Goal: Task Accomplishment & Management: Complete application form

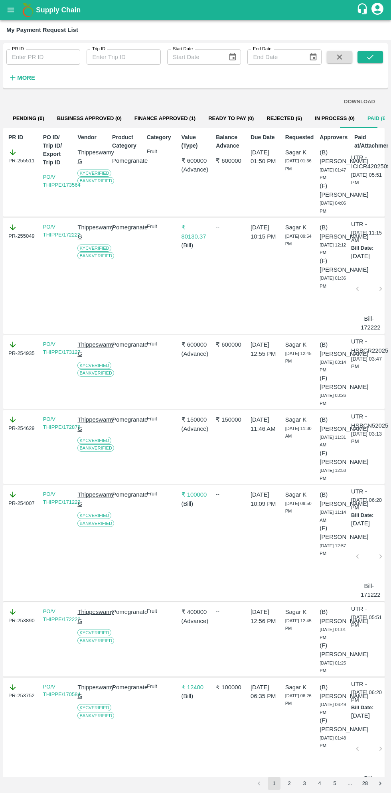
click at [12, 16] on button "open drawer" at bounding box center [11, 10] width 18 height 18
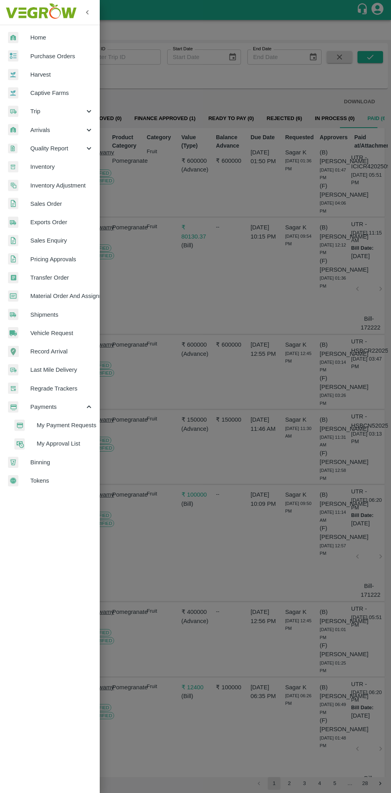
click at [65, 58] on span "Purchase Orders" at bounding box center [61, 56] width 63 height 9
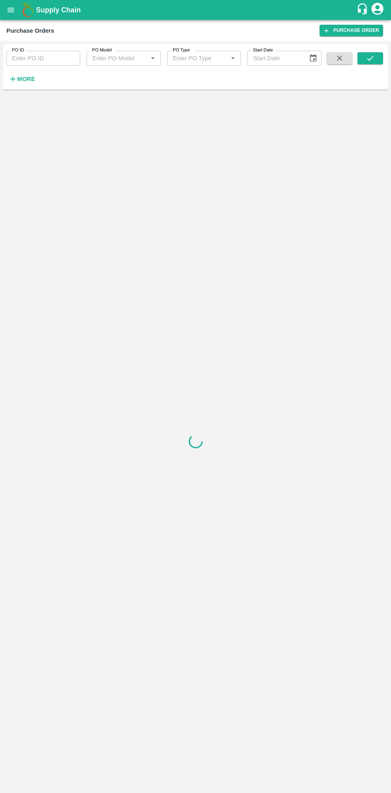
click at [28, 81] on strong "More" at bounding box center [26, 79] width 18 height 6
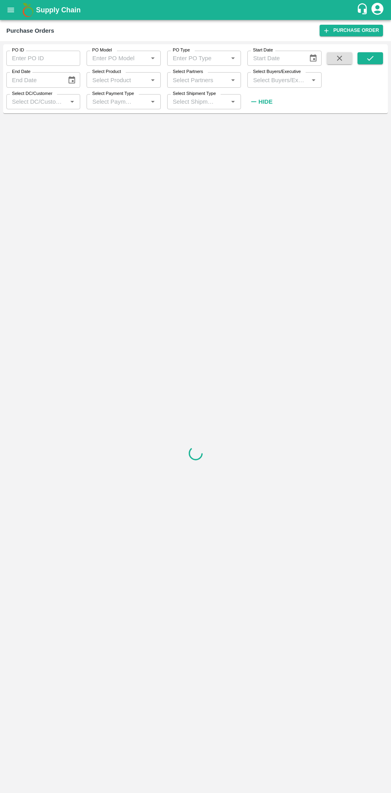
click at [285, 81] on input "Select Buyers/Executive" at bounding box center [278, 80] width 56 height 10
type input "sagar"
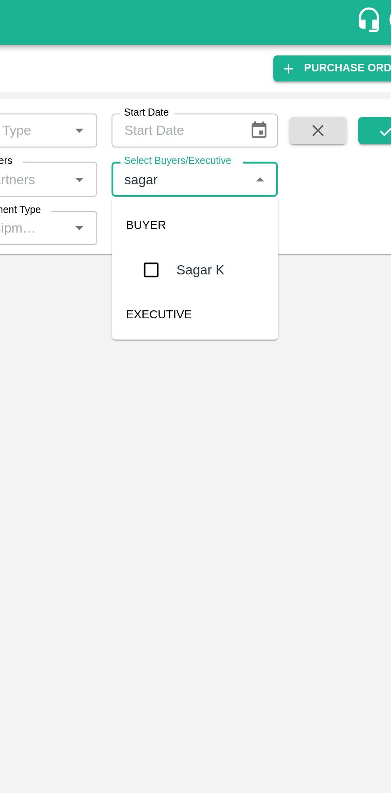
click at [271, 123] on input "checkbox" at bounding box center [265, 120] width 16 height 16
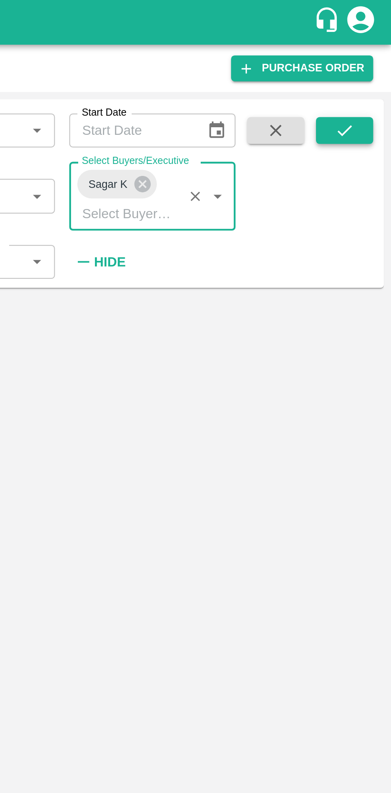
click at [375, 60] on button "submit" at bounding box center [370, 58] width 26 height 12
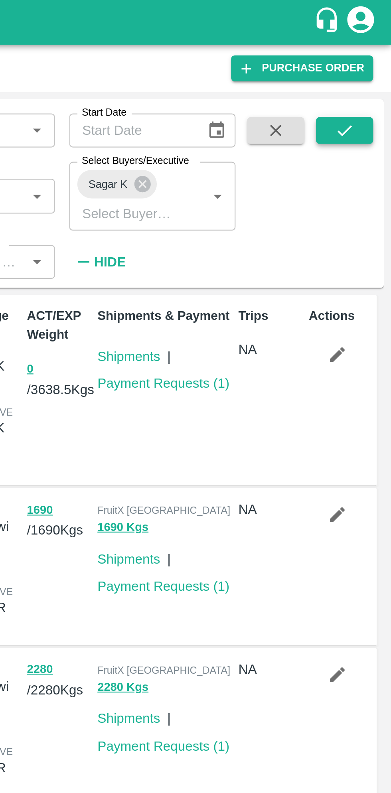
click at [374, 57] on icon "submit" at bounding box center [370, 58] width 9 height 9
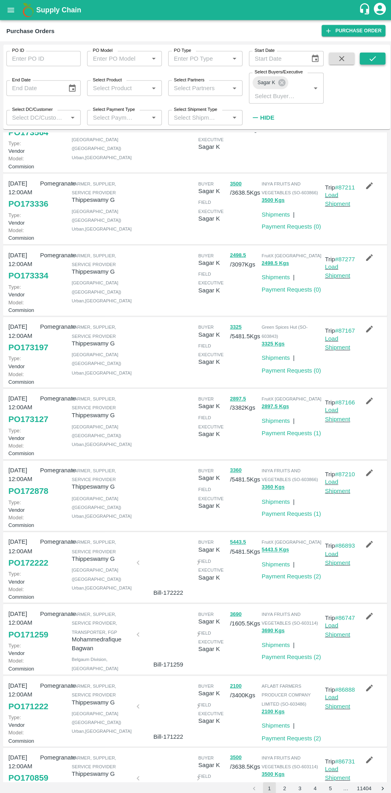
scroll to position [45, 0]
click at [29, 495] on link "PO 172878" at bounding box center [27, 487] width 39 height 14
click at [21, 424] on link "PO 173127" at bounding box center [27, 416] width 39 height 14
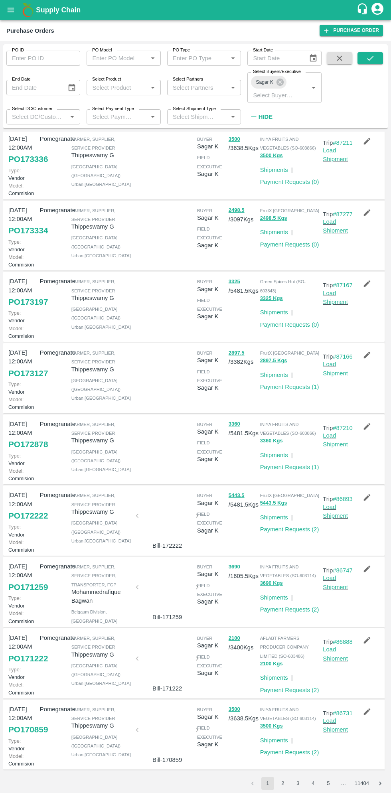
scroll to position [99, 0]
click at [30, 309] on link "PO 173197" at bounding box center [27, 302] width 39 height 14
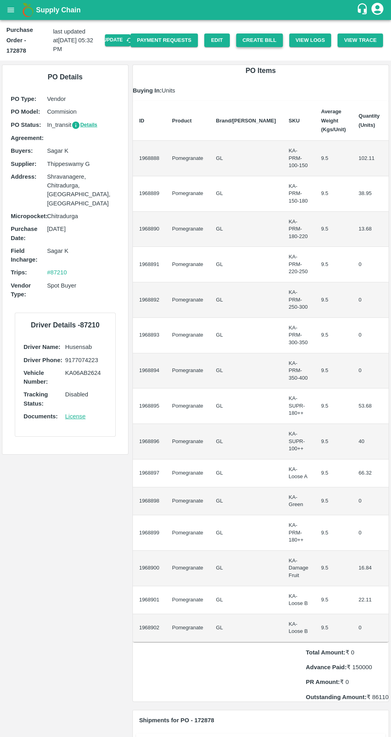
click at [263, 35] on button "Create Bill" at bounding box center [259, 41] width 47 height 14
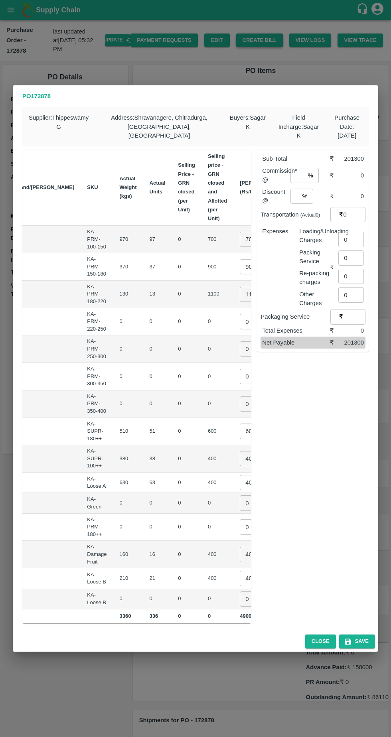
scroll to position [0, 76]
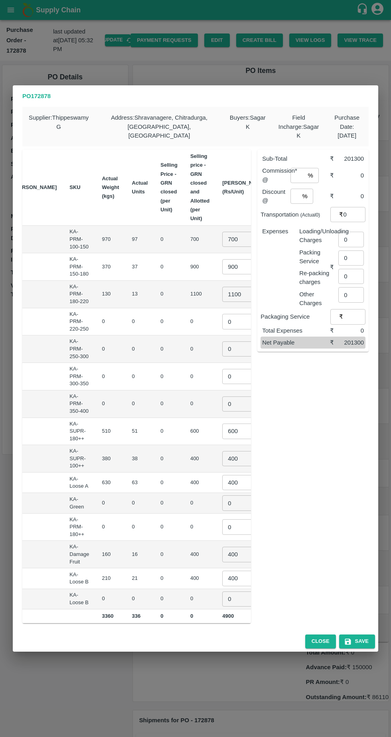
click at [222, 316] on input "0" at bounding box center [238, 321] width 32 height 15
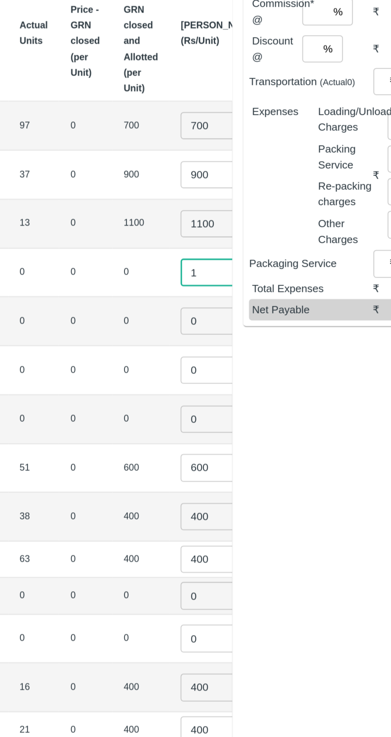
type input "1"
type input "01"
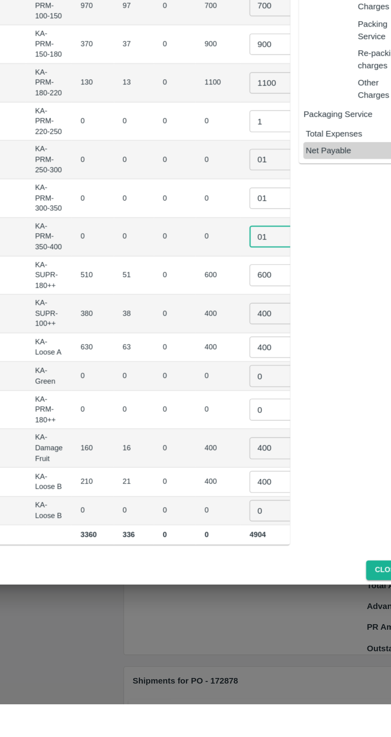
scroll to position [0, 69]
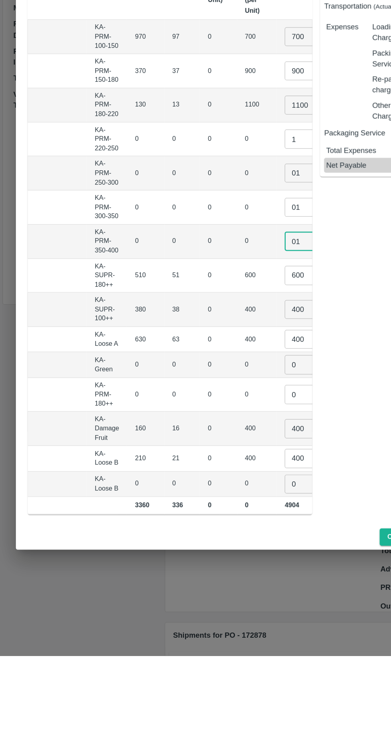
type input "01"
click at [229, 425] on input "600" at bounding box center [245, 431] width 32 height 15
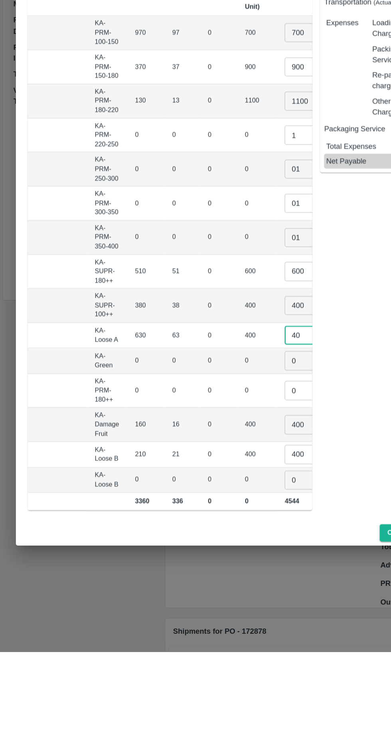
type input "4"
type input "500"
type input "1"
type input "01"
type input "4"
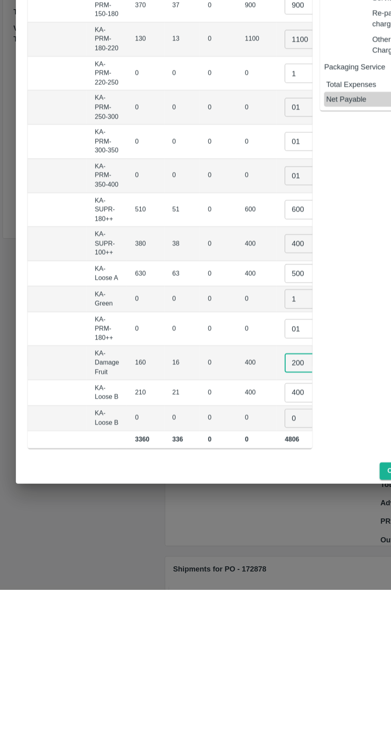
type input "200"
click at [229, 571] on input "400" at bounding box center [245, 578] width 32 height 15
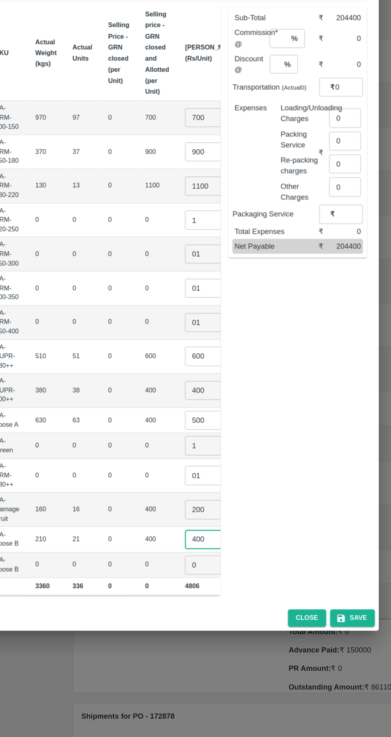
scroll to position [0, 0]
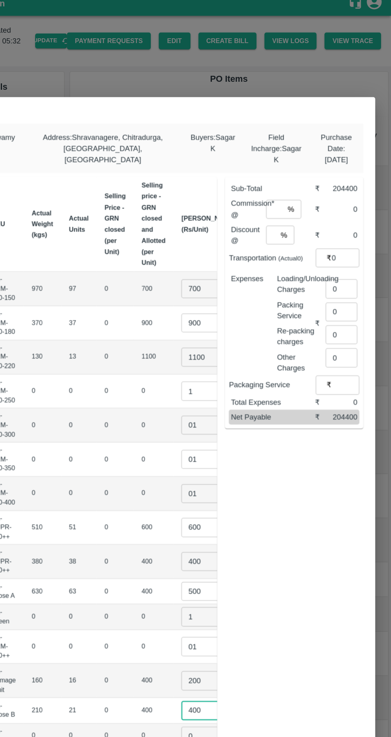
click at [300, 171] on input "number" at bounding box center [297, 175] width 14 height 15
type input "6"
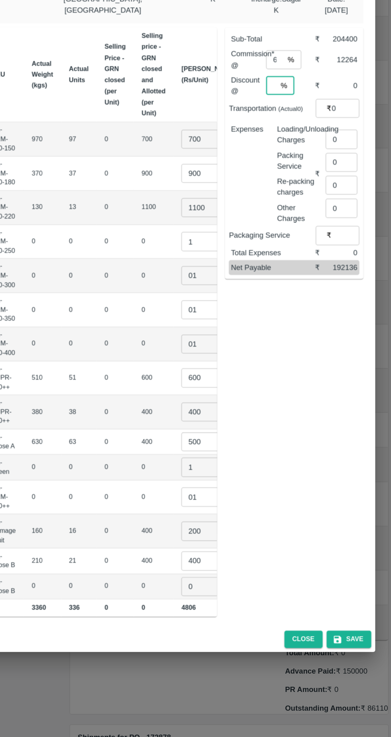
type input "0"
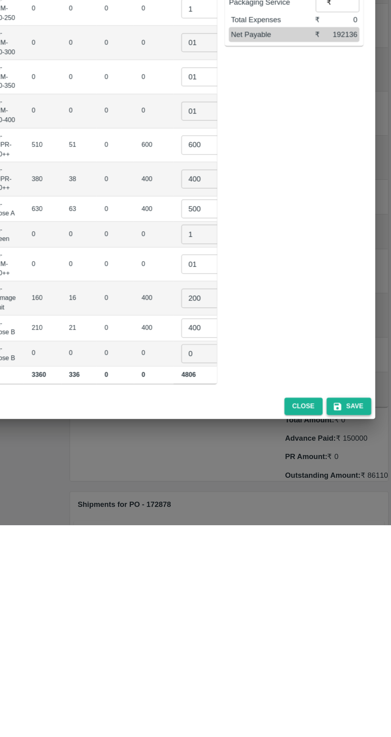
click at [361, 637] on button "Save" at bounding box center [357, 642] width 36 height 14
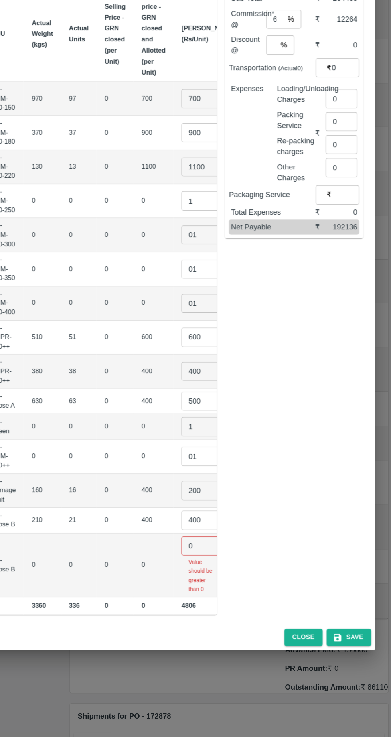
click at [222, 576] on input "0" at bounding box center [238, 583] width 32 height 15
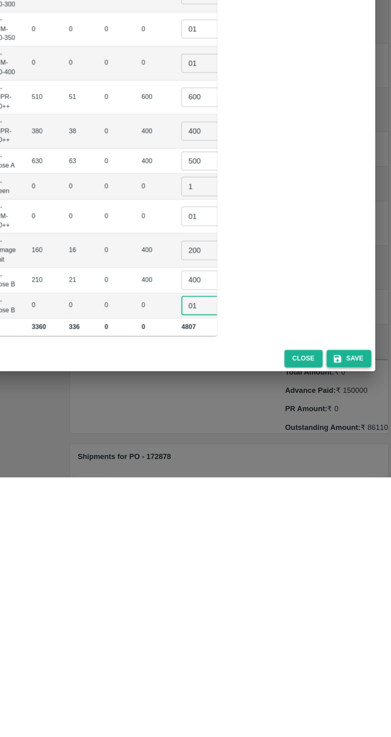
type input "01"
click at [367, 639] on button "Save" at bounding box center [357, 642] width 36 height 14
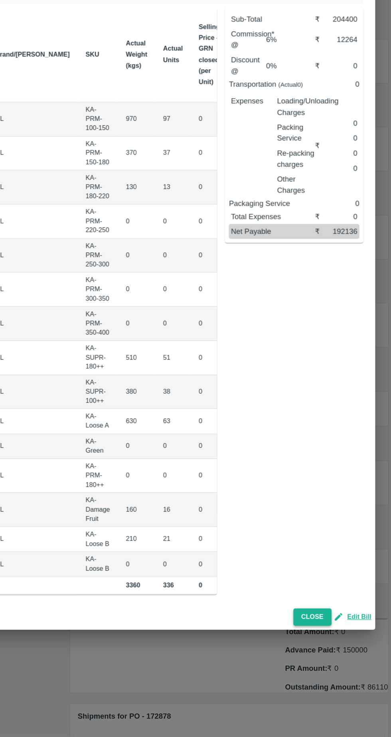
click at [332, 638] on button "Close" at bounding box center [327, 641] width 31 height 14
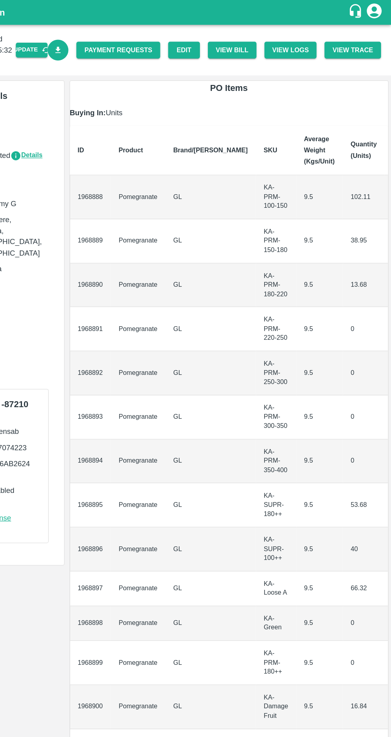
click at [126, 40] on icon "Download Bill" at bounding box center [123, 39] width 4 height 5
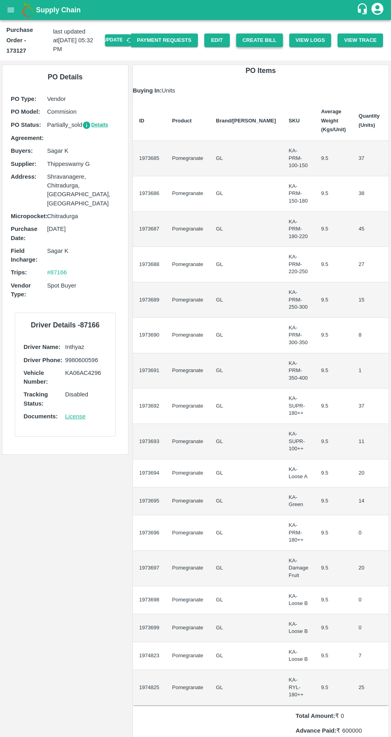
click at [263, 36] on button "Create Bill" at bounding box center [259, 41] width 47 height 14
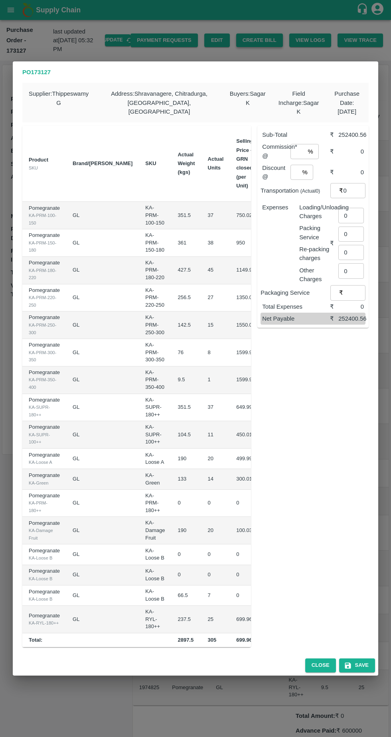
scroll to position [0, 87]
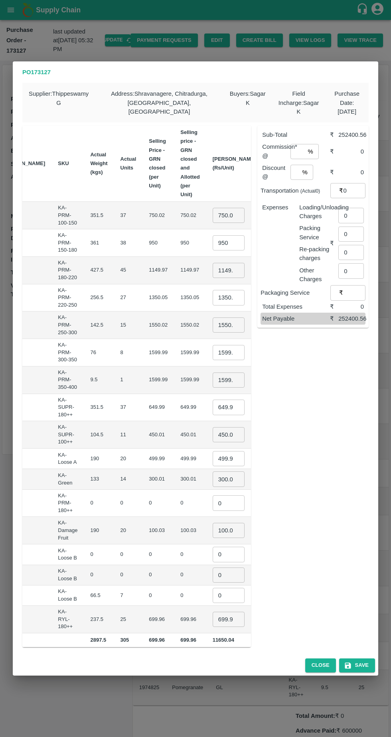
click at [213, 214] on input "750.025" at bounding box center [229, 215] width 32 height 15
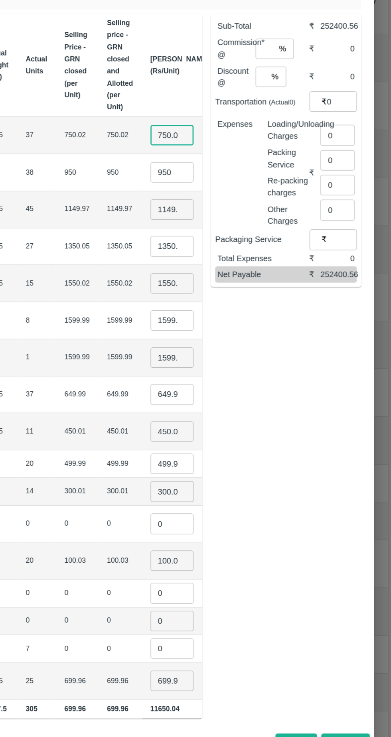
scroll to position [0, 4]
type input "7"
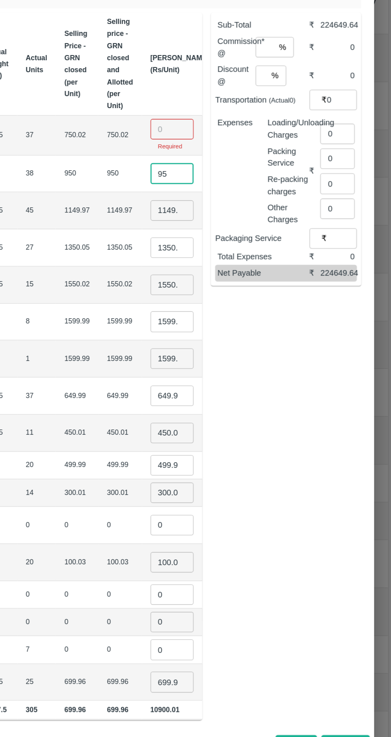
type input "9"
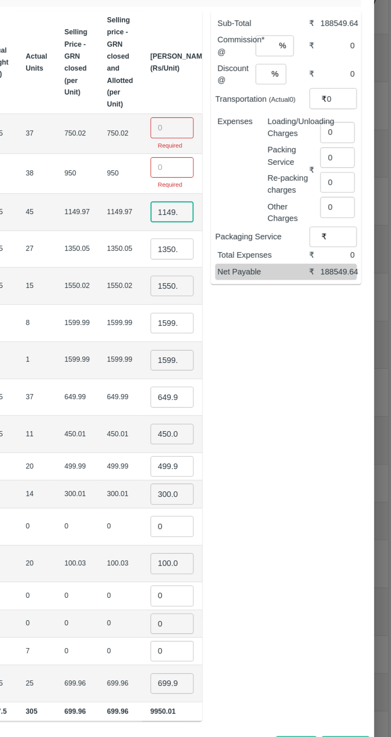
scroll to position [0, 7]
type input "1"
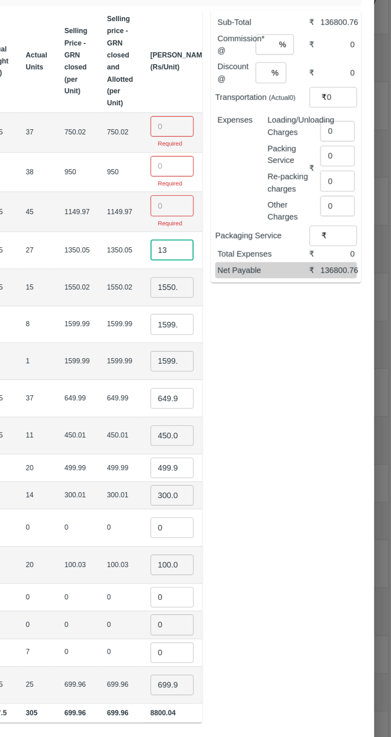
type input "1"
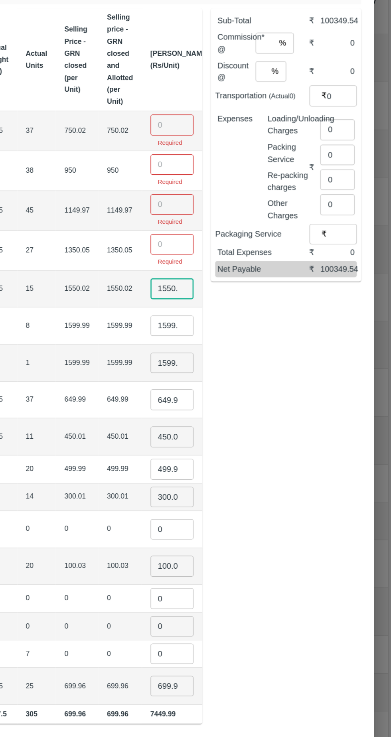
scroll to position [0, 4]
type input "1"
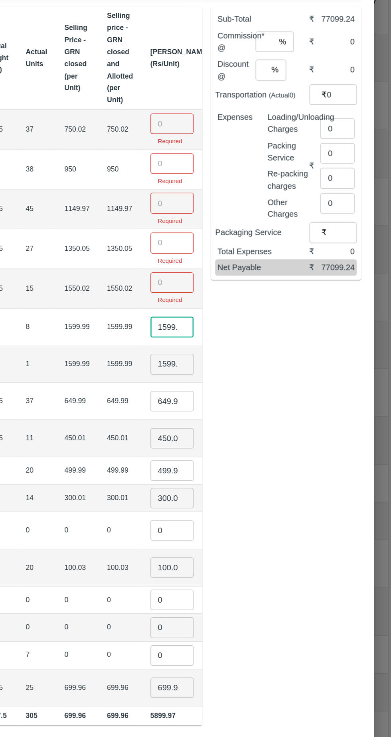
scroll to position [0, 41]
type input "1"
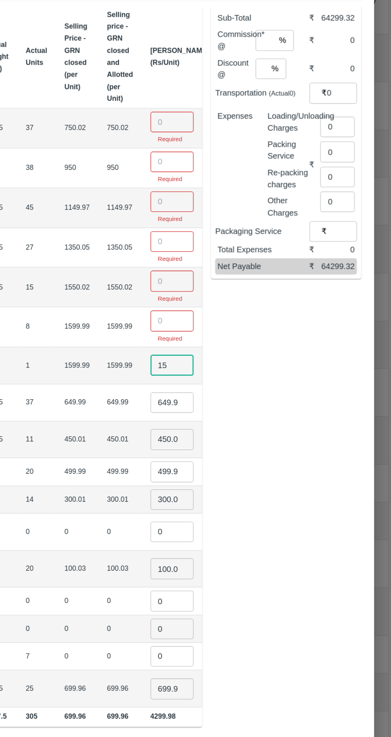
type input "1"
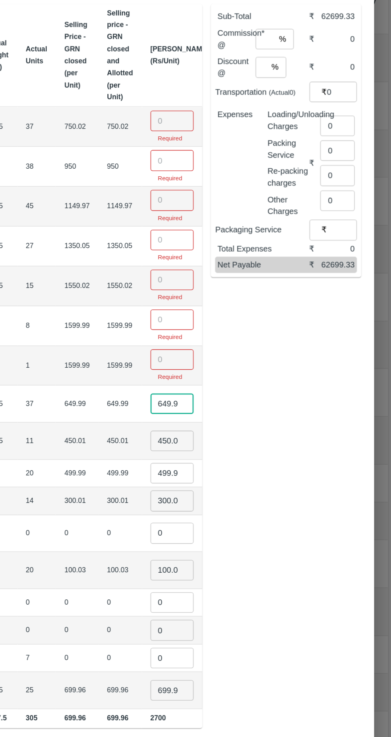
scroll to position [0, 1]
type input "6"
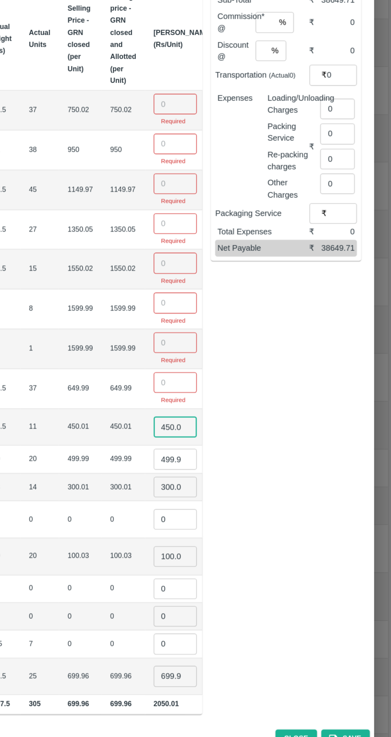
scroll to position [0, 4]
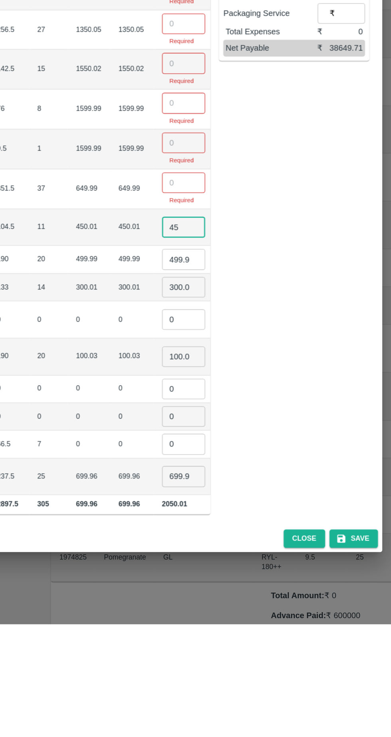
type input "4"
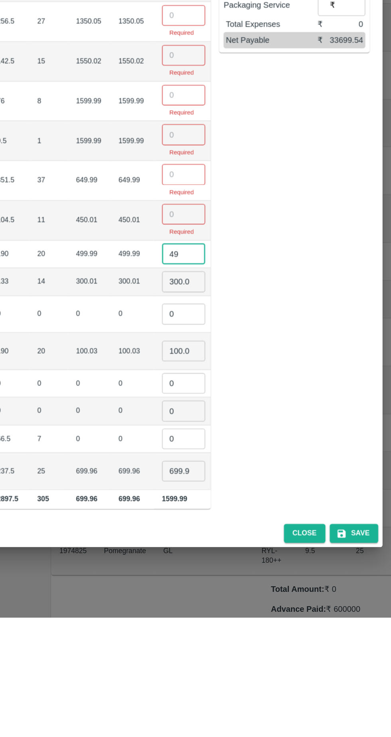
type input "4"
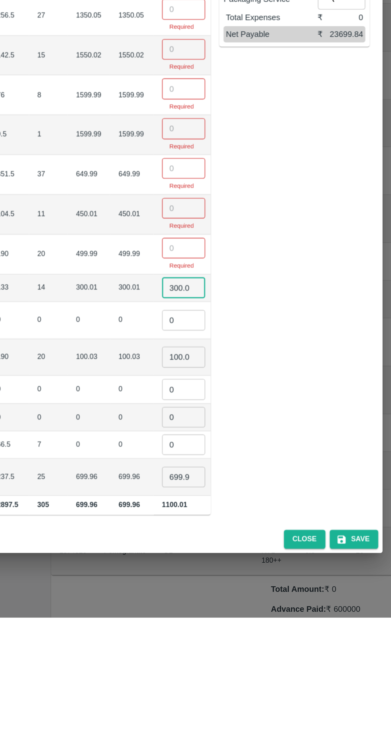
scroll to position [0, 41]
type input "3"
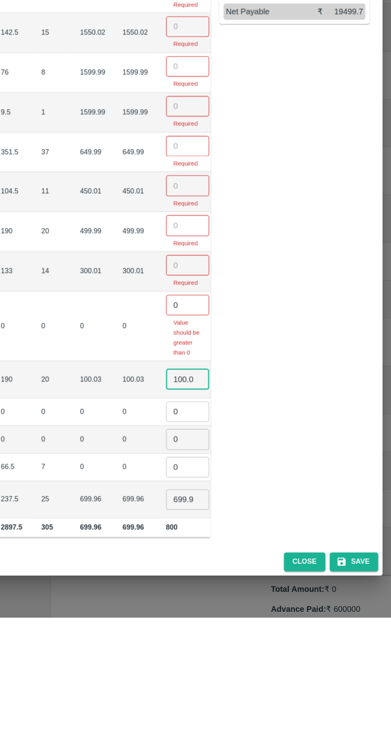
scroll to position [0, 4]
type input "1"
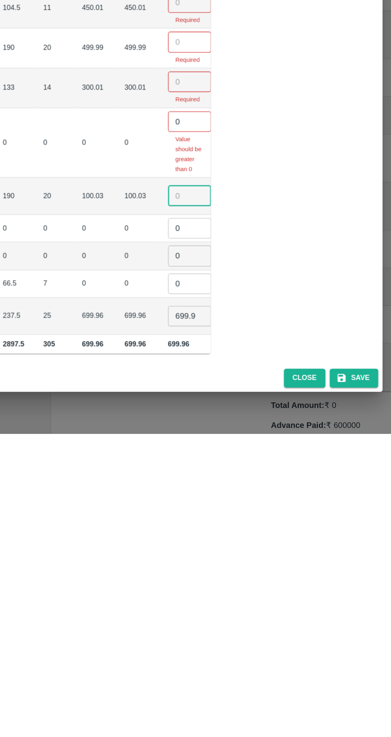
click at [219, 648] on input "699.96" at bounding box center [235, 649] width 32 height 15
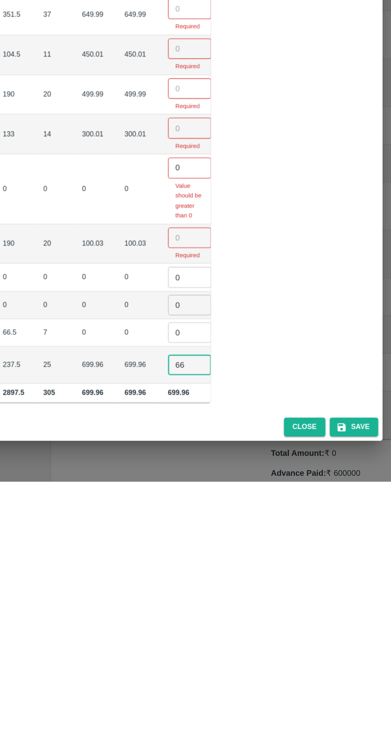
type input "6"
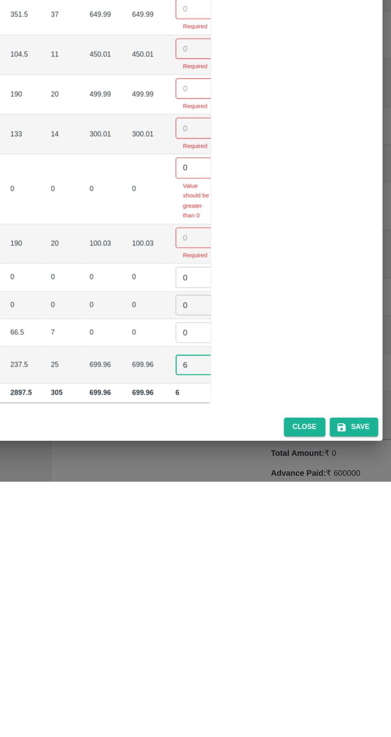
click at [225, 648] on input "6" at bounding box center [241, 650] width 32 height 15
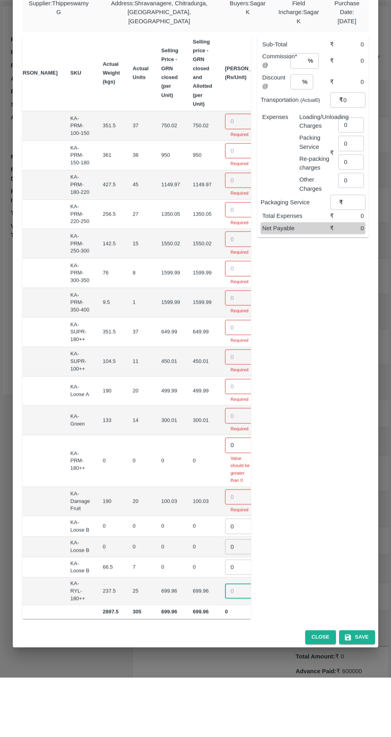
click at [225, 176] on input "number" at bounding box center [241, 180] width 32 height 15
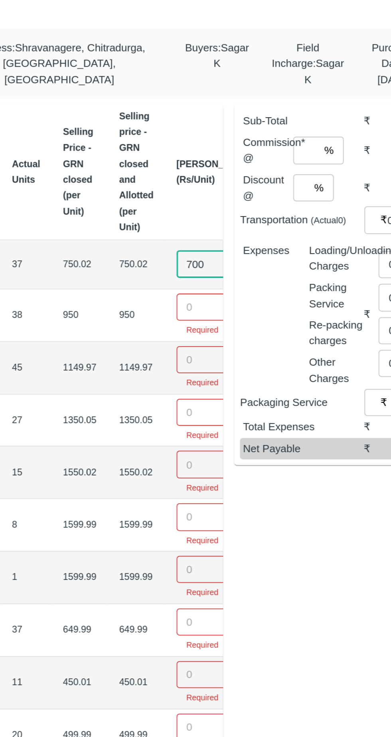
type input "700"
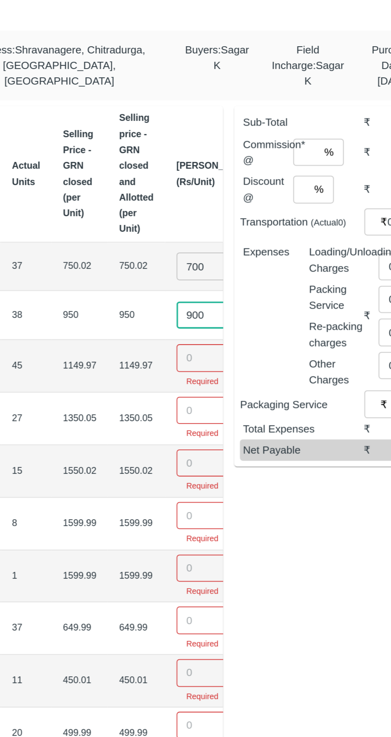
type input "900"
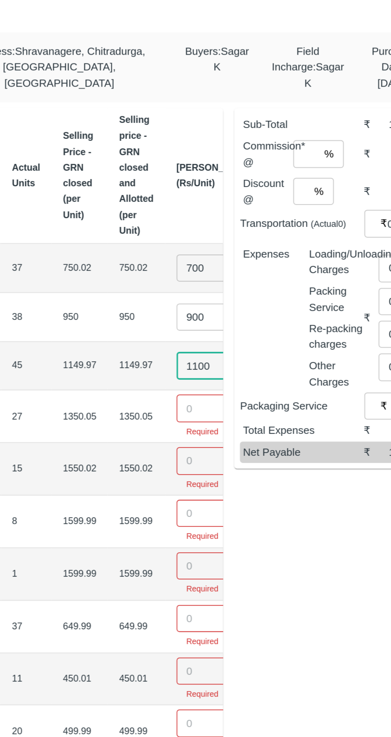
type input "1100"
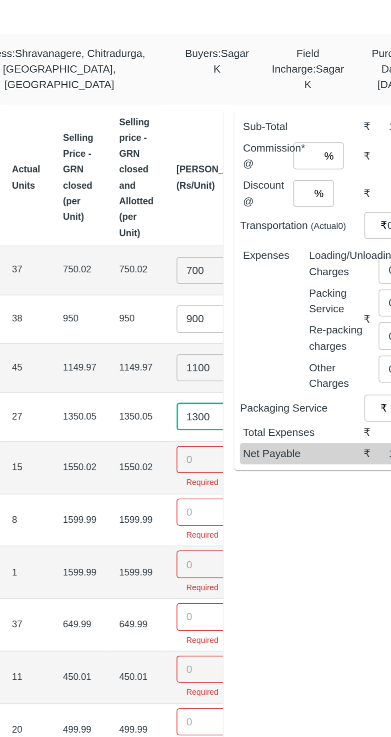
type input "1300"
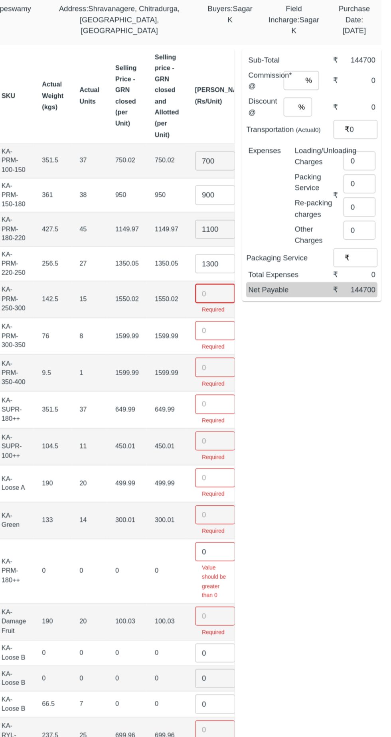
scroll to position [0, 81]
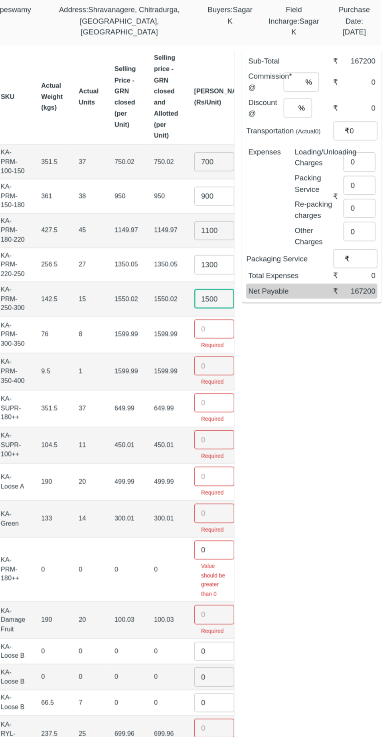
type input "1500"
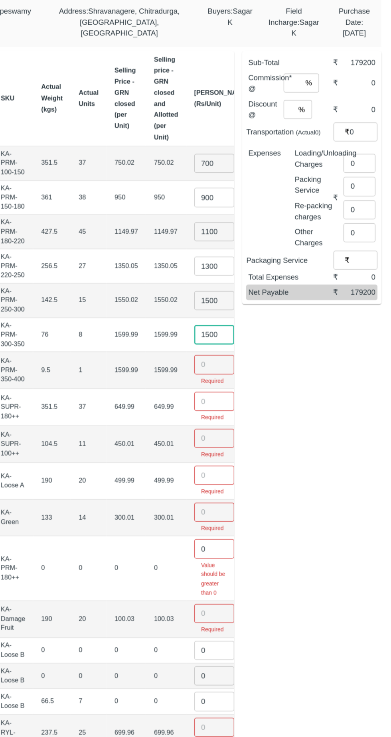
type input "1500"
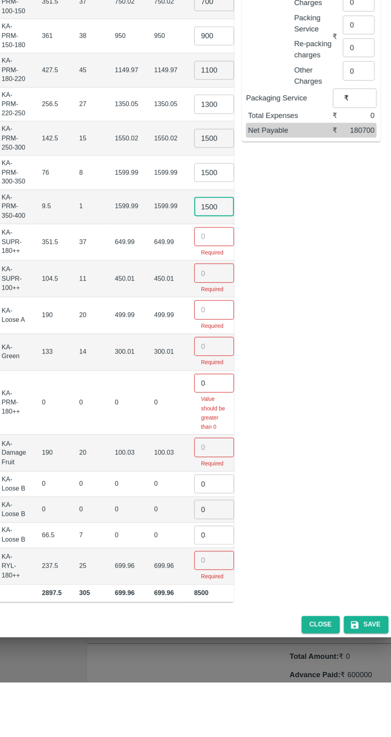
scroll to position [0, 74]
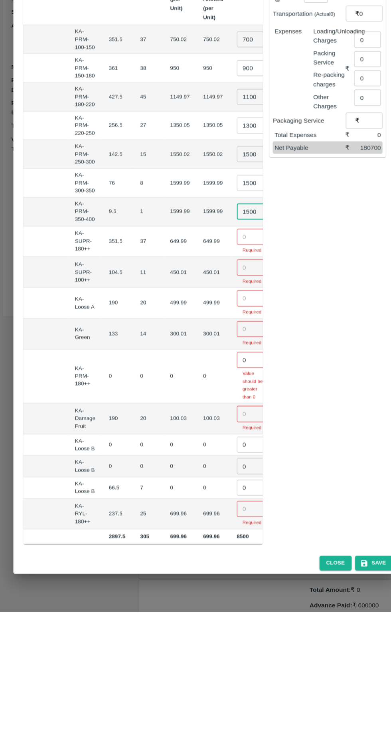
type input "1500"
click at [226, 371] on input "number" at bounding box center [242, 378] width 32 height 15
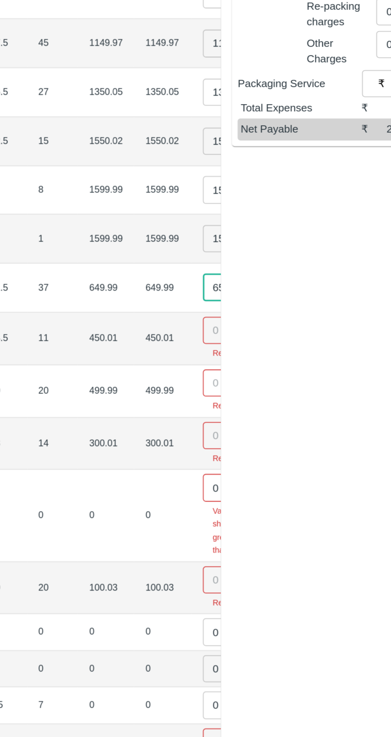
scroll to position [0, 67]
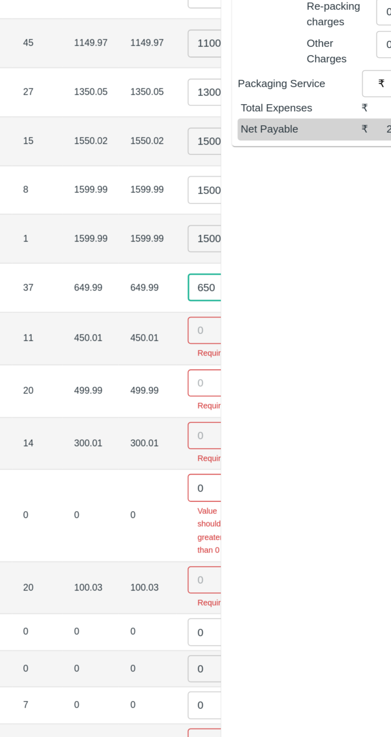
type input "650"
click at [233, 400] on input "number" at bounding box center [249, 407] width 32 height 15
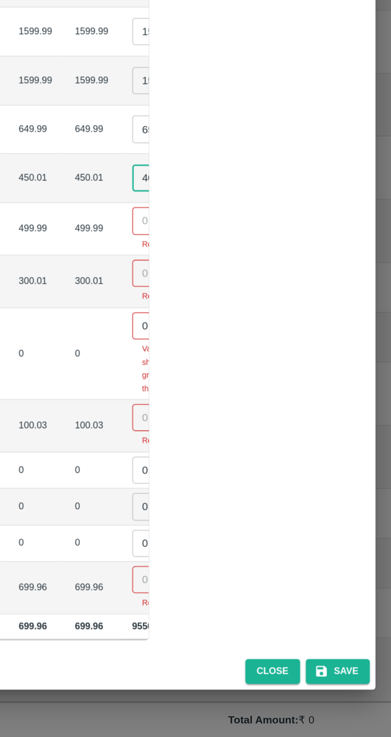
scroll to position [0, 59]
type input "400"
click at [241, 428] on input "number" at bounding box center [257, 435] width 32 height 15
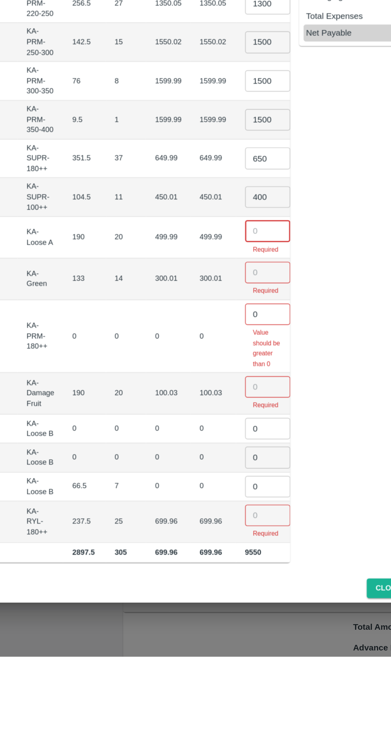
scroll to position [0, 80]
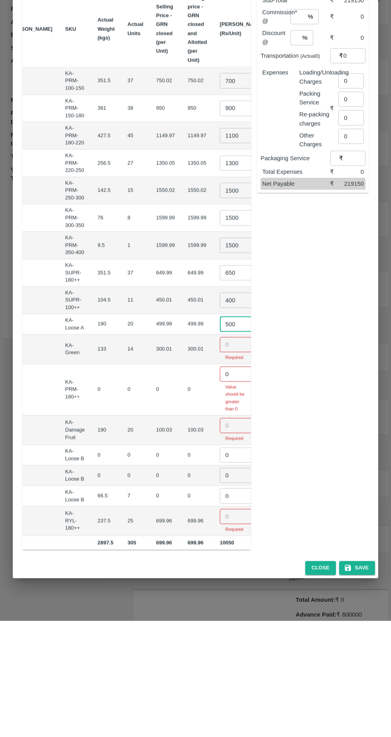
type input "500"
click at [220, 483] on input "0" at bounding box center [236, 490] width 32 height 15
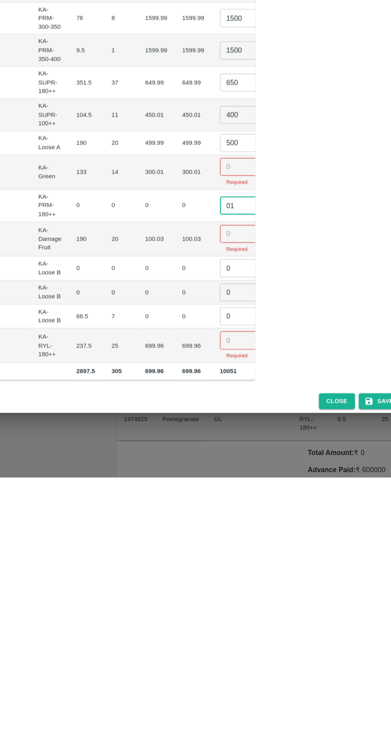
scroll to position [0, 79]
type input "01"
click at [221, 553] on input "0" at bounding box center [237, 558] width 32 height 15
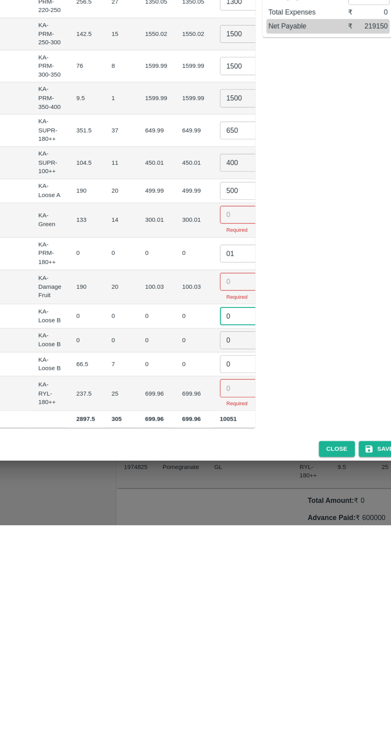
scroll to position [0, 0]
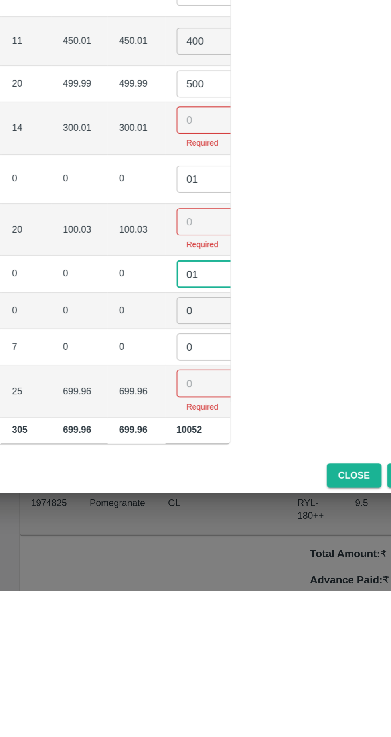
type input "01"
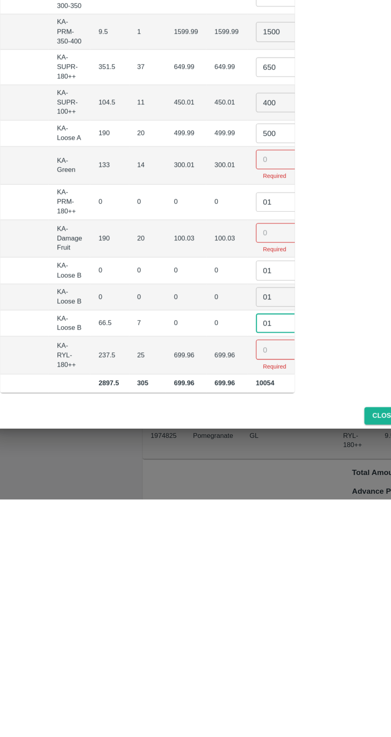
type input "01"
click at [221, 614] on input "number" at bounding box center [237, 620] width 32 height 15
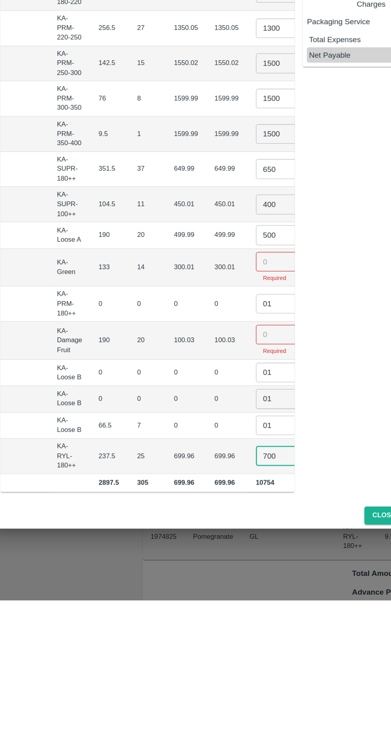
type input "700"
click at [221, 530] on input "number" at bounding box center [237, 530] width 32 height 15
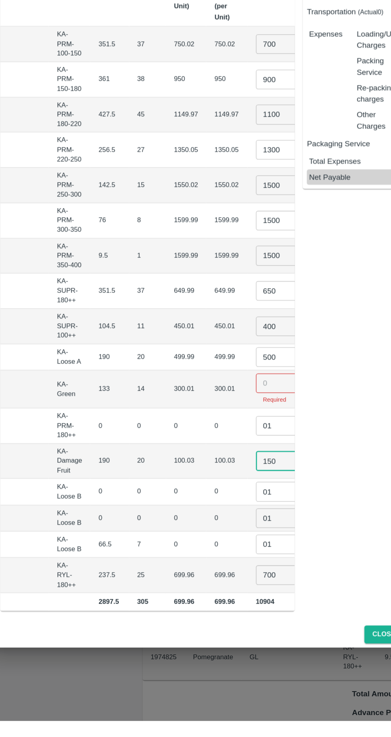
type input "150"
click at [221, 472] on input "number" at bounding box center [237, 474] width 32 height 15
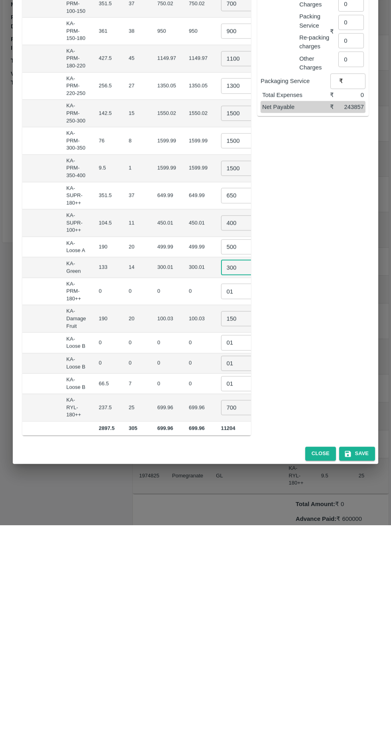
scroll to position [0, 80]
type input "300"
click at [220, 592] on input "01" at bounding box center [236, 595] width 32 height 15
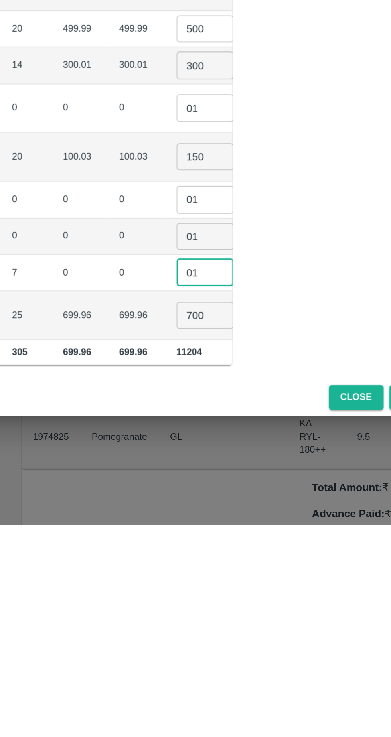
scroll to position [0, 0]
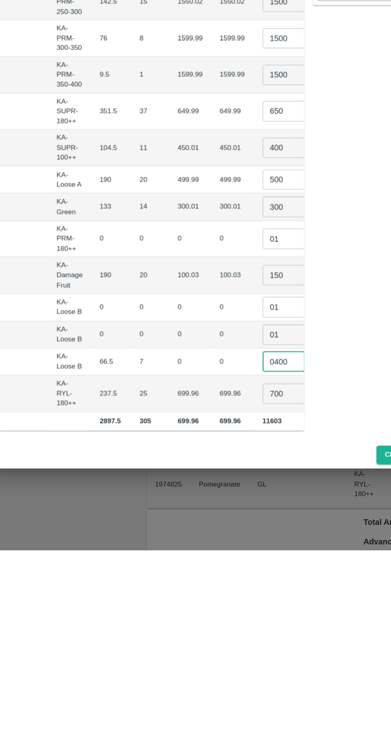
type input "0400"
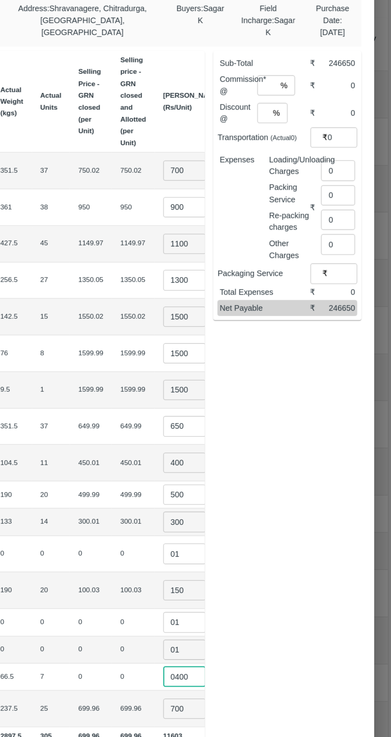
click at [351, 215] on input "0" at bounding box center [351, 215] width 26 height 15
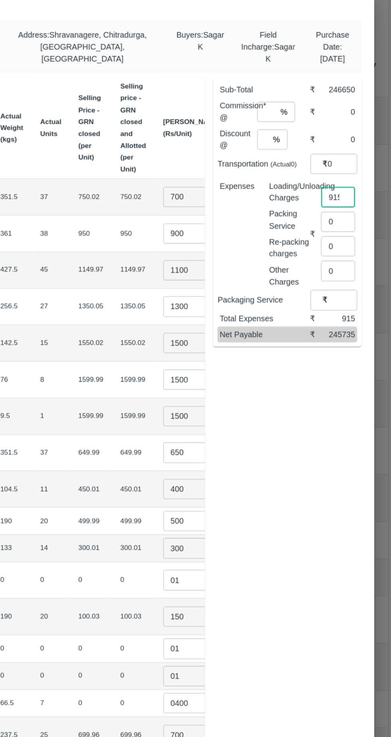
type input "915"
click at [298, 150] on input "number" at bounding box center [297, 151] width 14 height 15
type input "6"
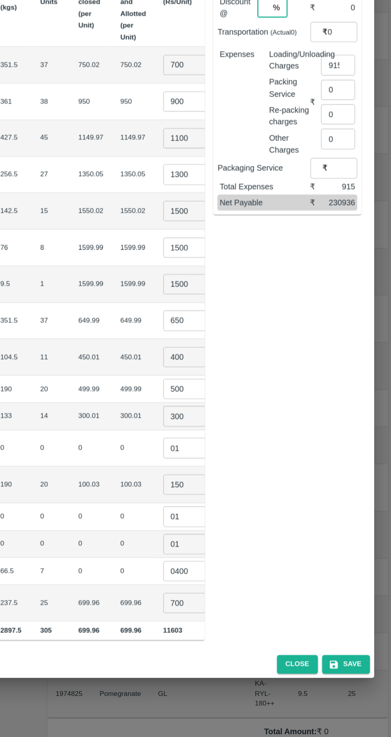
type input "0"
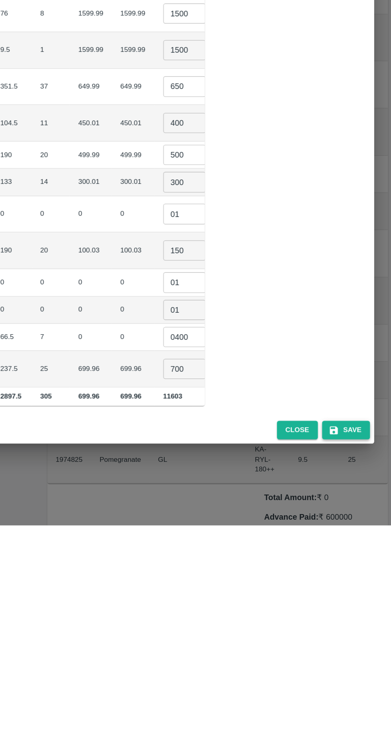
click at [365, 659] on button "Save" at bounding box center [357, 666] width 36 height 14
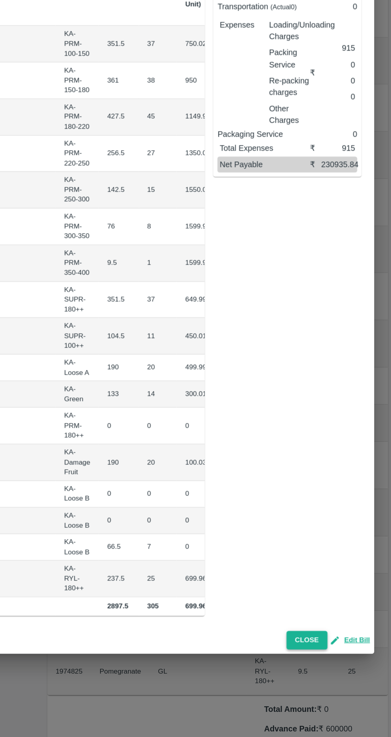
click at [335, 657] on button "Close" at bounding box center [327, 664] width 31 height 14
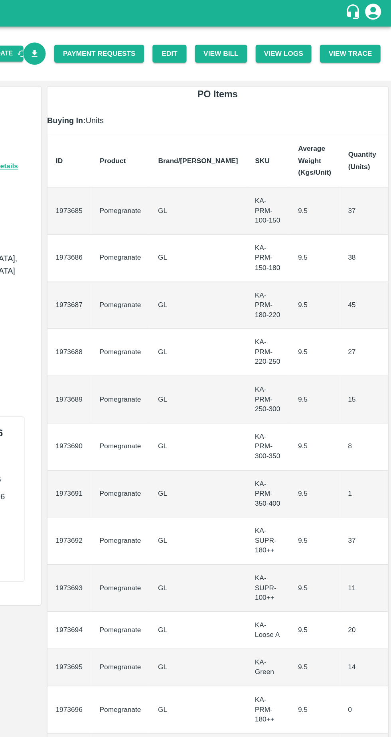
click at [127, 43] on icon "Download Bill" at bounding box center [124, 41] width 8 height 8
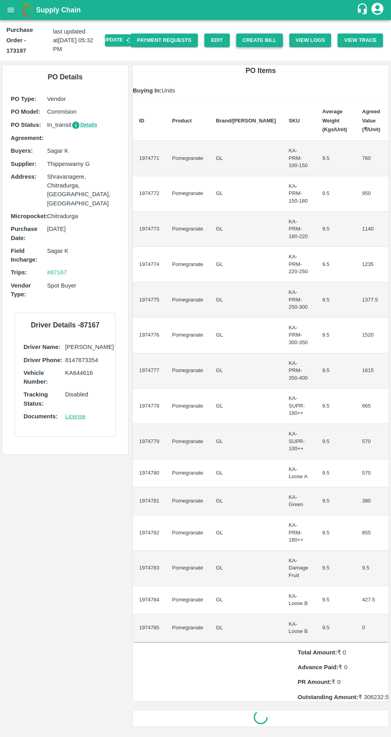
click at [268, 35] on button "Create Bill" at bounding box center [259, 41] width 47 height 14
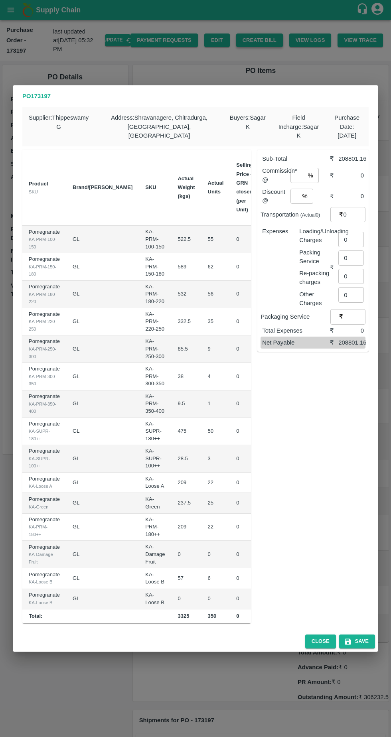
scroll to position [0, 84]
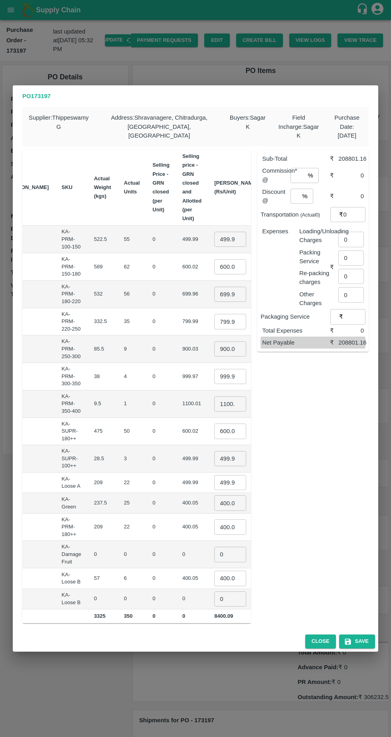
click at [214, 236] on input "499.985" at bounding box center [230, 239] width 32 height 15
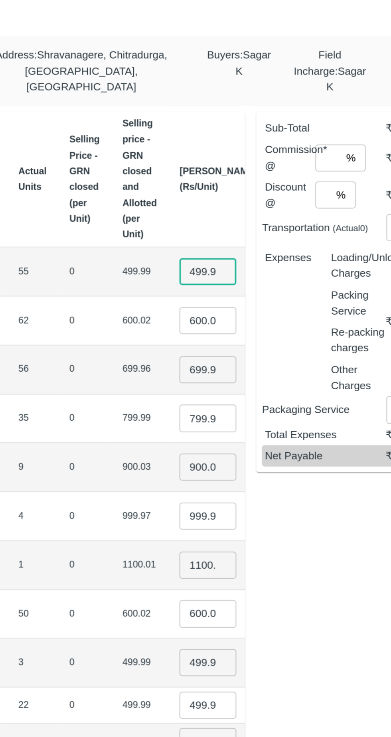
scroll to position [0, 4]
type input "4"
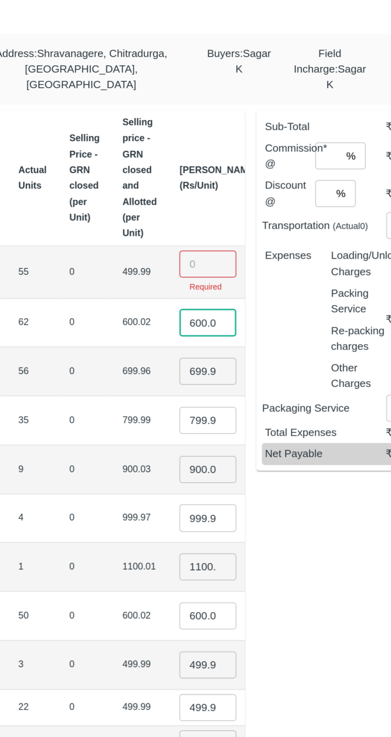
scroll to position [0, 1]
type input "6"
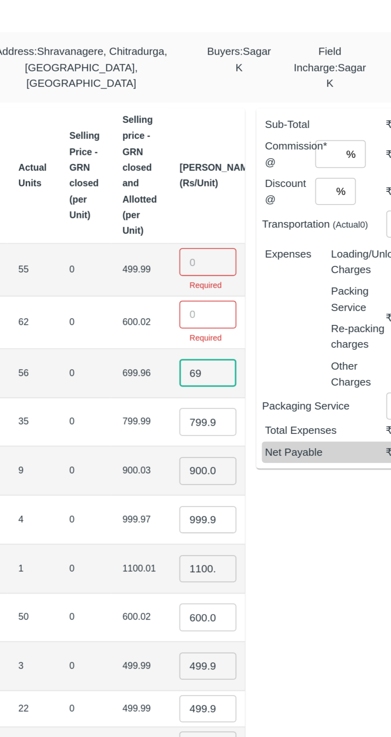
type input "6"
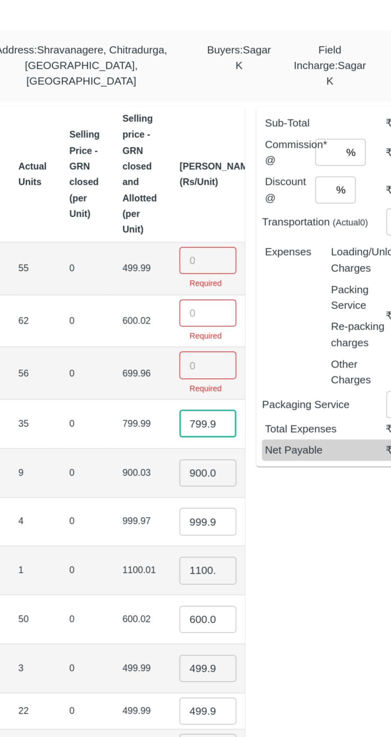
scroll to position [0, 37]
type input "7"
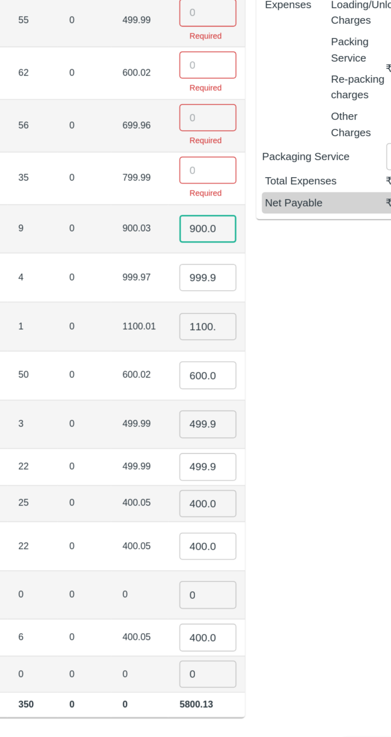
scroll to position [0, 1]
type input "9"
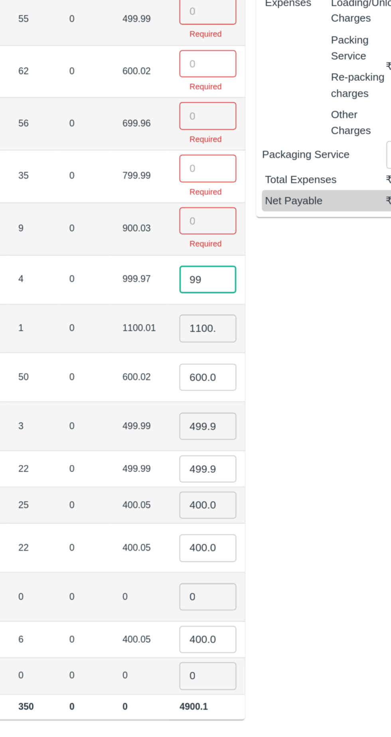
type input "9"
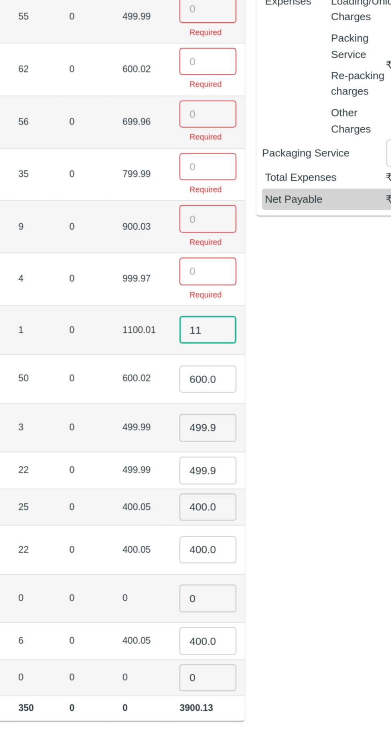
type input "1"
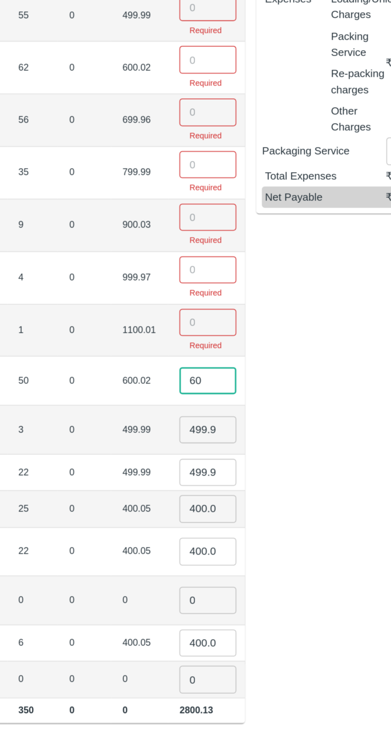
type input "6"
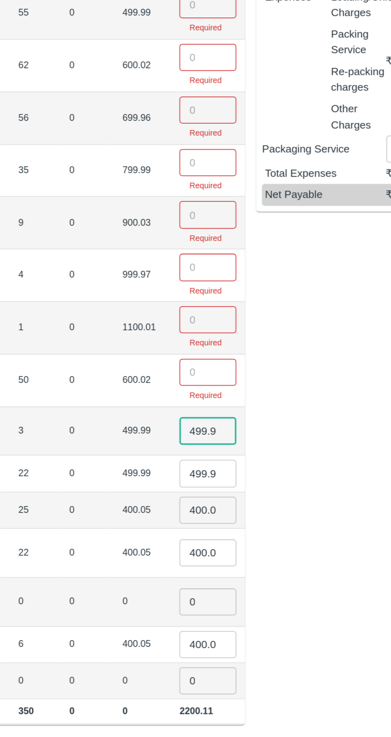
scroll to position [0, 4]
type input "4"
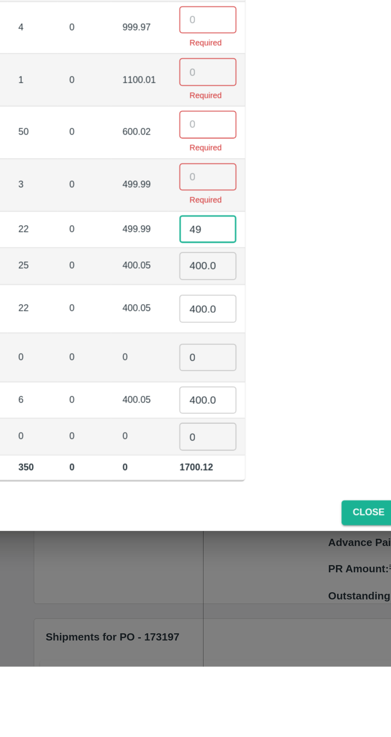
type input "4"
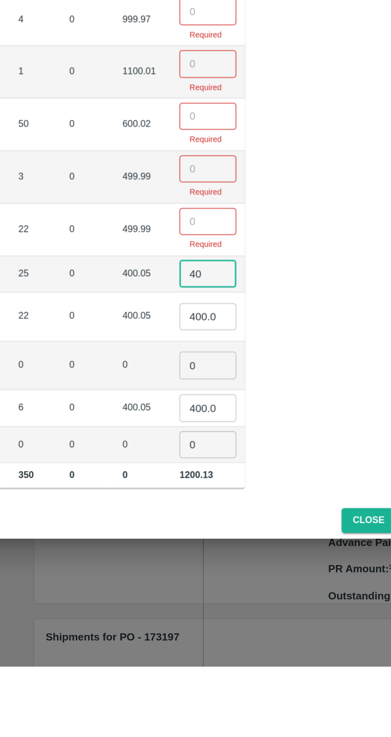
type input "4"
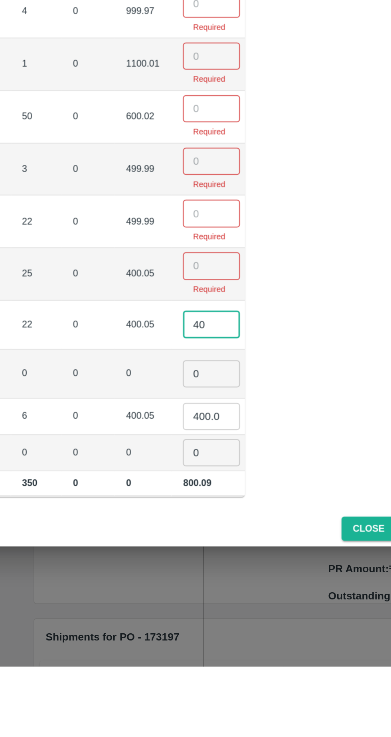
type input "4"
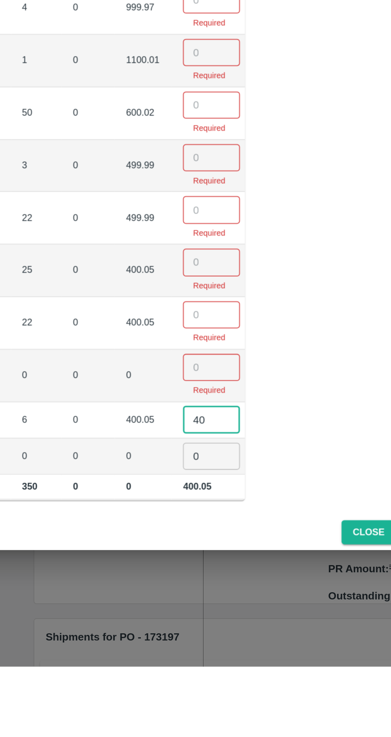
type input "4"
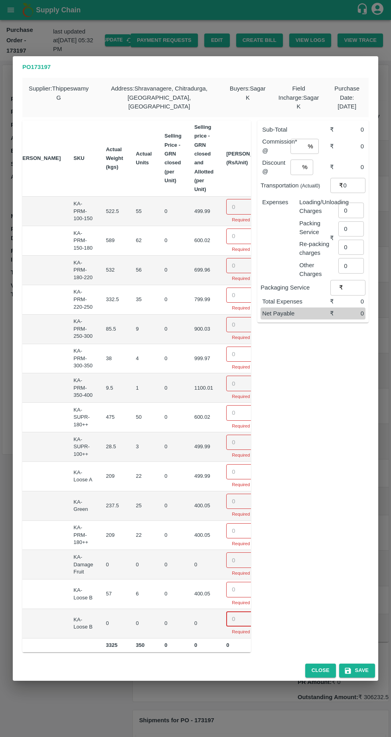
click at [226, 201] on input "number" at bounding box center [242, 206] width 32 height 15
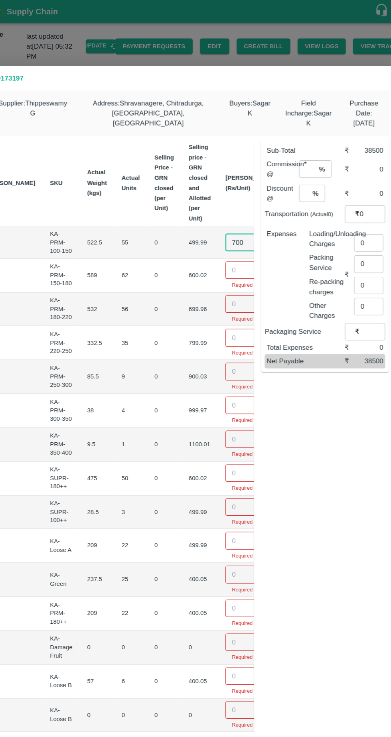
type input "700"
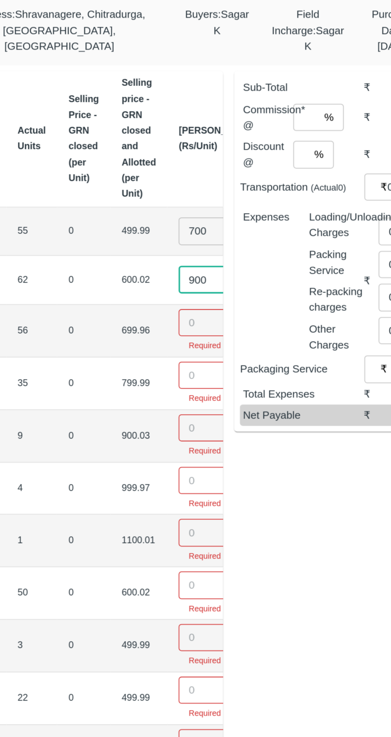
type input "900"
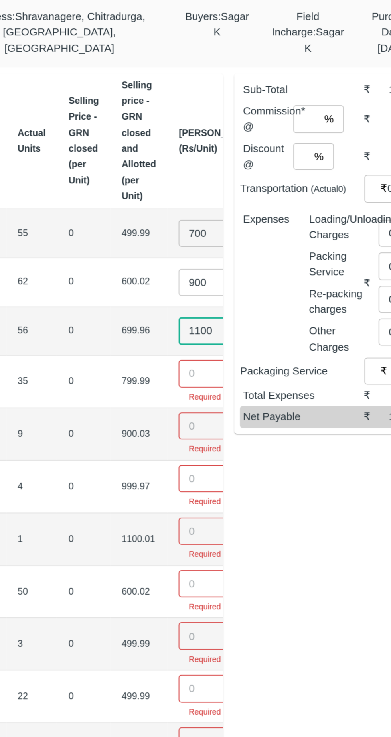
type input "1100"
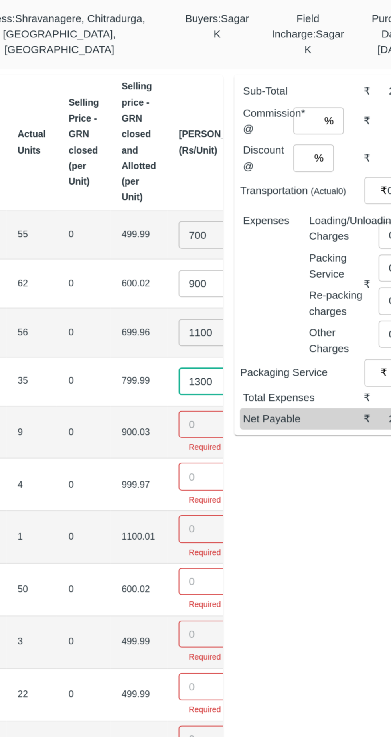
type input "1300"
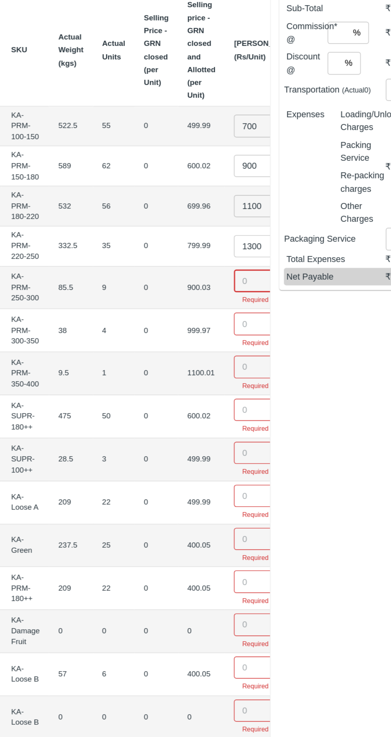
scroll to position [0, 65]
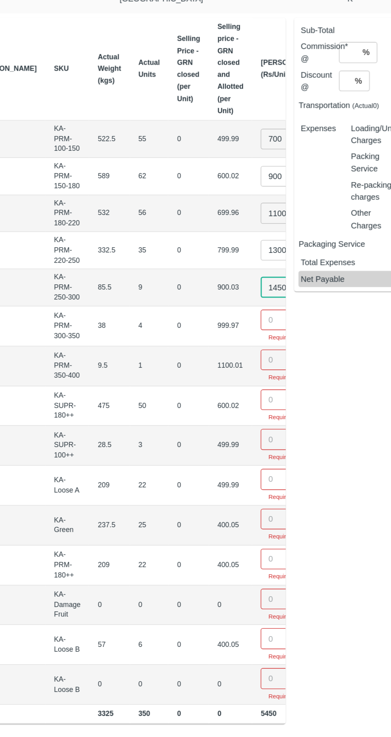
type input "1450"
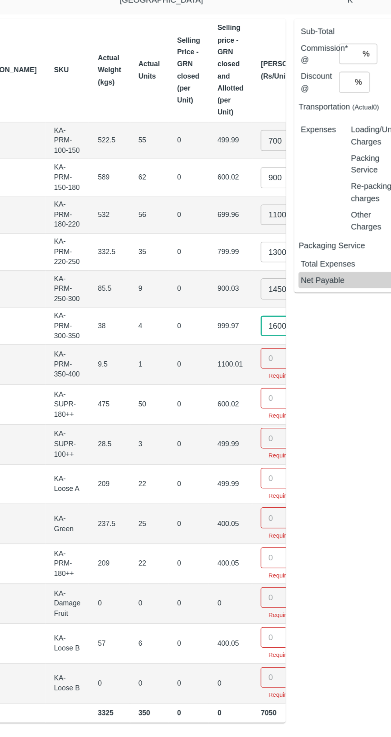
type input "1600"
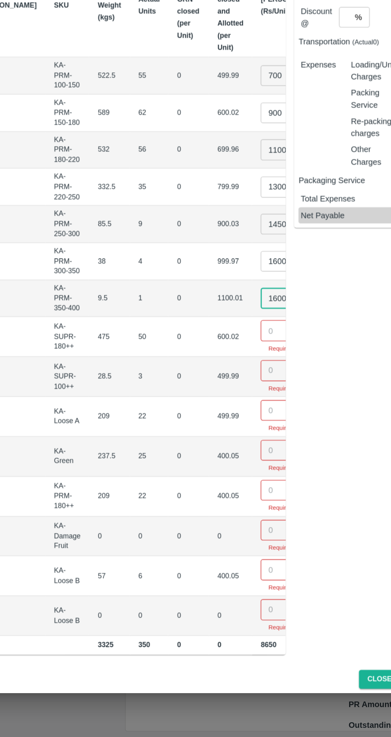
type input "1600"
click at [233, 402] on input "number" at bounding box center [249, 405] width 32 height 15
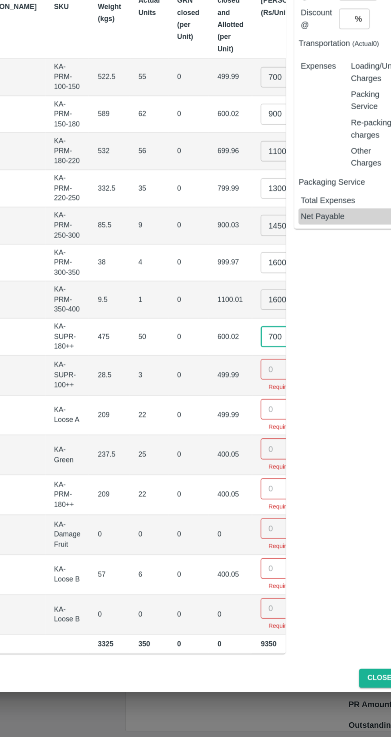
type input "700"
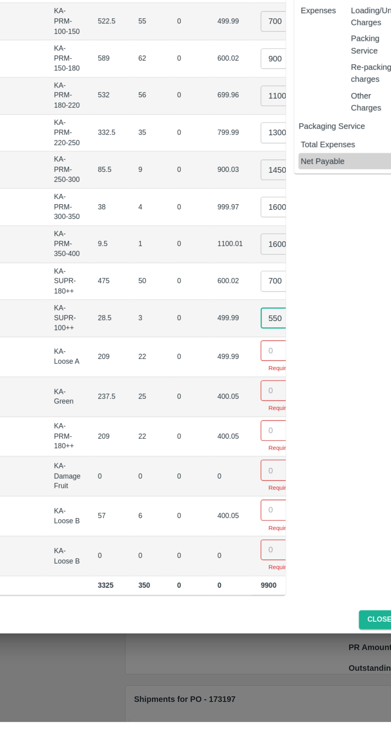
type input "550"
click at [233, 458] on input "number" at bounding box center [249, 462] width 32 height 15
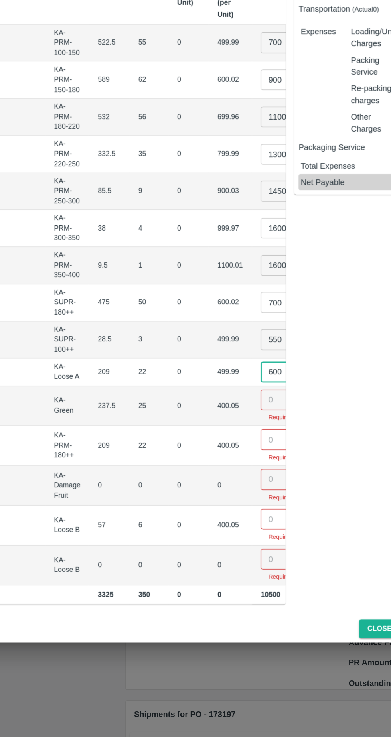
type input "600"
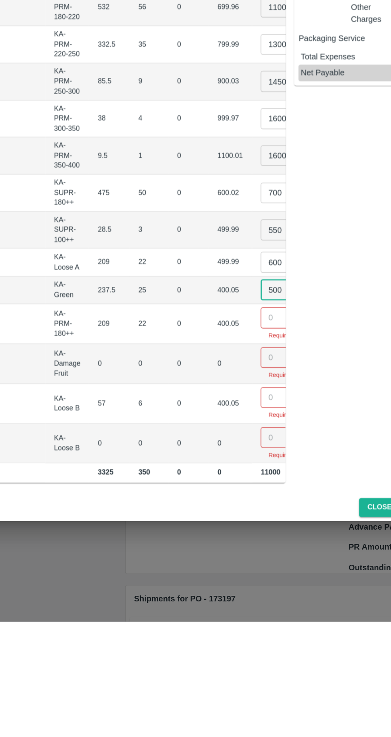
type input "500"
click at [233, 509] on input "number" at bounding box center [249, 512] width 32 height 15
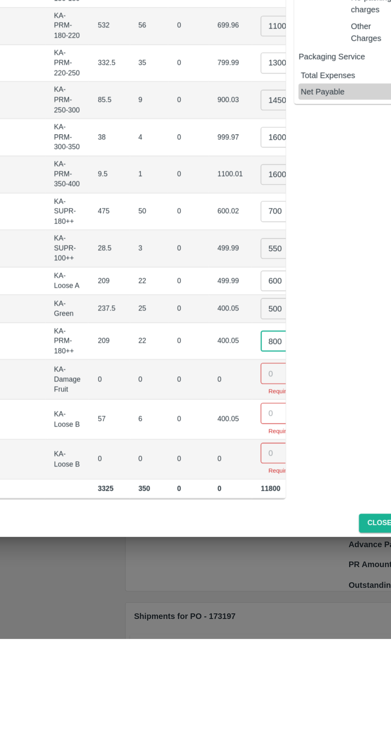
type input "800"
click at [233, 534] on input "number" at bounding box center [249, 540] width 32 height 15
type input "0"
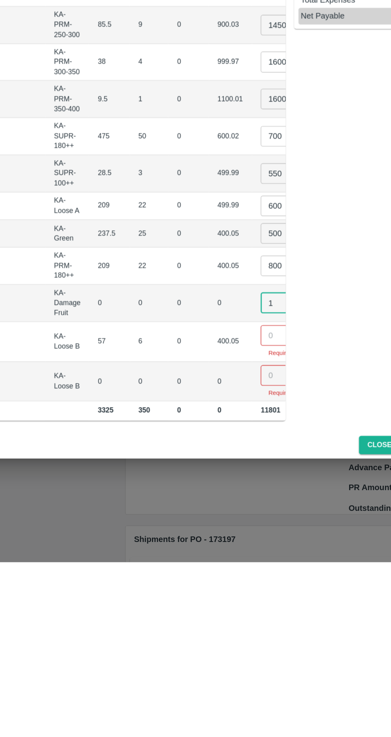
type input "1"
click at [233, 562] on input "number" at bounding box center [249, 569] width 32 height 15
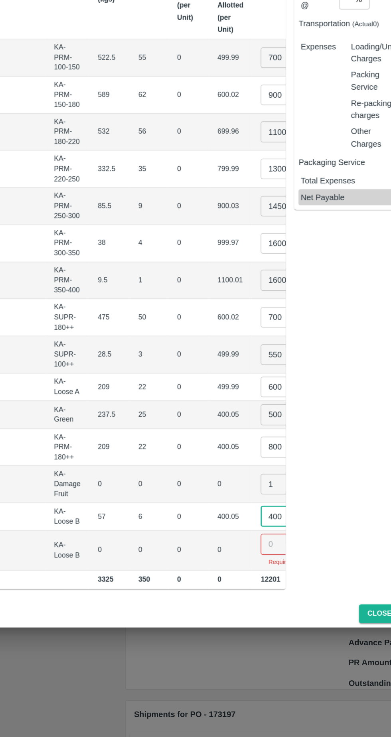
type input "400"
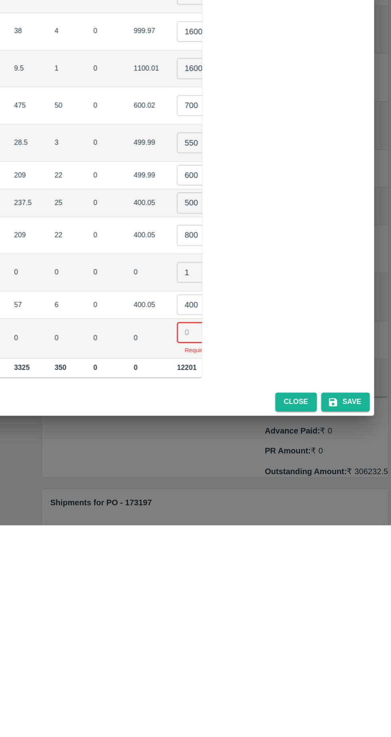
scroll to position [0, 0]
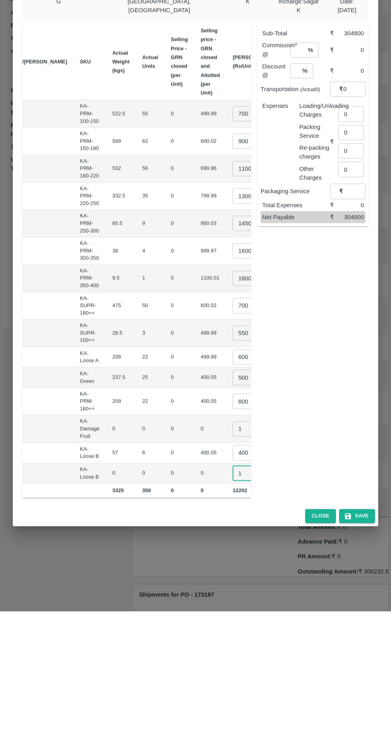
type input "1"
click at [308, 430] on div "Sub-Total ₹ 304800 Commission* @ % ​ ₹ 0 Discount @ % ​ ₹ 0 Transportation (Act…" at bounding box center [310, 383] width 118 height 480
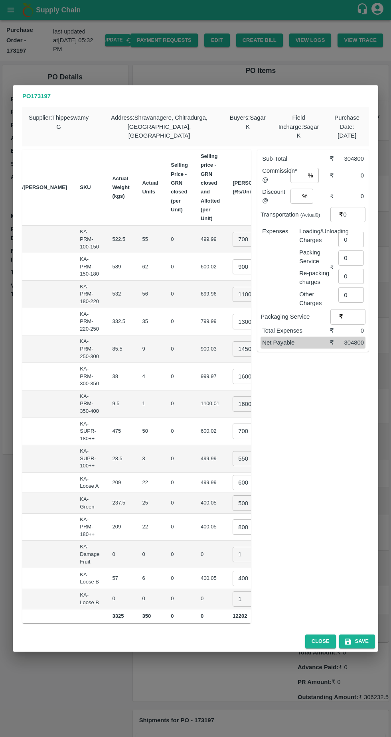
click at [348, 237] on input "0" at bounding box center [351, 239] width 26 height 15
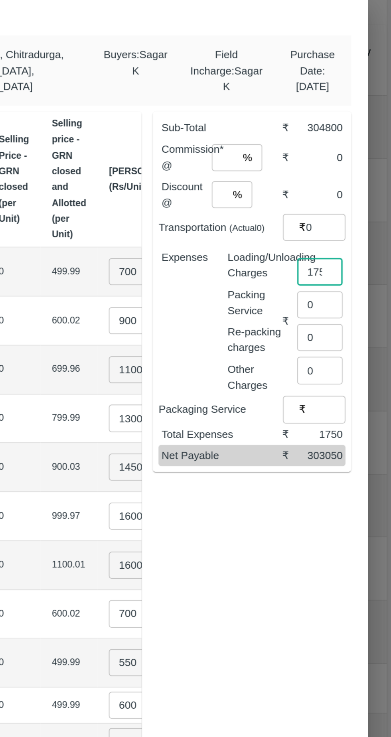
type input "1750"
click at [302, 171] on input "number" at bounding box center [297, 175] width 14 height 15
type input "6"
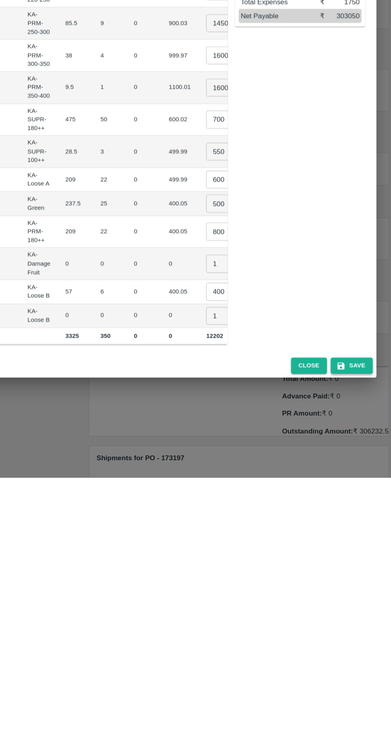
type input "6"
click at [362, 638] on button "Save" at bounding box center [357, 642] width 36 height 14
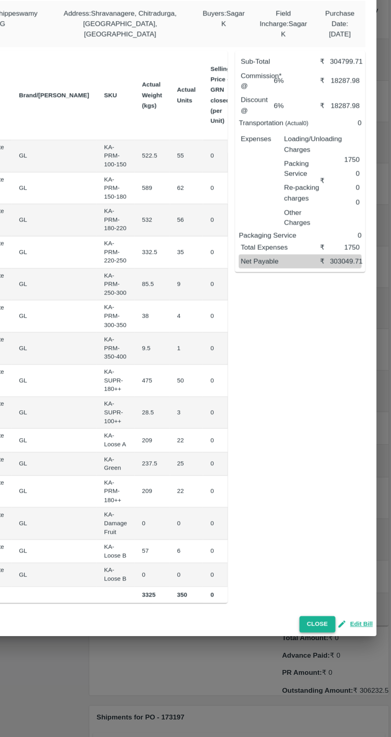
click at [331, 634] on button "Close" at bounding box center [327, 641] width 31 height 14
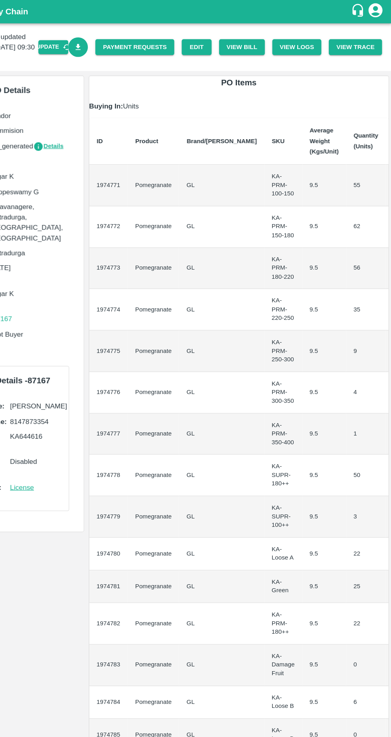
click at [126, 38] on icon "Download Bill" at bounding box center [123, 39] width 4 height 5
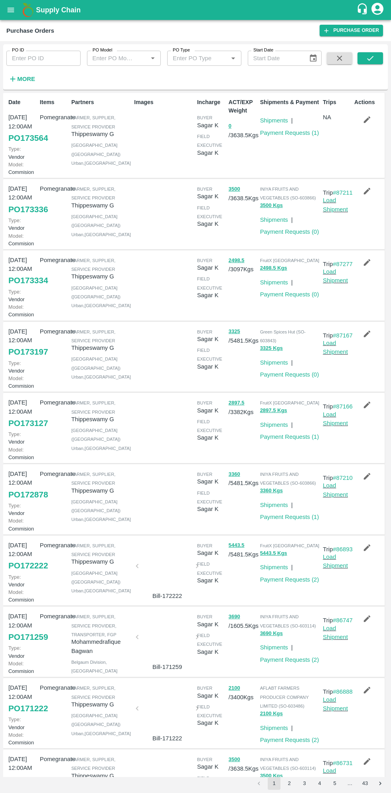
scroll to position [2, 0]
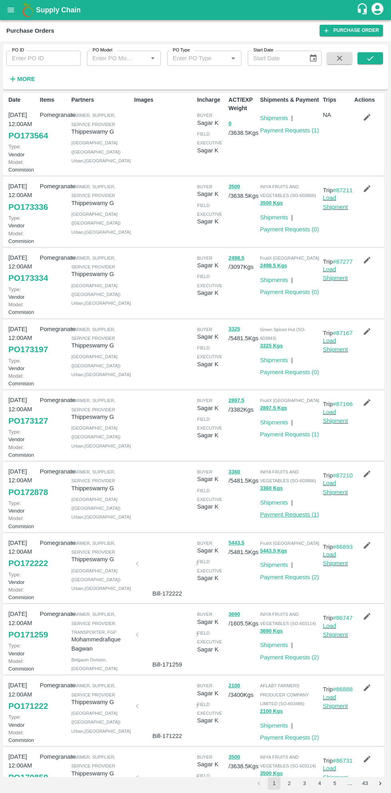
click at [295, 518] on link "Payment Requests ( 1 )" at bounding box center [289, 514] width 59 height 6
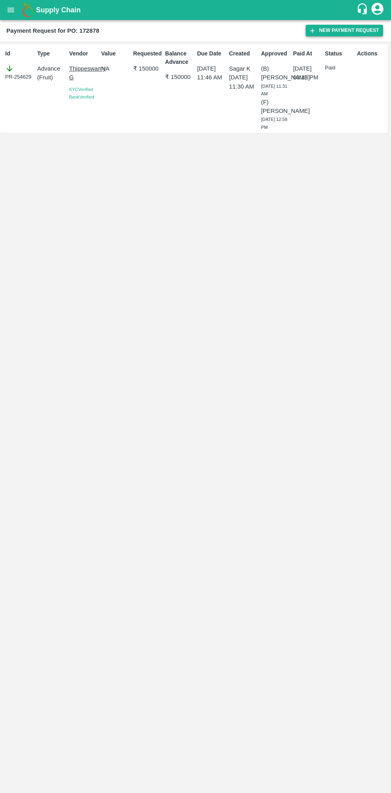
click at [328, 35] on button "New Payment Request" at bounding box center [344, 31] width 77 height 12
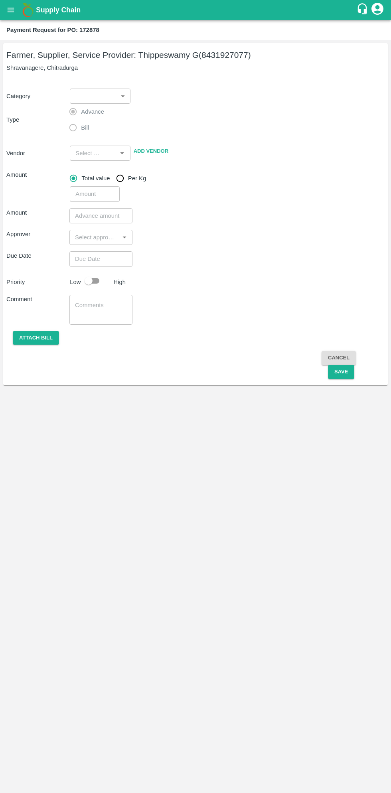
click at [105, 95] on body "Supply Chain Payment Request for PO: 172878 Farmer, Supplier, Service Provider:…" at bounding box center [195, 396] width 391 height 793
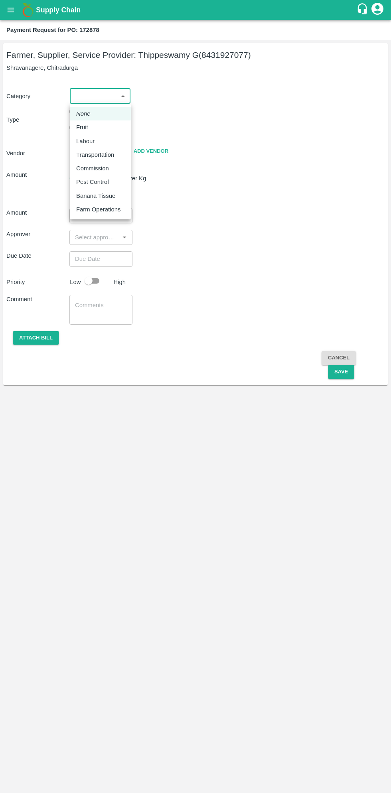
click at [90, 126] on div "Fruit" at bounding box center [84, 127] width 16 height 9
type input "1"
type input "[PERSON_NAME] G - 8431927077(Farmer, Supplier, Service Provider)"
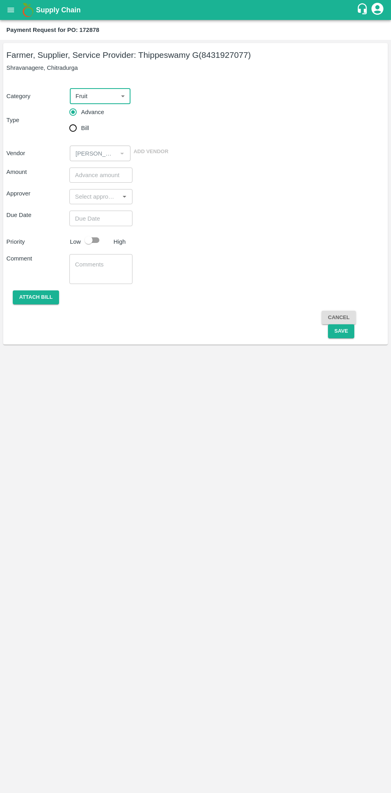
click at [81, 128] on input "Bill" at bounding box center [73, 128] width 16 height 16
radio input "true"
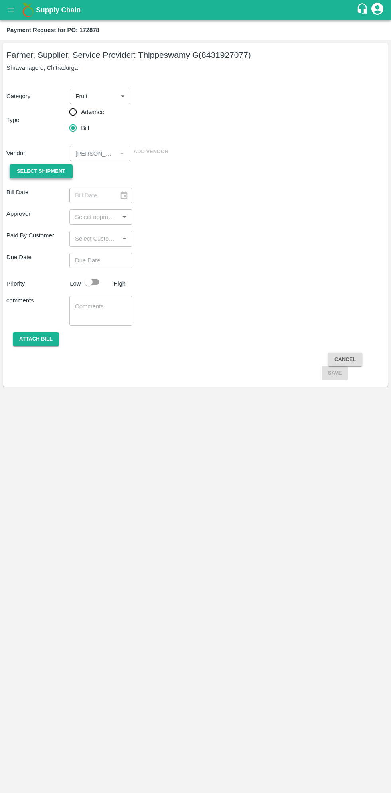
click at [49, 169] on span "Select Shipment" at bounding box center [41, 171] width 49 height 9
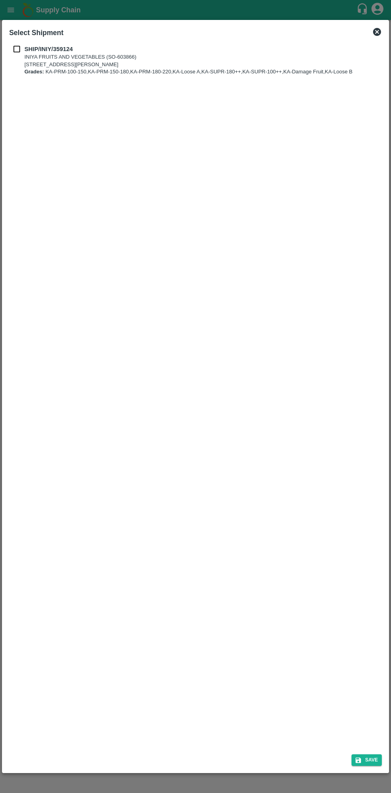
click at [28, 50] on b "SHIP/INIY/359124" at bounding box center [48, 49] width 48 height 6
checkbox input "true"
click at [365, 761] on button "Save" at bounding box center [366, 760] width 30 height 12
type input "31/08/2025"
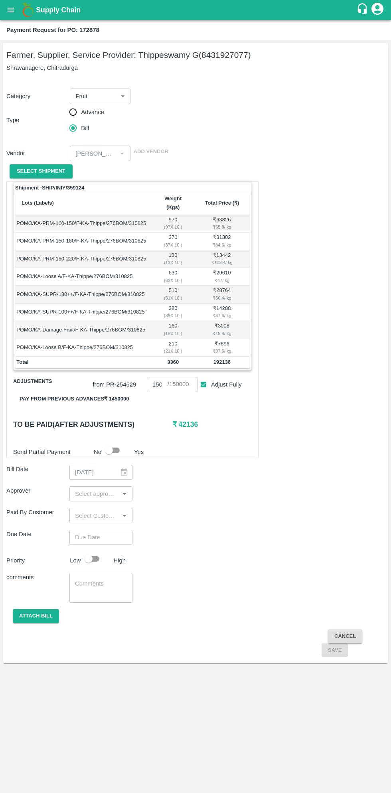
click at [120, 392] on button "Pay from previous advances ₹ 1450000" at bounding box center [74, 399] width 122 height 14
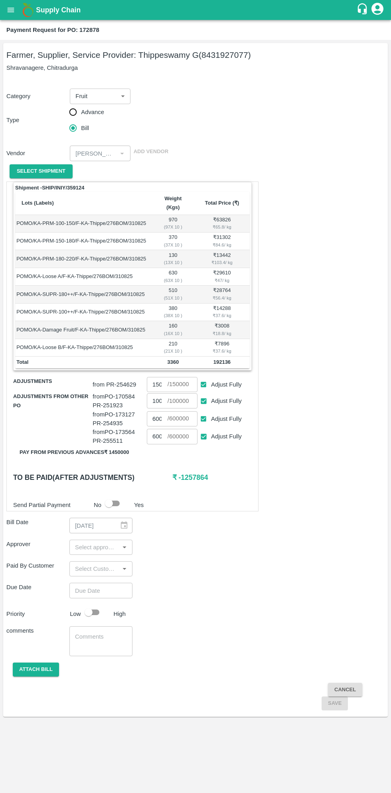
click at [203, 429] on input "Adjust Fully" at bounding box center [203, 436] width 15 height 15
checkbox input "false"
type input "0"
click at [208, 413] on input "Adjust Fully" at bounding box center [203, 419] width 15 height 15
checkbox input "false"
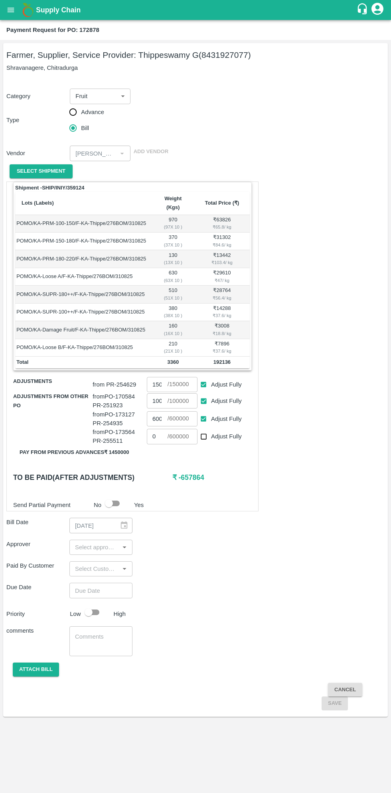
type input "0"
click at [207, 394] on input "Adjust Fully" at bounding box center [203, 401] width 15 height 15
checkbox input "false"
type input "0"
click at [161, 393] on input "0" at bounding box center [157, 400] width 21 height 15
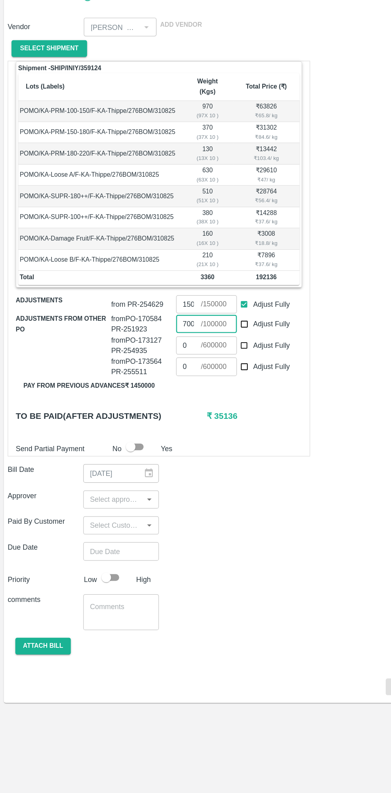
type input "7000"
click at [103, 542] on input "input" at bounding box center [94, 547] width 45 height 10
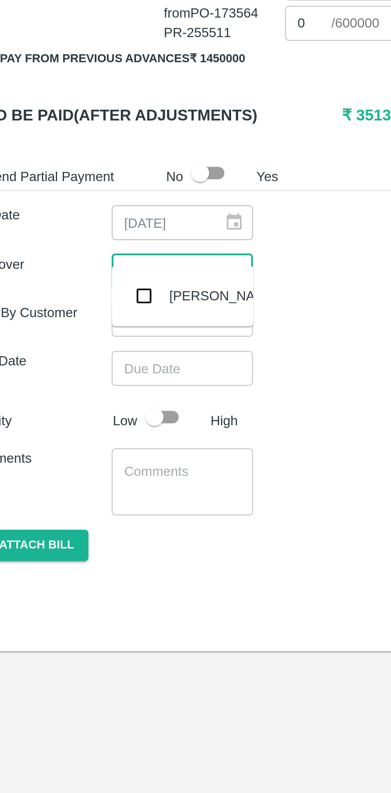
type input "muku"
click at [87, 559] on input "checkbox" at bounding box center [84, 558] width 16 height 16
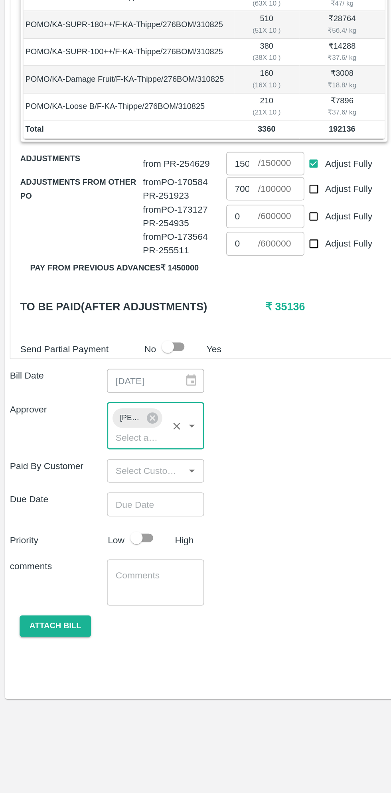
click at [100, 598] on input "Choose date" at bounding box center [97, 605] width 57 height 15
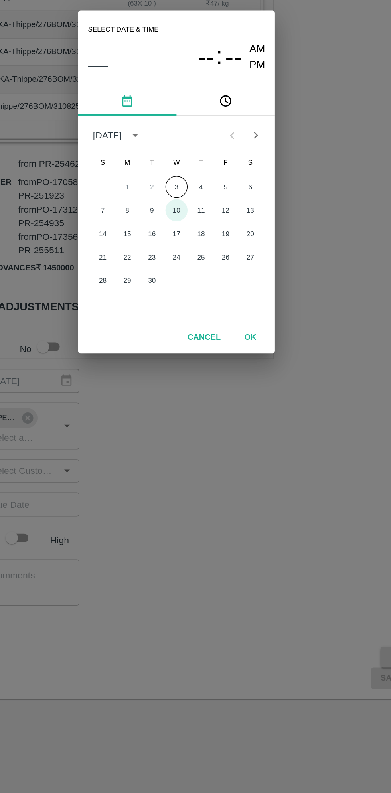
click at [195, 408] on button "10" at bounding box center [195, 415] width 14 height 14
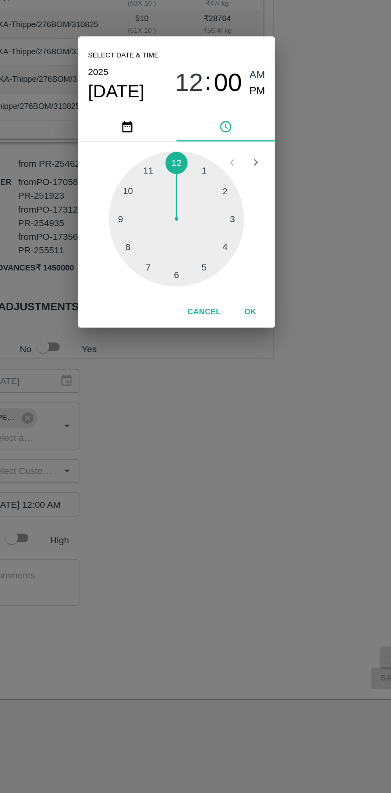
click at [154, 337] on span "Sep 10" at bounding box center [156, 337] width 37 height 14
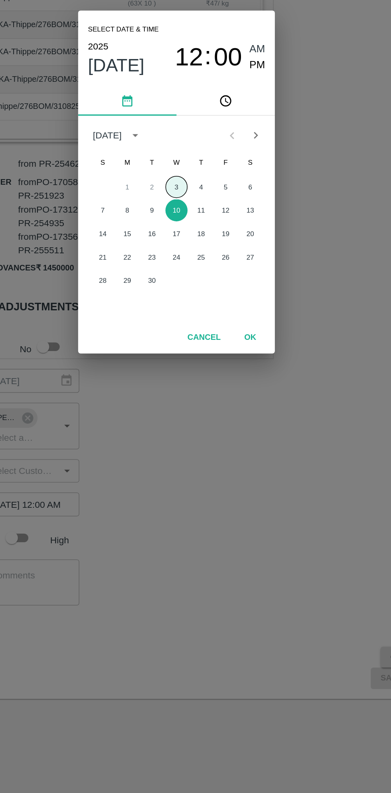
click at [195, 400] on button "3" at bounding box center [195, 400] width 14 height 14
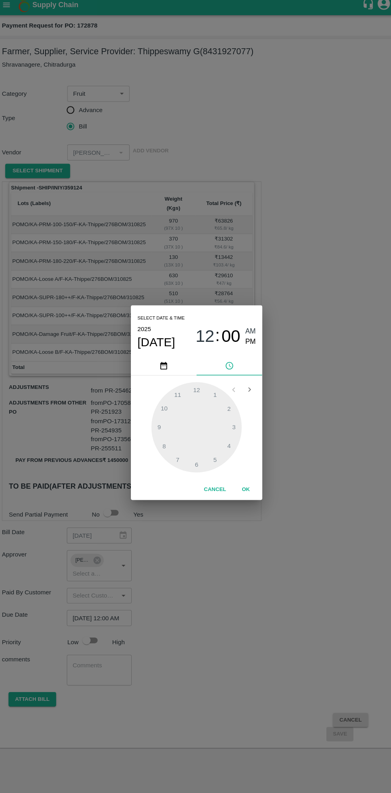
click at [249, 337] on span "PM" at bounding box center [248, 337] width 10 height 11
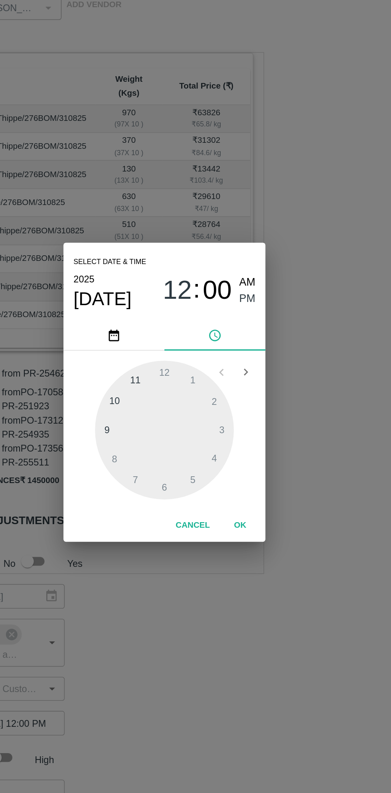
click at [249, 340] on span "PM" at bounding box center [248, 337] width 10 height 11
click at [162, 420] on div at bounding box center [196, 421] width 88 height 88
click at [181, 389] on div at bounding box center [196, 421] width 88 height 88
type input "[DATE] 09:56 PM"
click at [252, 481] on button "OK" at bounding box center [244, 481] width 26 height 14
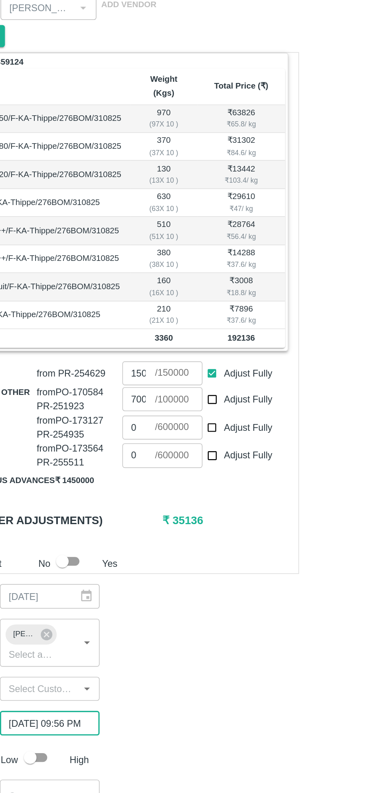
scroll to position [0, 6]
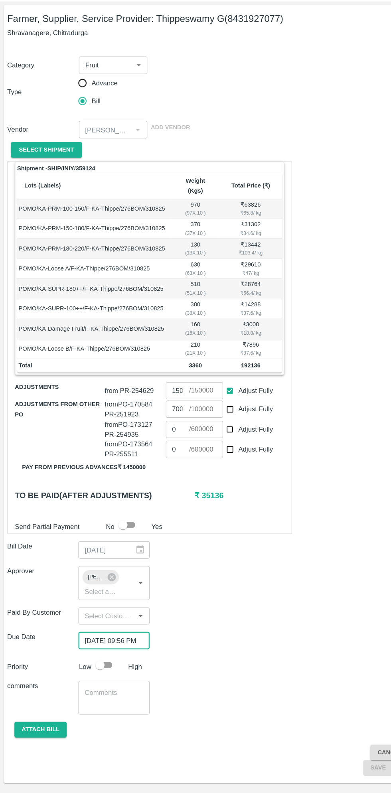
click at [89, 620] on input "checkbox" at bounding box center [88, 627] width 45 height 15
checkbox input "true"
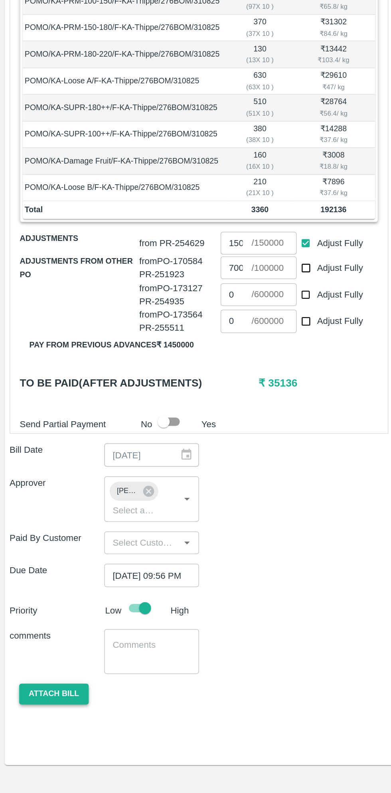
click at [43, 681] on button "Attach bill" at bounding box center [36, 685] width 46 height 14
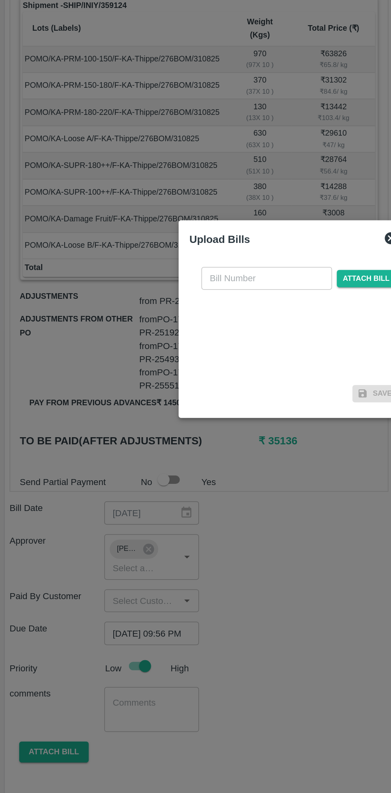
click at [182, 372] on input "text" at bounding box center [177, 369] width 87 height 15
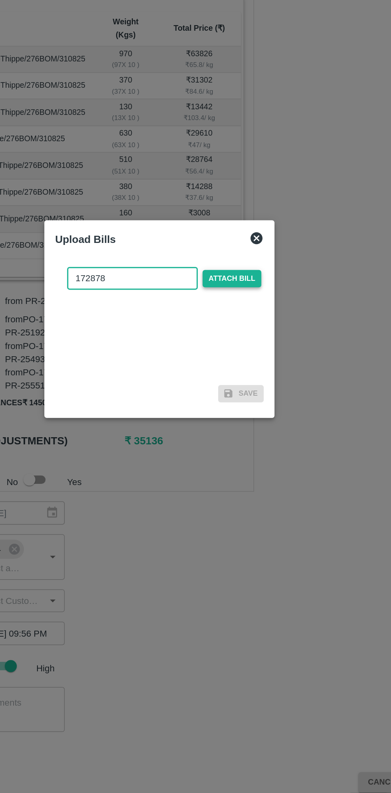
type input "172878"
click at [254, 370] on span "Attach bill" at bounding box center [243, 370] width 39 height 12
click at [0, 0] on input "Attach bill" at bounding box center [0, 0] width 0 height 0
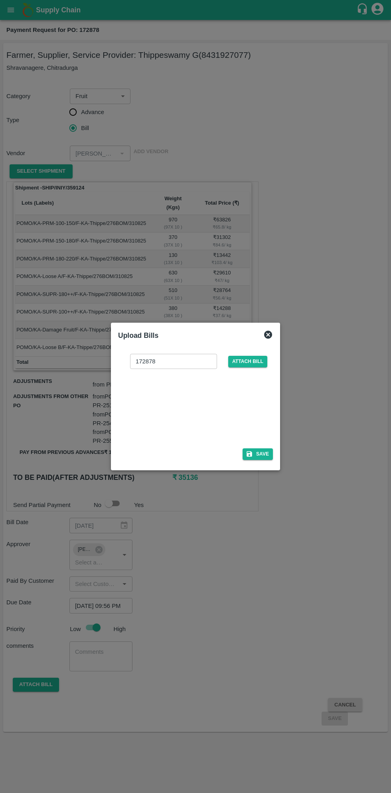
click at [265, 460] on div "172878 ​ Attach bill Save" at bounding box center [195, 405] width 155 height 116
click at [263, 454] on button "Save" at bounding box center [258, 454] width 30 height 12
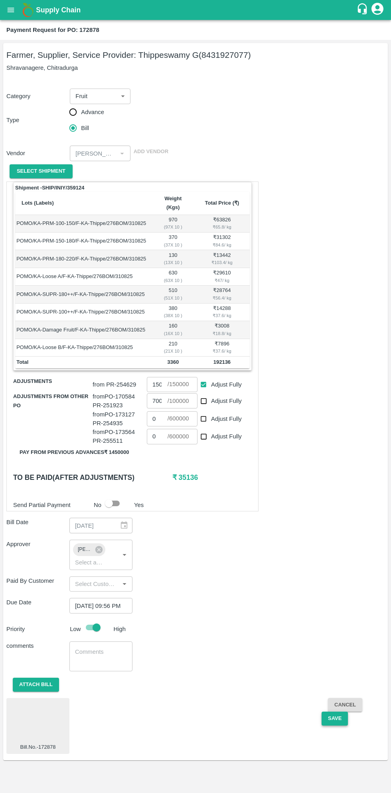
click at [334, 712] on button "Save" at bounding box center [335, 719] width 26 height 14
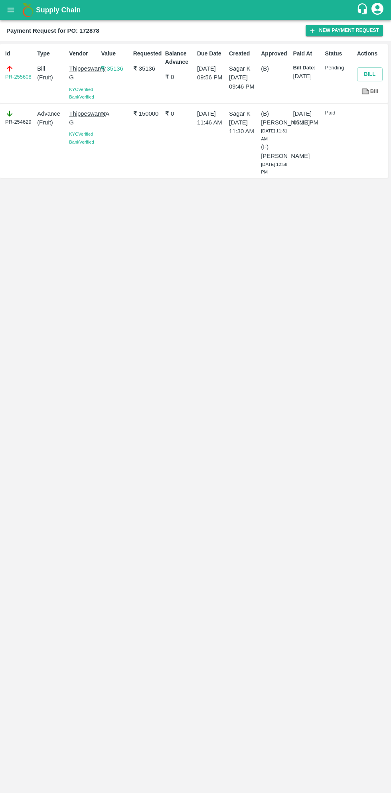
click at [15, 11] on icon "open drawer" at bounding box center [10, 10] width 9 height 9
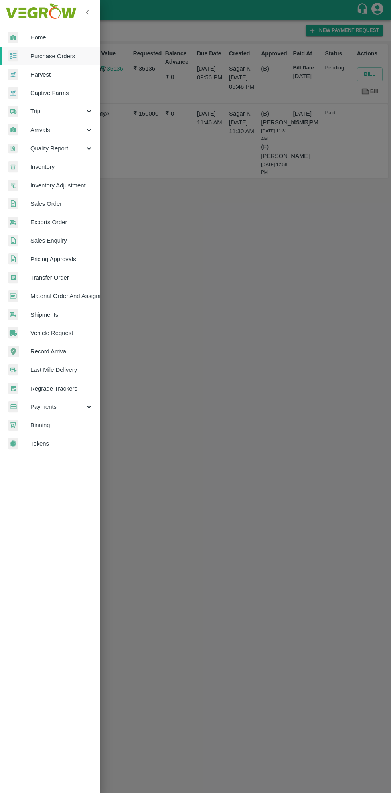
click at [58, 47] on link "Purchase Orders" at bounding box center [50, 56] width 100 height 18
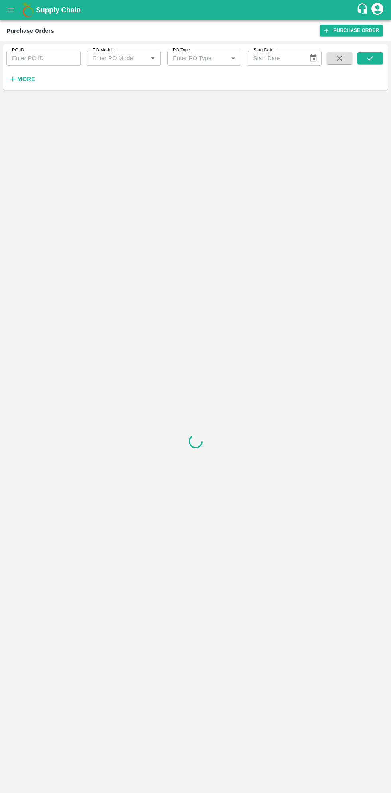
click at [30, 83] on h6 "More" at bounding box center [26, 79] width 18 height 10
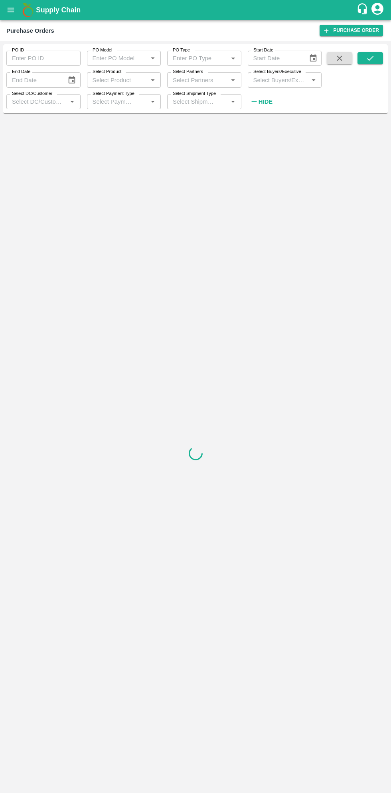
click at [281, 81] on input "Select Buyers/Executive" at bounding box center [278, 80] width 56 height 10
type input "sagar"
click at [265, 121] on input "checkbox" at bounding box center [265, 120] width 16 height 16
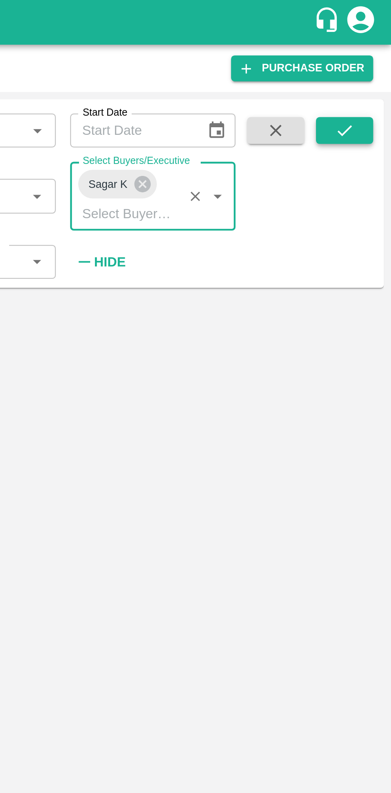
click at [372, 57] on icon "submit" at bounding box center [370, 58] width 9 height 9
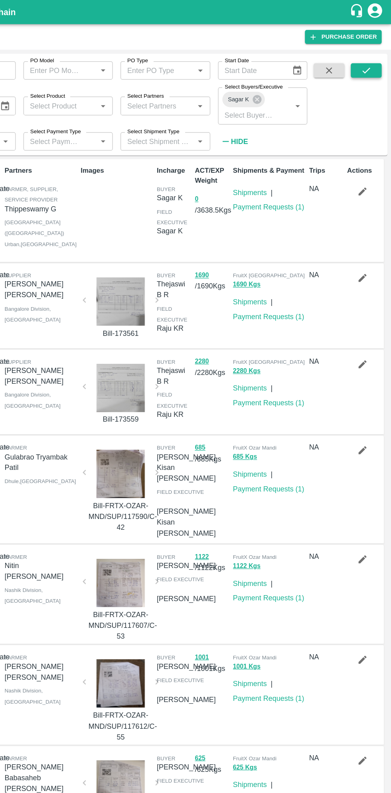
click at [370, 58] on icon "submit" at bounding box center [370, 58] width 9 height 9
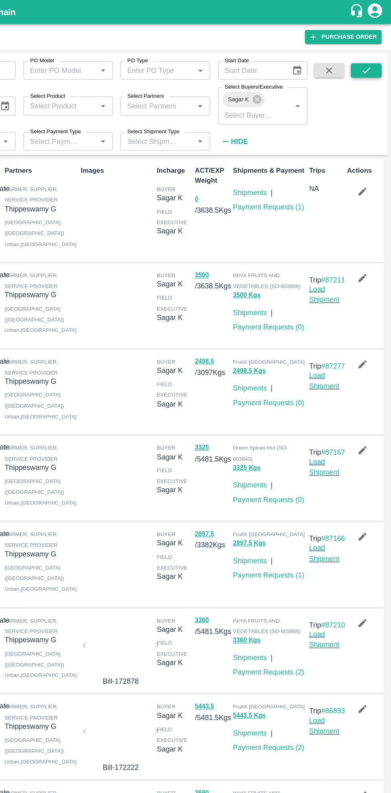
scroll to position [2, 0]
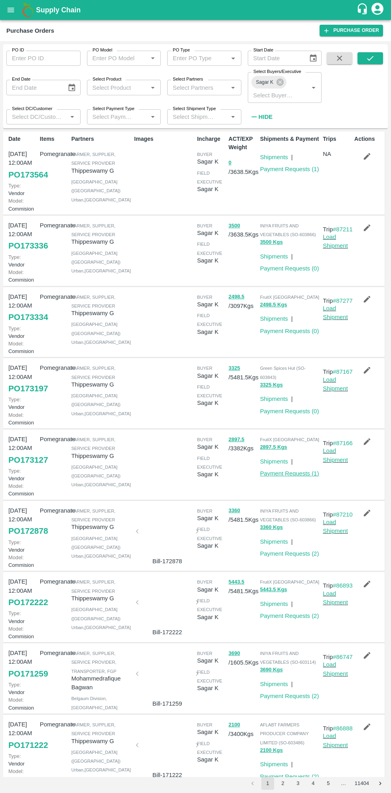
click at [288, 477] on link "Payment Requests ( 1 )" at bounding box center [289, 473] width 59 height 6
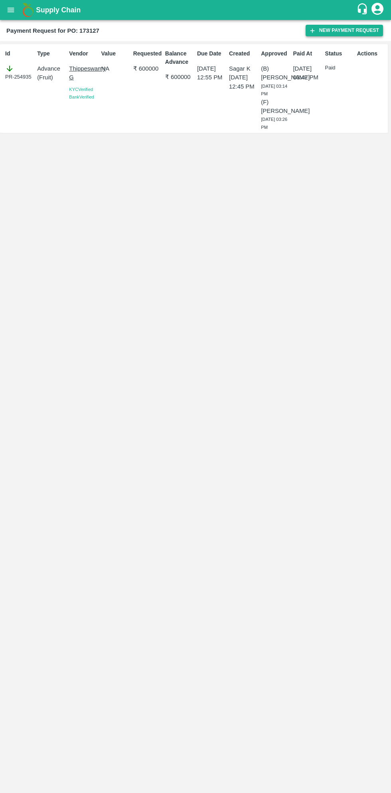
click at [339, 30] on button "New Payment Request" at bounding box center [344, 31] width 77 height 12
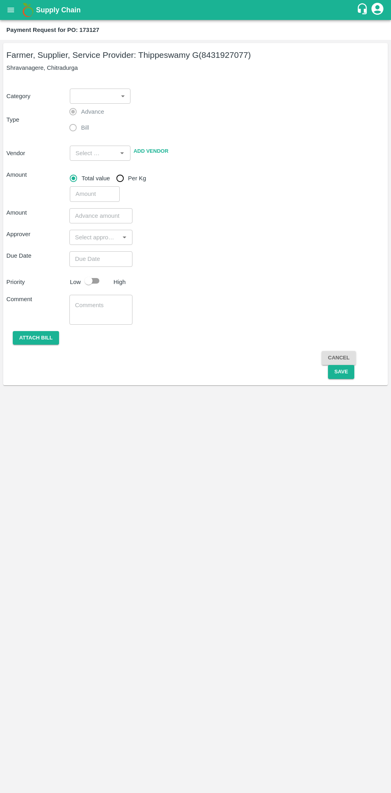
click at [105, 101] on body "Supply Chain Payment Request for PO: 173127 Farmer, Supplier, Service Provider:…" at bounding box center [195, 396] width 391 height 793
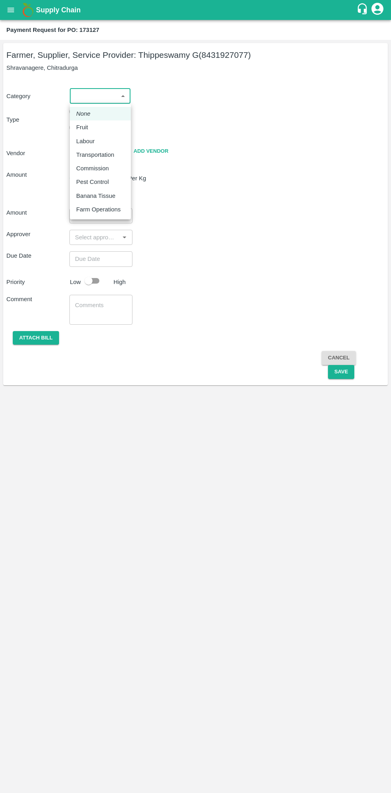
click at [90, 129] on div "Fruit" at bounding box center [84, 127] width 16 height 9
type input "1"
type input "[PERSON_NAME] G - 8431927077(Farmer, Supplier, Service Provider)"
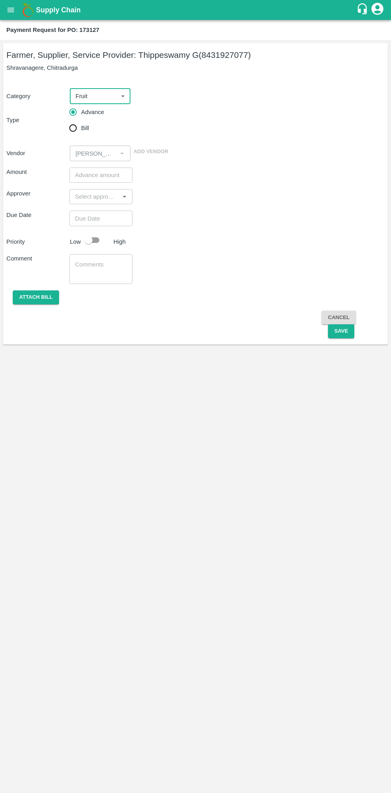
click at [77, 130] on input "Bill" at bounding box center [73, 128] width 16 height 16
radio input "true"
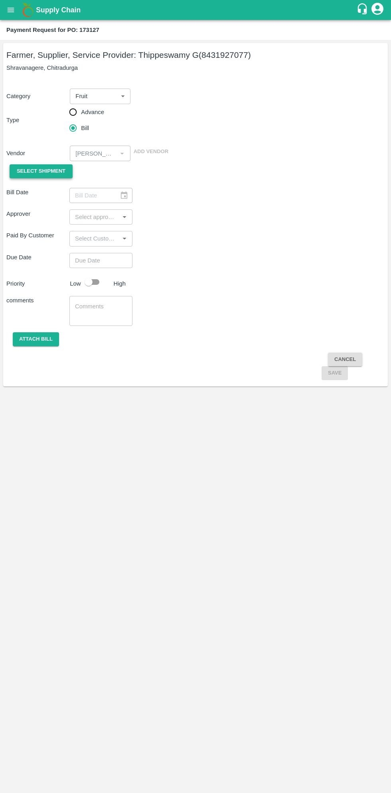
click at [53, 171] on span "Select Shipment" at bounding box center [41, 171] width 49 height 9
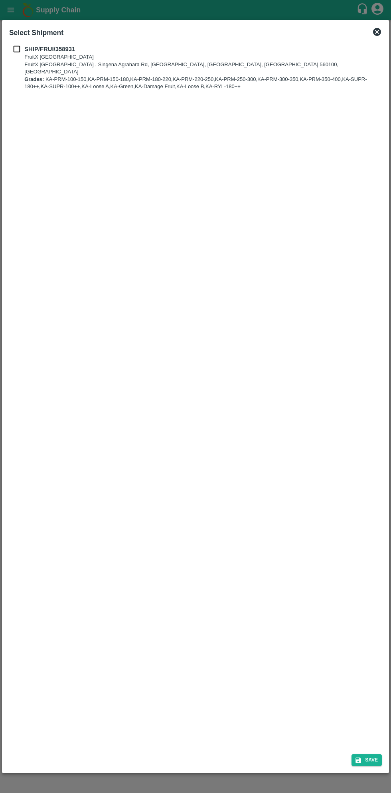
click at [26, 51] on b "SHIP/FRUI/358931" at bounding box center [49, 49] width 51 height 6
checkbox input "true"
click at [359, 760] on icon "submit" at bounding box center [358, 761] width 6 height 6
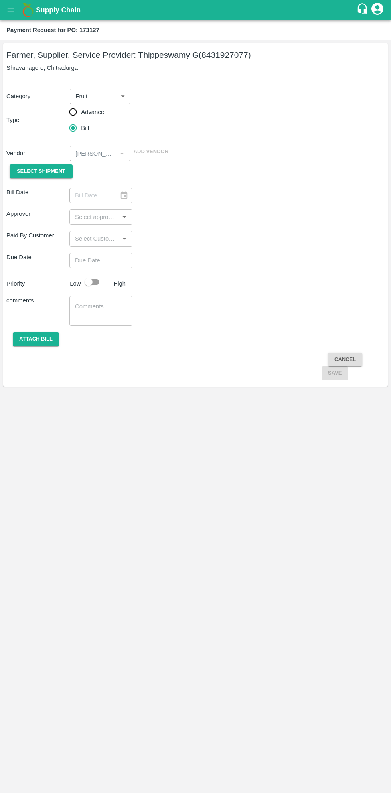
type input "[DATE]"
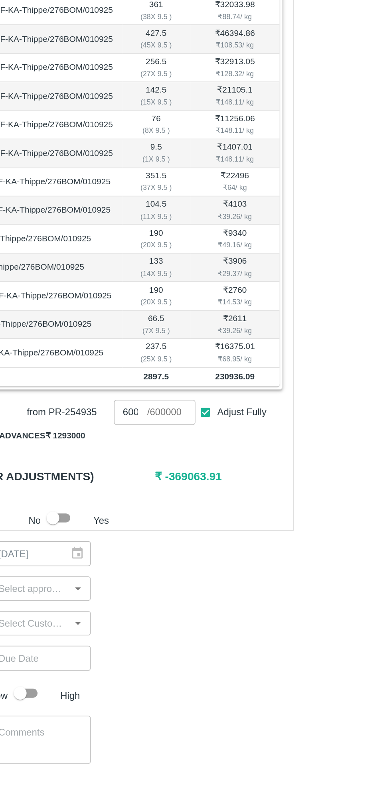
click at [205, 483] on input "Adjust Fully" at bounding box center [203, 490] width 15 height 15
checkbox input "false"
type input "0"
click at [114, 499] on button "Pay from previous advances ₹ 1293000" at bounding box center [74, 506] width 122 height 14
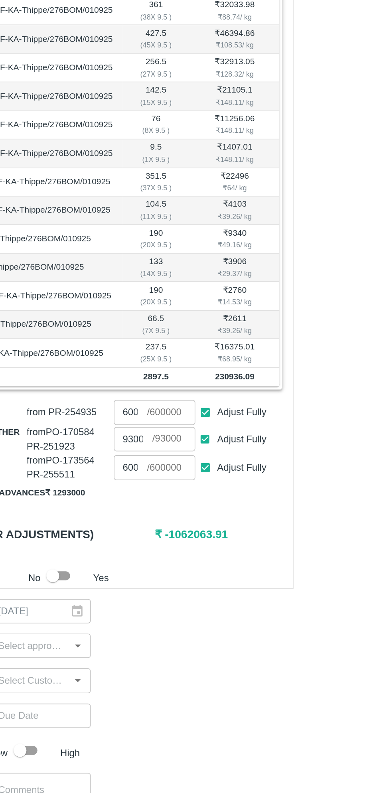
click at [204, 518] on input "Adjust Fully" at bounding box center [203, 525] width 15 height 15
checkbox input "false"
type input "0"
click at [203, 500] on input "Adjust Fully" at bounding box center [203, 507] width 15 height 15
checkbox input "false"
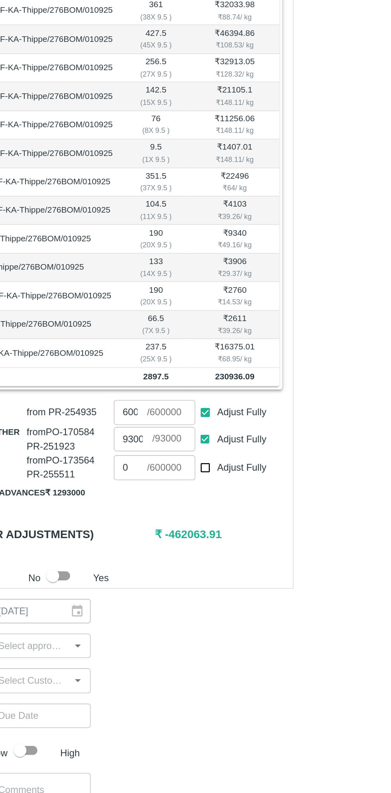
type input "0"
click at [203, 483] on input "Adjust Fully" at bounding box center [203, 490] width 15 height 15
checkbox input "false"
type input "0"
click at [162, 500] on input "0" at bounding box center [159, 507] width 24 height 15
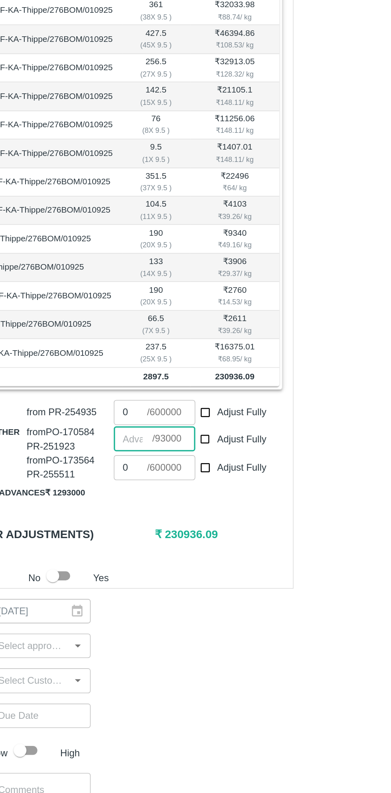
click at [157, 483] on input "0" at bounding box center [157, 490] width 21 height 15
type input "225000"
click at [160, 500] on input "number" at bounding box center [159, 507] width 24 height 15
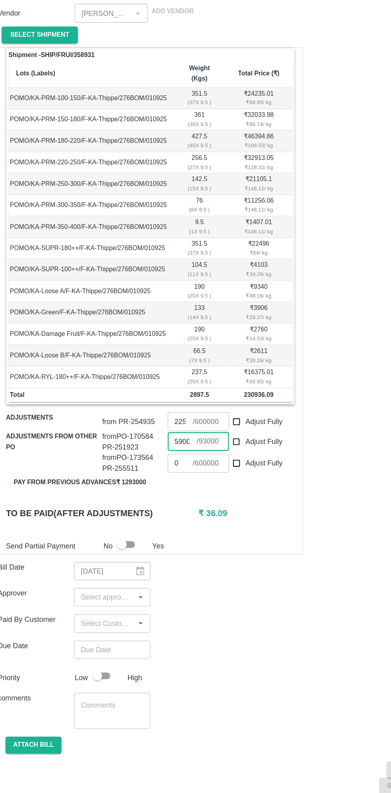
scroll to position [4, 0]
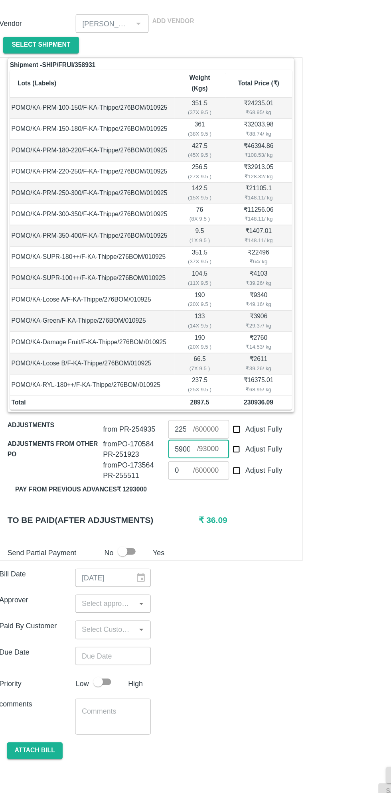
type input "5900"
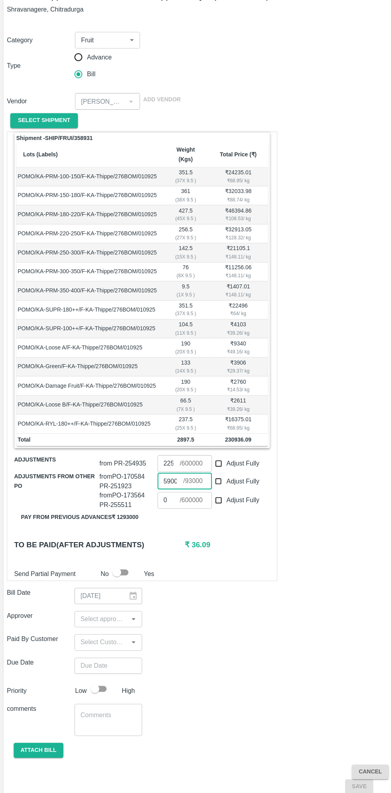
click at [94, 626] on input "input" at bounding box center [94, 631] width 45 height 10
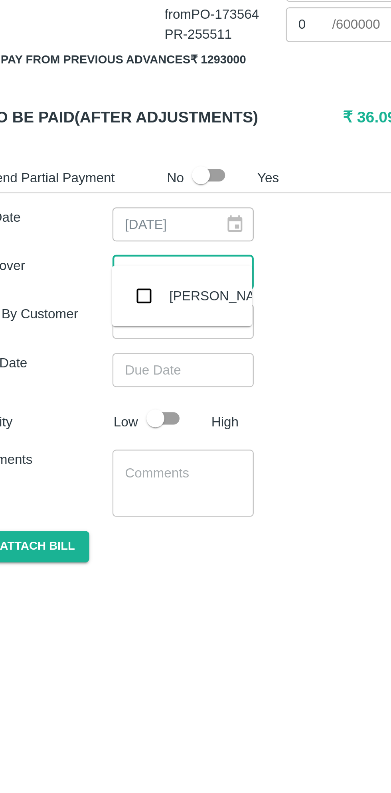
type input "muku"
click at [82, 641] on input "checkbox" at bounding box center [83, 641] width 16 height 16
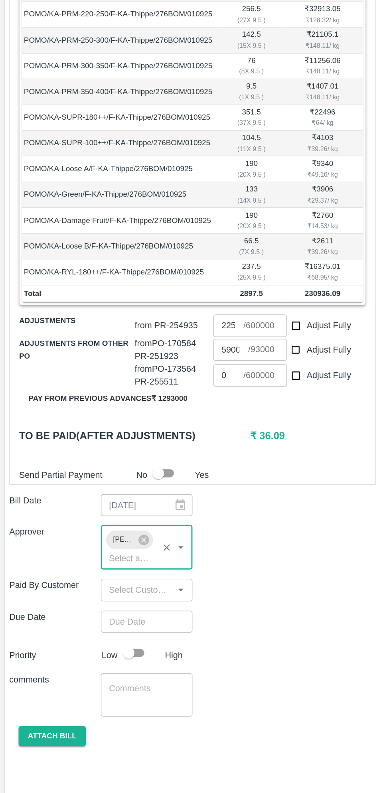
scroll to position [0, 0]
click at [99, 667] on input "Choose date" at bounding box center [97, 674] width 57 height 15
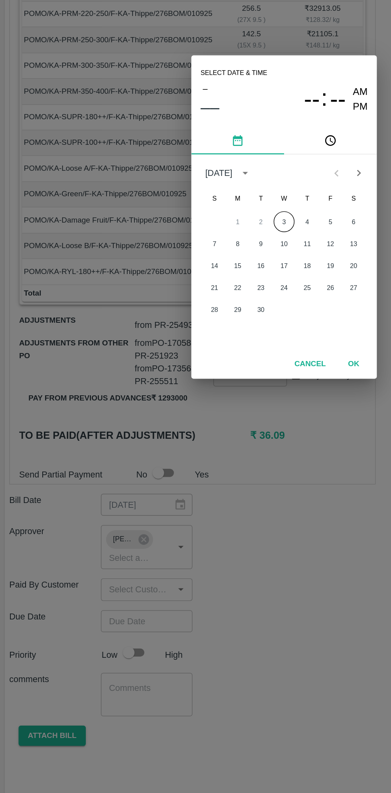
click at [195, 400] on button "3" at bounding box center [195, 400] width 14 height 14
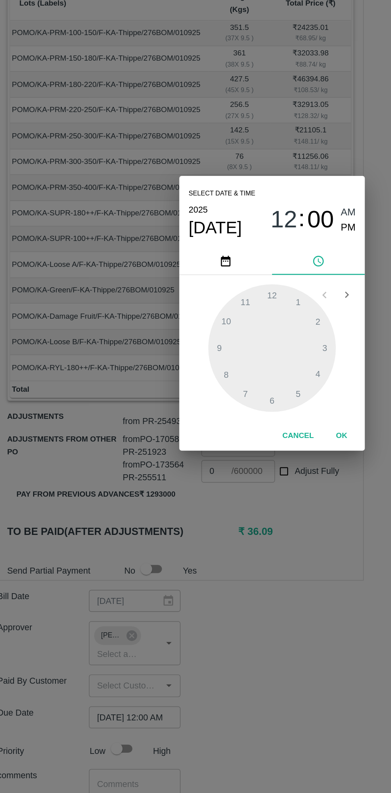
click at [253, 341] on span "PM" at bounding box center [248, 337] width 10 height 11
click at [161, 425] on div at bounding box center [196, 421] width 88 height 88
click at [178, 391] on div at bounding box center [196, 421] width 88 height 88
type input "[DATE] 09:55 PM"
click at [245, 481] on button "OK" at bounding box center [244, 481] width 26 height 14
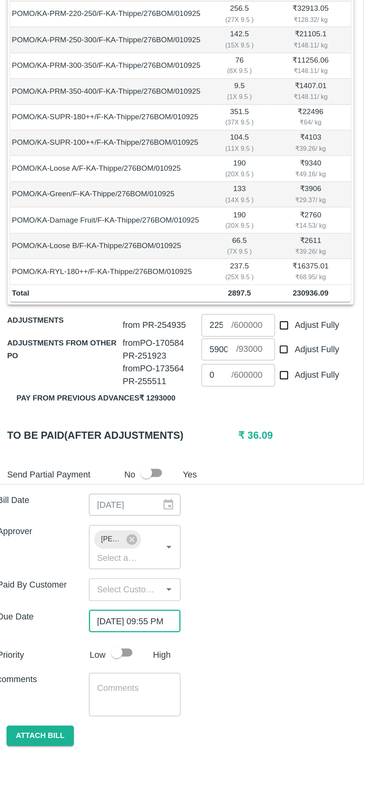
click at [101, 689] on input "checkbox" at bounding box center [88, 696] width 45 height 15
checkbox input "true"
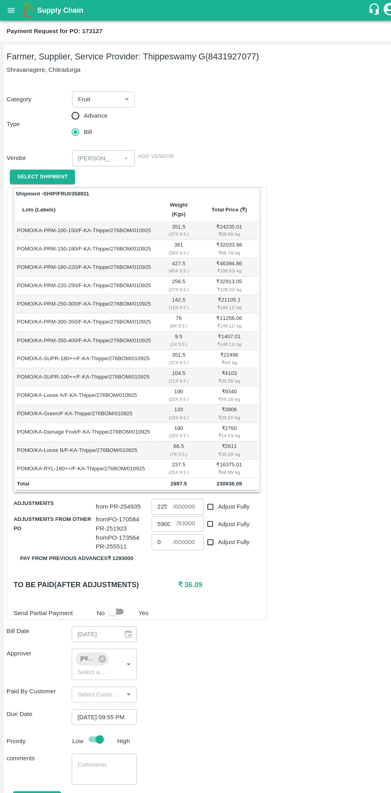
scroll to position [20, 0]
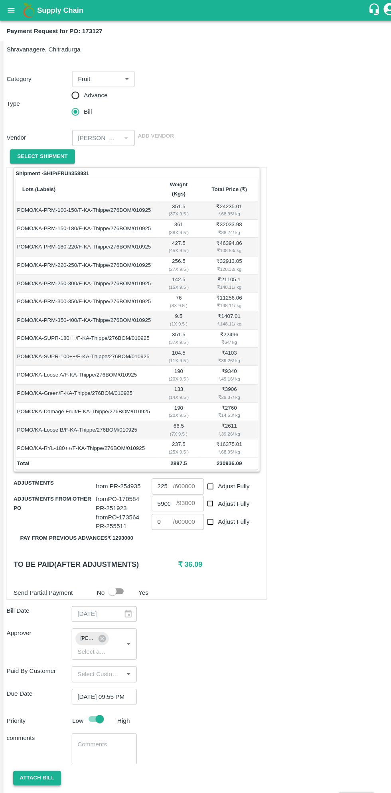
click at [36, 746] on button "Attach bill" at bounding box center [36, 753] width 46 height 14
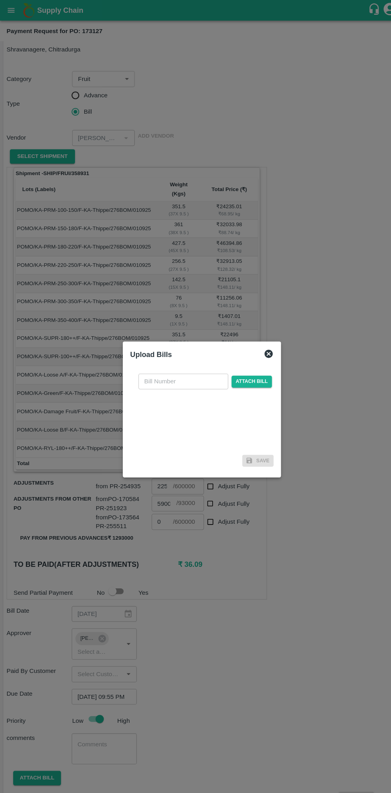
click at [183, 370] on input "text" at bounding box center [177, 369] width 87 height 15
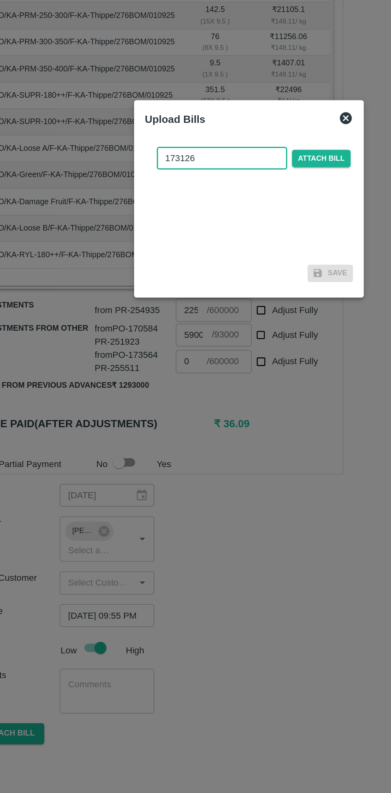
scroll to position [0, 0]
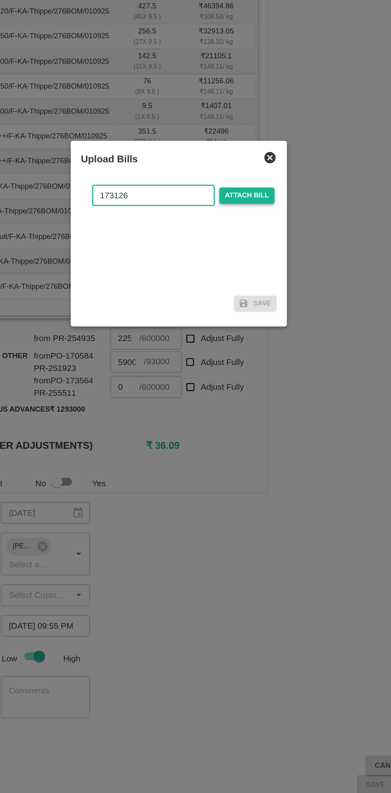
type input "173126"
click at [251, 372] on span "Attach bill" at bounding box center [243, 370] width 39 height 12
click at [0, 0] on input "Attach bill" at bounding box center [0, 0] width 0 height 0
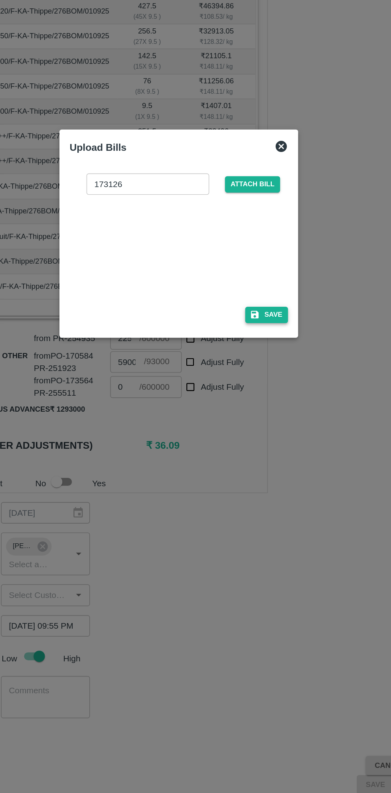
click at [259, 458] on button "Save" at bounding box center [258, 454] width 30 height 12
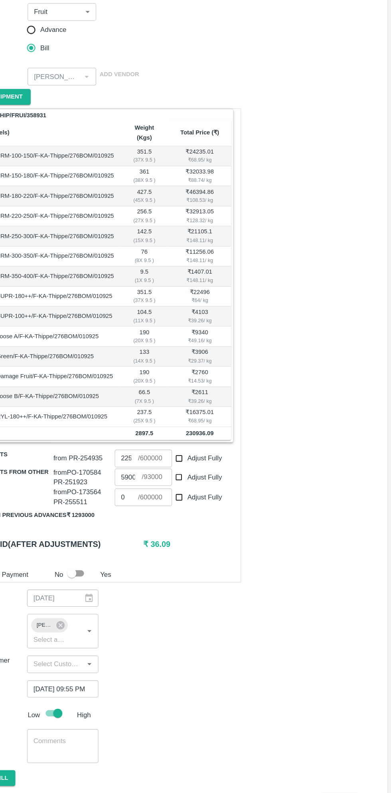
scroll to position [48, 0]
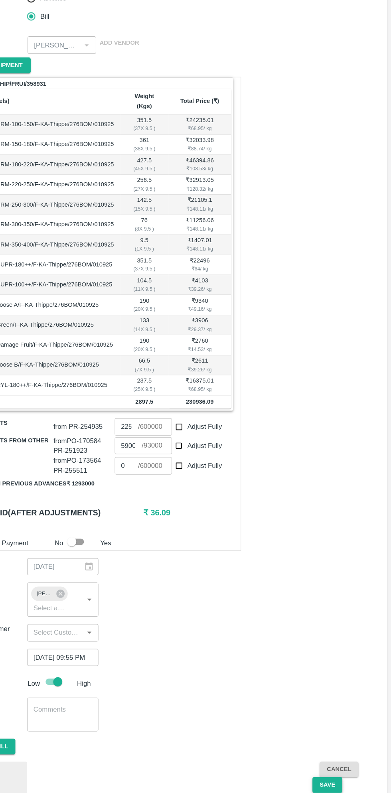
click at [333, 752] on button "Save" at bounding box center [335, 759] width 26 height 14
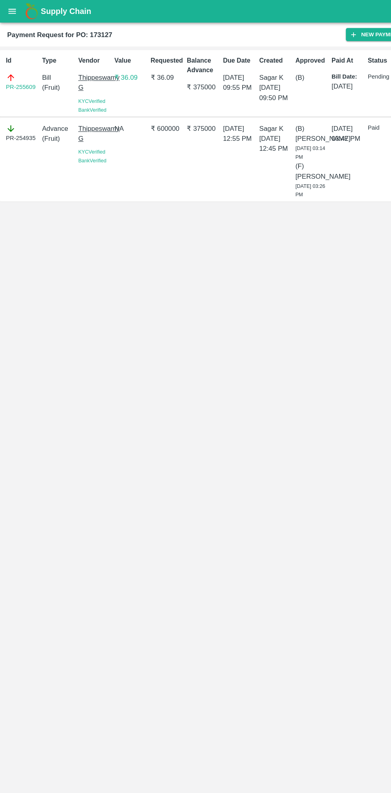
click at [11, 8] on icon "open drawer" at bounding box center [10, 10] width 9 height 9
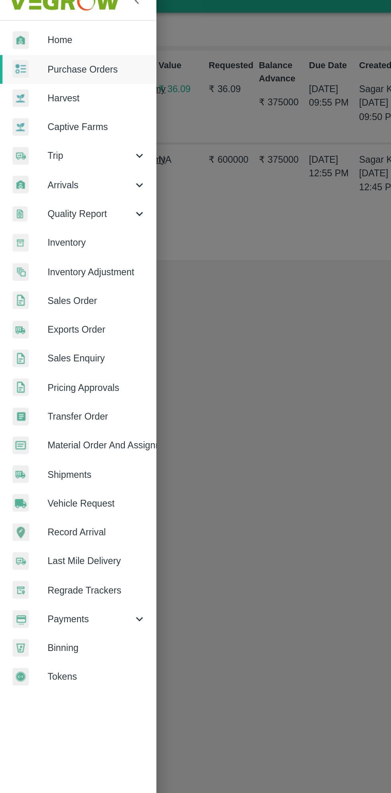
click at [64, 61] on link "Purchase Orders" at bounding box center [50, 56] width 100 height 18
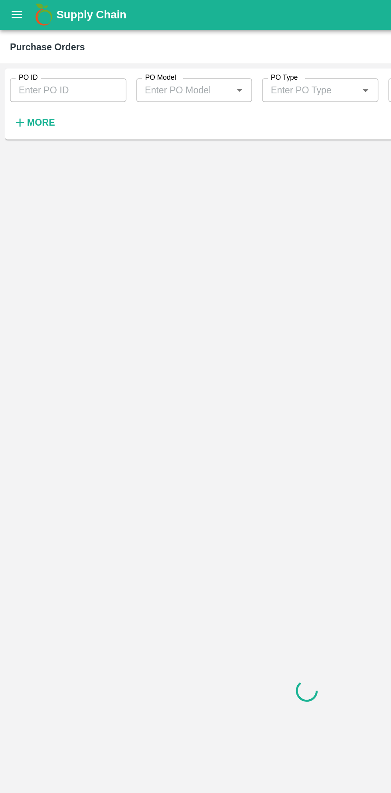
click at [30, 73] on button "More" at bounding box center [21, 79] width 31 height 14
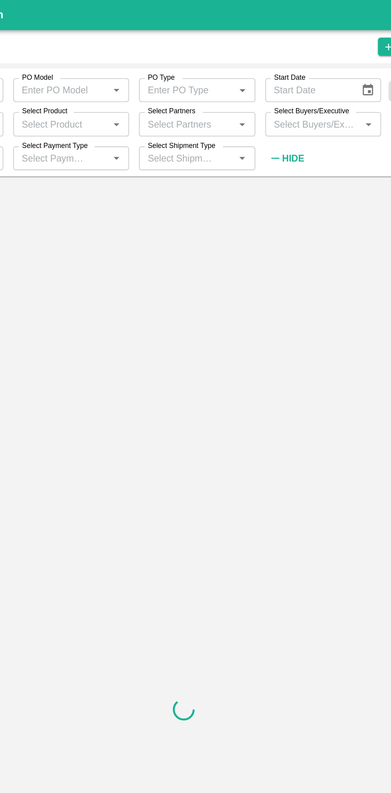
click at [283, 76] on input "Select Buyers/Executive" at bounding box center [278, 80] width 56 height 10
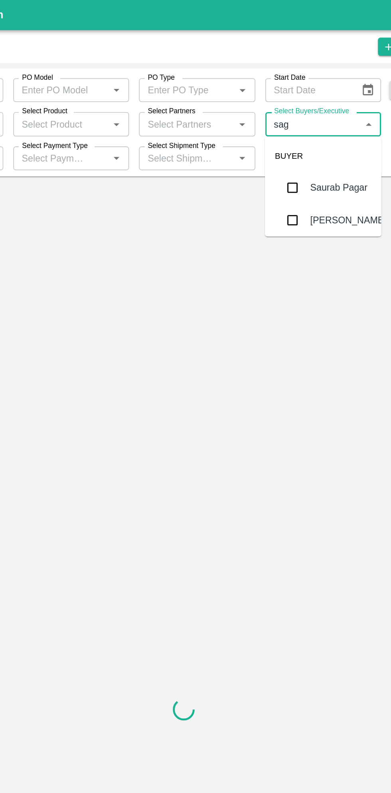
type input "saga"
click at [265, 118] on input "checkbox" at bounding box center [265, 120] width 16 height 16
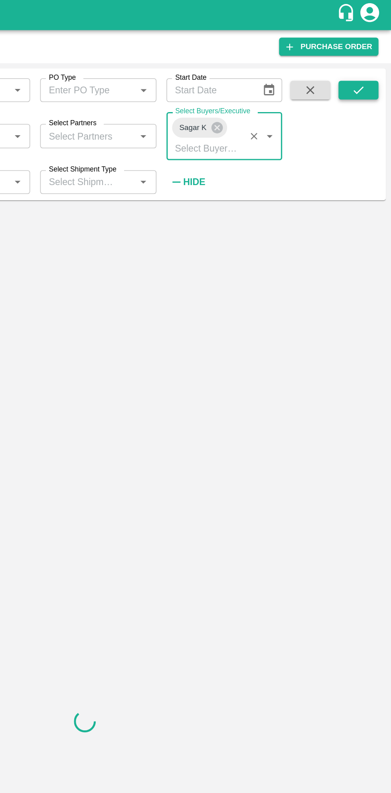
click at [369, 56] on icon "submit" at bounding box center [370, 58] width 9 height 9
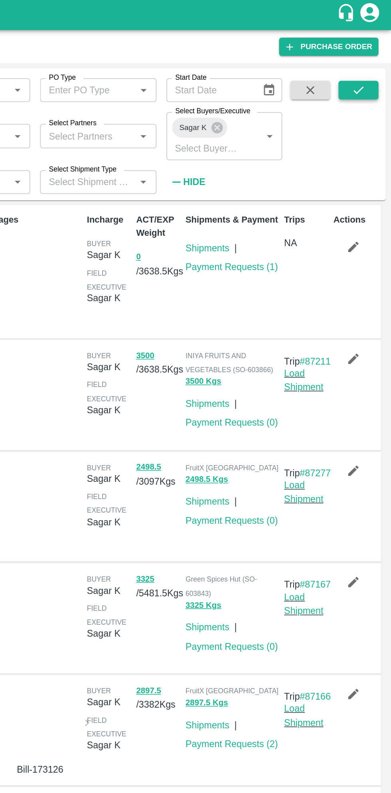
click at [370, 59] on icon "submit" at bounding box center [370, 58] width 6 height 5
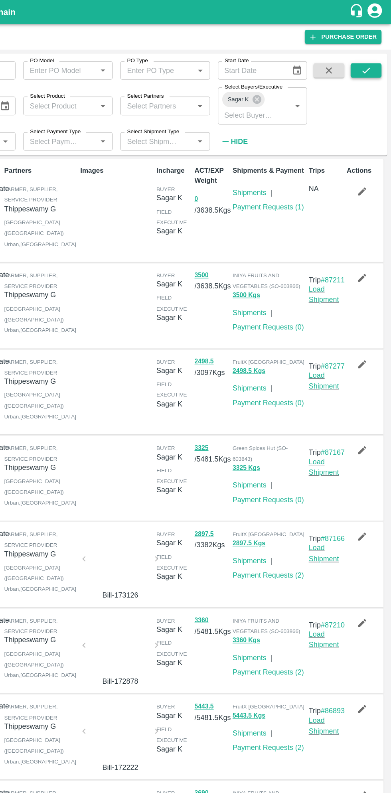
scroll to position [4, 0]
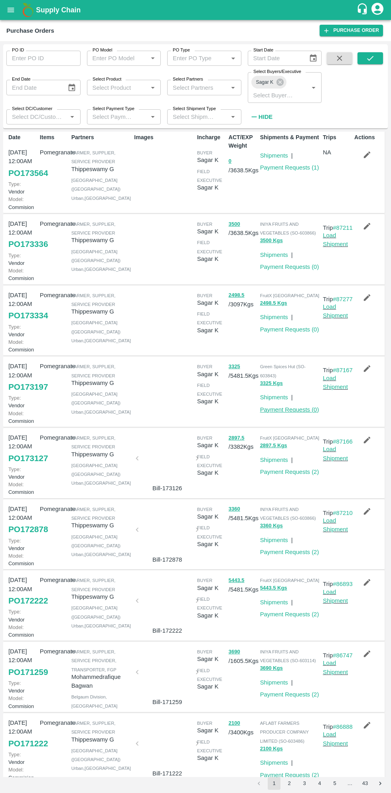
click at [294, 413] on link "Payment Requests ( 0 )" at bounding box center [289, 409] width 59 height 6
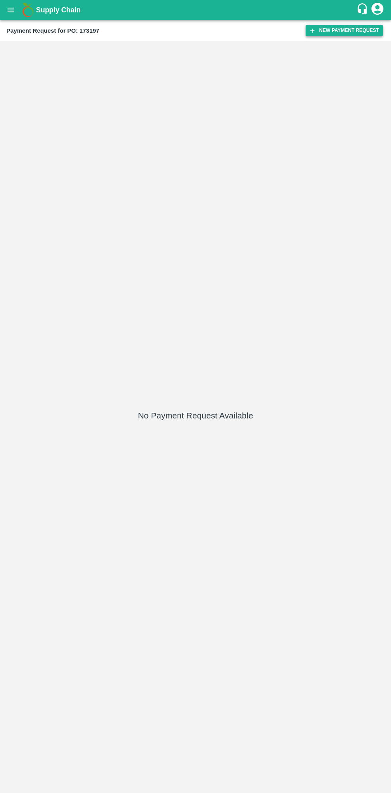
click at [342, 30] on button "New Payment Request" at bounding box center [344, 31] width 77 height 12
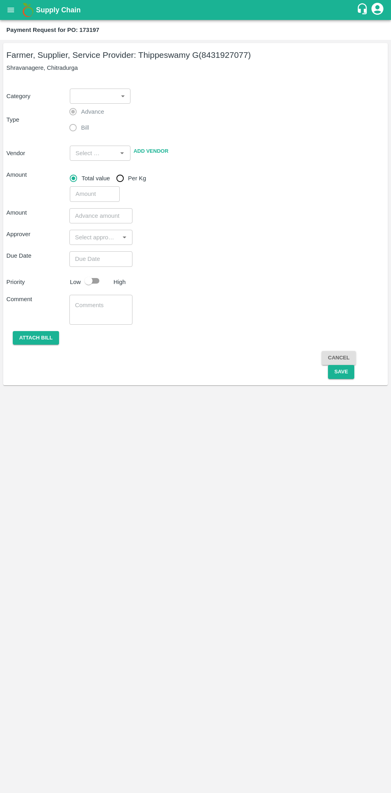
click at [106, 93] on body "Supply Chain Payment Request for PO: 173197 Farmer, Supplier, Service Provider:…" at bounding box center [195, 396] width 391 height 793
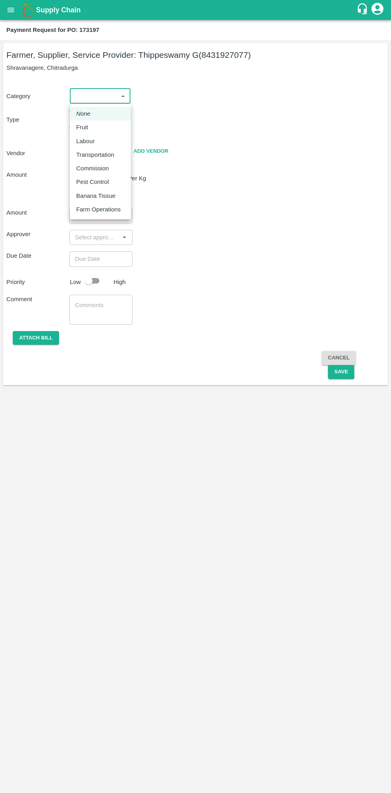
click at [92, 129] on div "Fruit" at bounding box center [100, 127] width 48 height 9
type input "1"
type input "[PERSON_NAME] G - 8431927077(Farmer, Supplier, Service Provider)"
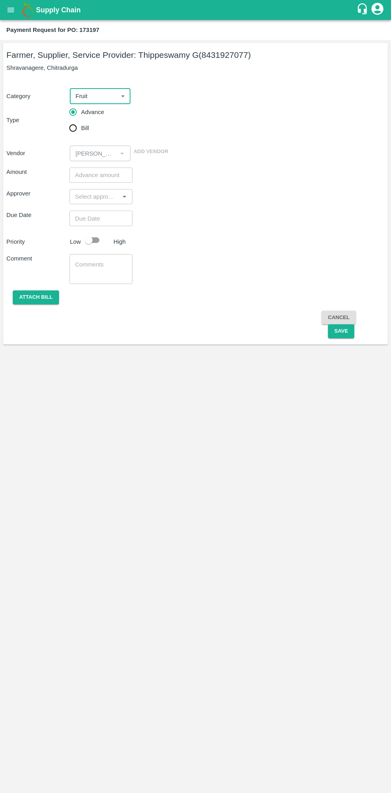
click at [76, 132] on input "Bill" at bounding box center [73, 128] width 16 height 16
radio input "true"
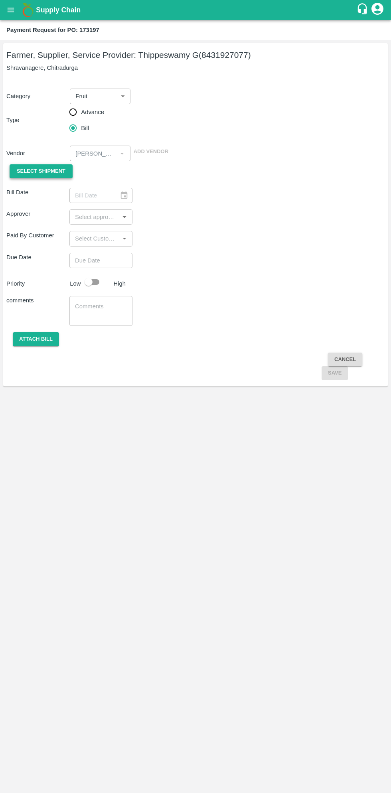
click at [49, 172] on span "Select Shipment" at bounding box center [41, 171] width 49 height 9
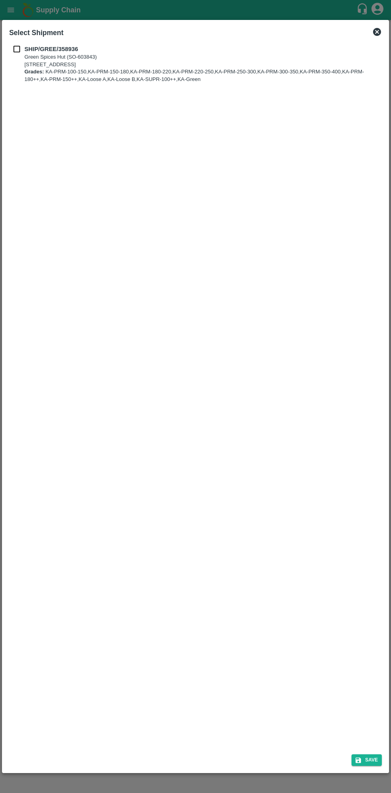
click at [27, 50] on b "SHIP/GREE/358936" at bounding box center [51, 49] width 54 height 6
checkbox input "true"
click at [366, 758] on button "Save" at bounding box center [366, 760] width 30 height 12
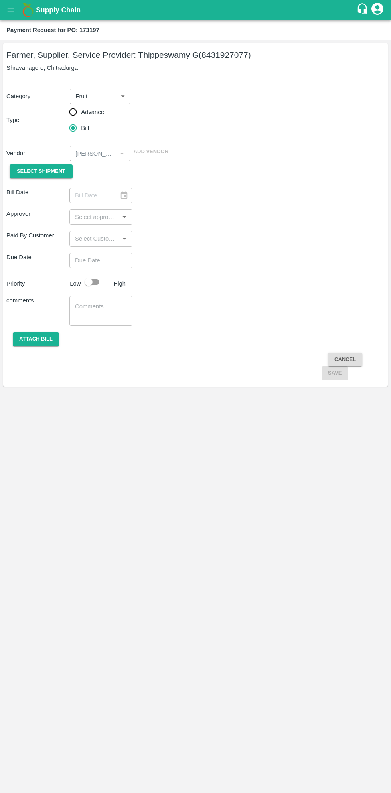
type input "[DATE]"
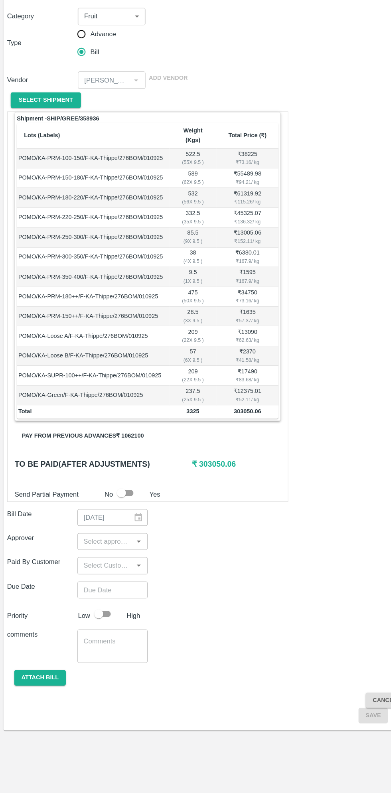
click at [101, 466] on button "Pay from previous advances ₹ 1062100" at bounding box center [74, 473] width 122 height 14
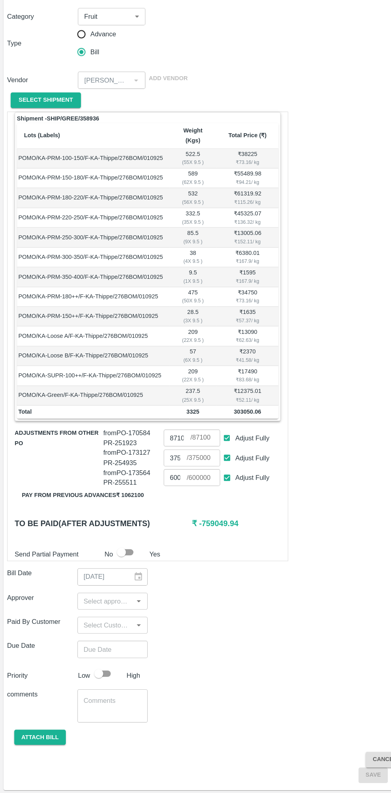
click at [200, 503] on input "Adjust Fully" at bounding box center [203, 510] width 15 height 15
checkbox input "false"
type input "0"
click at [201, 485] on input "Adjust Fully" at bounding box center [203, 492] width 15 height 15
checkbox input "false"
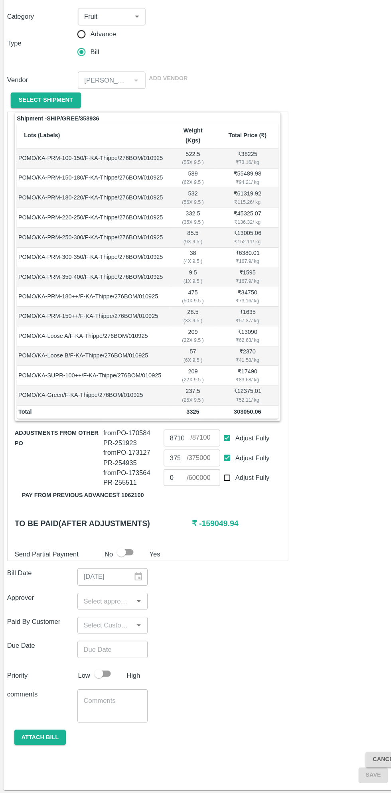
type input "0"
click at [207, 467] on input "Adjust Fully" at bounding box center [203, 474] width 15 height 15
checkbox input "false"
type input "0"
click at [160, 467] on input "0" at bounding box center [159, 474] width 24 height 15
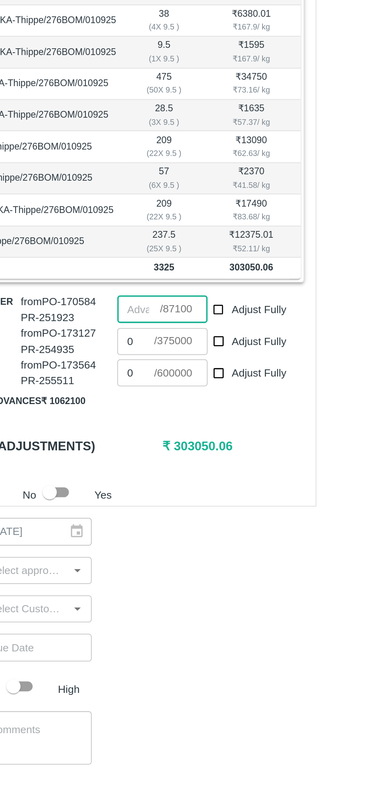
click at [158, 485] on input "0" at bounding box center [157, 492] width 21 height 15
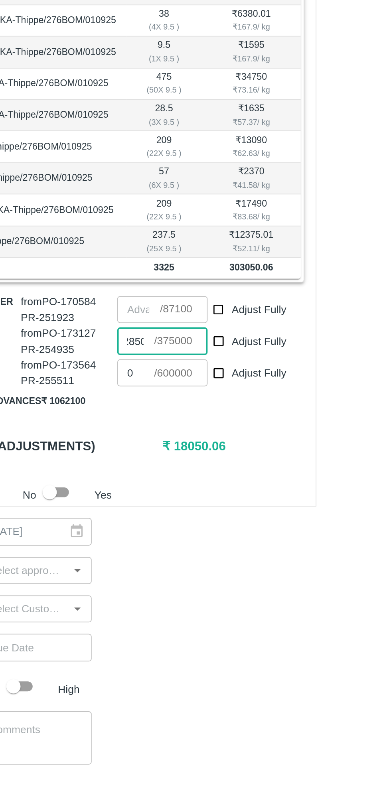
scroll to position [0, 6]
type input "285000"
click at [164, 467] on input "number" at bounding box center [159, 474] width 24 height 15
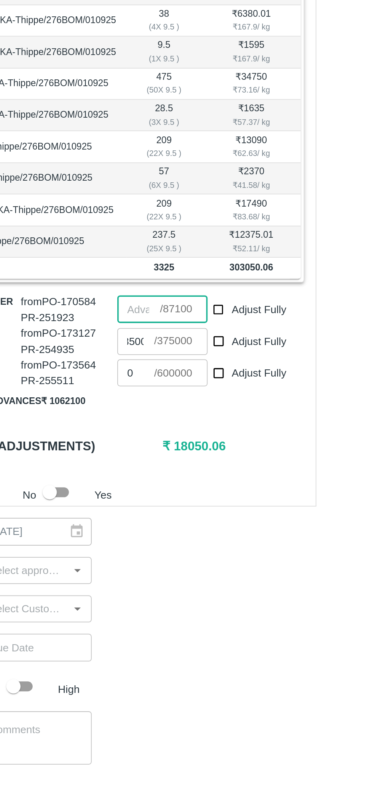
scroll to position [0, 0]
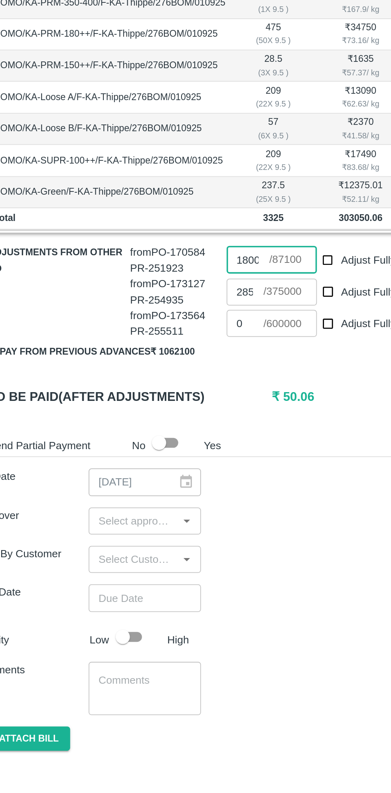
type input "18000"
click at [102, 616] on input "input" at bounding box center [94, 621] width 45 height 10
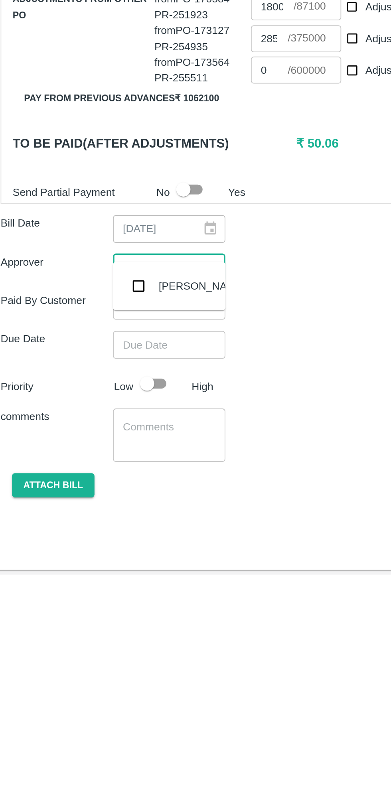
type input "muku"
click at [85, 632] on input "checkbox" at bounding box center [84, 631] width 16 height 16
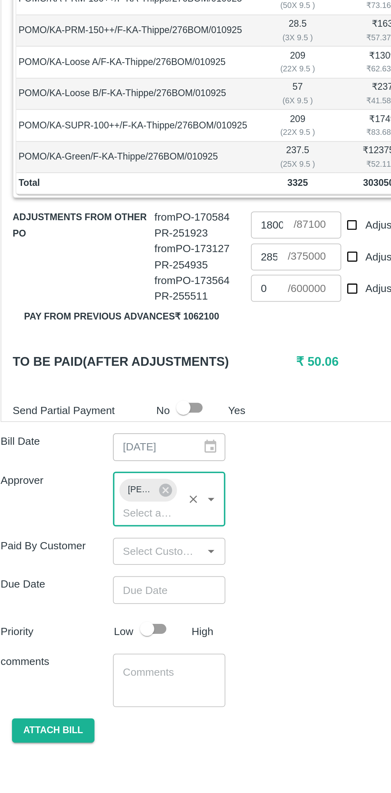
click at [109, 652] on input "input" at bounding box center [94, 657] width 45 height 10
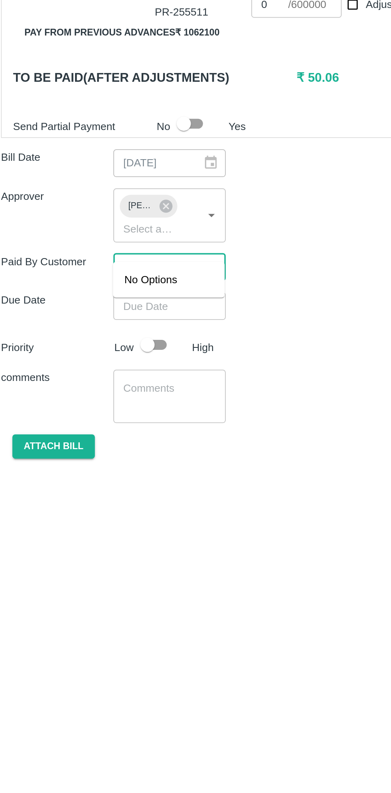
click at [187, 679] on div "Shipment - SHIP/GREE/358936 Lots (Labels) Weight (Kgs) Total Price (₹) POMO/KA-…" at bounding box center [195, 491] width 378 height 618
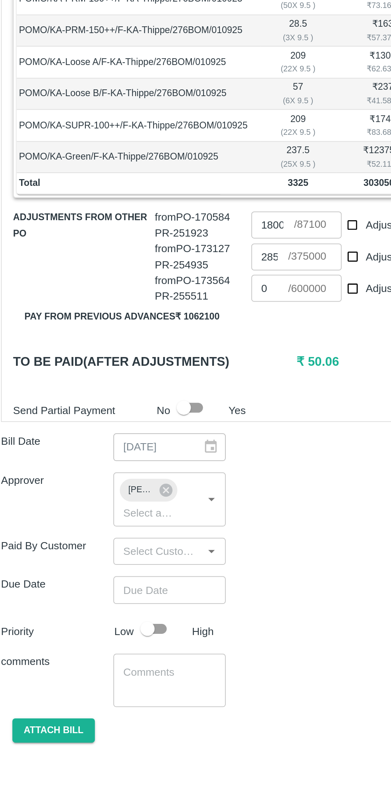
click at [102, 671] on input "Choose date" at bounding box center [97, 678] width 57 height 15
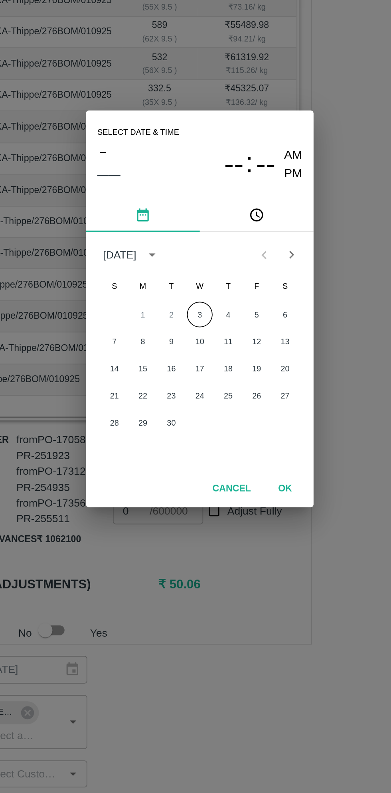
click at [195, 400] on button "3" at bounding box center [195, 400] width 14 height 14
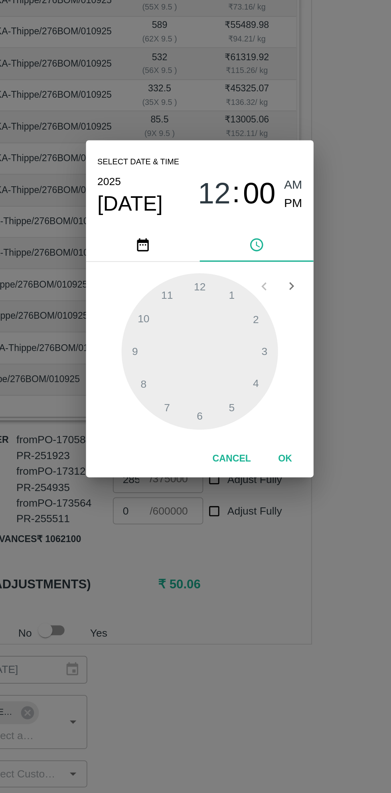
click at [248, 340] on span "PM" at bounding box center [248, 337] width 10 height 11
click at [163, 422] on div at bounding box center [196, 421] width 88 height 88
click at [182, 387] on div at bounding box center [196, 421] width 88 height 88
type input "[DATE] 09:56 PM"
click at [248, 483] on button "OK" at bounding box center [244, 481] width 26 height 14
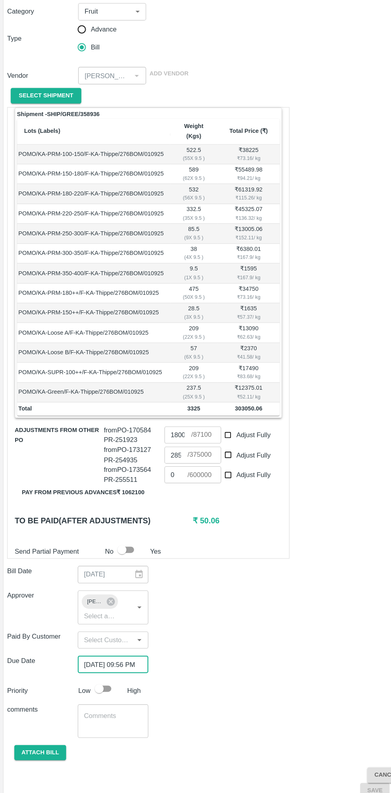
click at [95, 692] on input "checkbox" at bounding box center [88, 699] width 45 height 15
checkbox input "true"
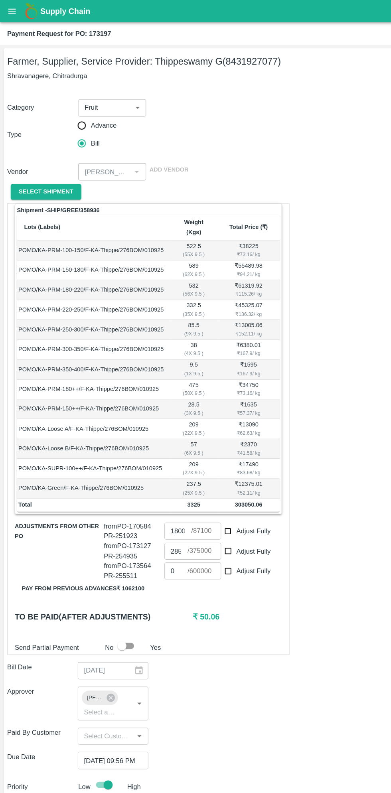
scroll to position [5, 0]
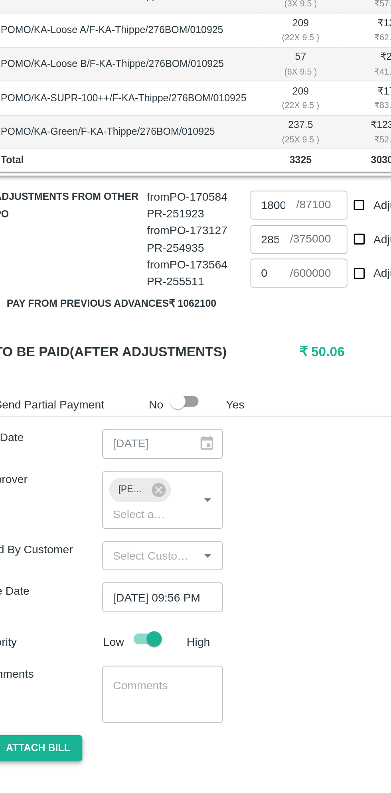
click at [41, 746] on button "Attach bill" at bounding box center [36, 753] width 46 height 14
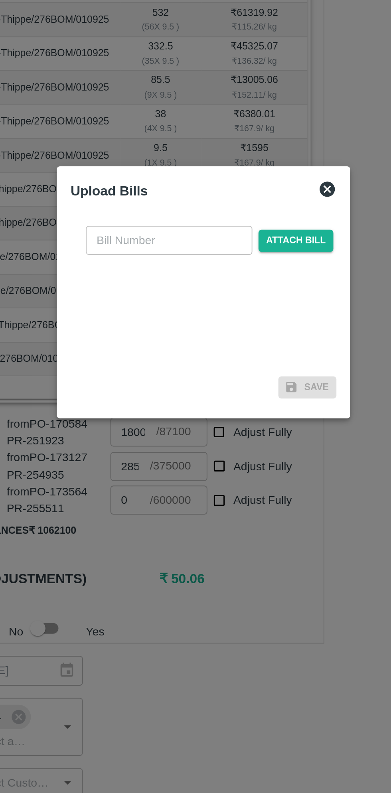
click at [196, 368] on input "text" at bounding box center [177, 369] width 87 height 15
type input "173197"
click at [251, 368] on span "Attach bill" at bounding box center [243, 370] width 39 height 12
click at [0, 0] on input "Attach bill" at bounding box center [0, 0] width 0 height 0
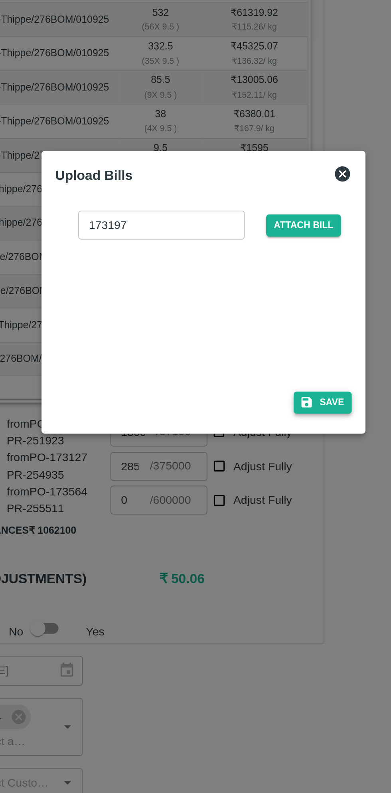
click at [265, 455] on button "Save" at bounding box center [258, 454] width 30 height 12
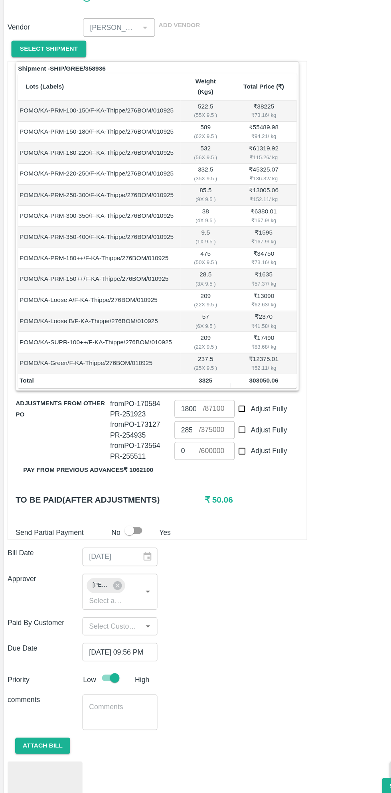
scroll to position [33, 0]
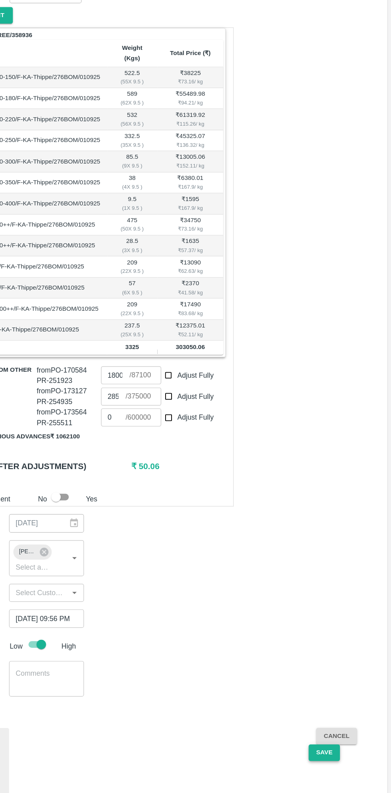
click at [333, 752] on button "Save" at bounding box center [335, 759] width 26 height 14
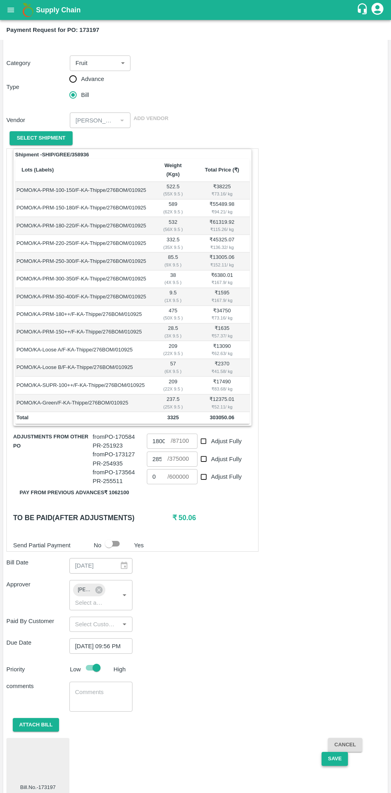
click at [332, 752] on button "Save" at bounding box center [335, 759] width 26 height 14
click at [335, 752] on button "Save" at bounding box center [335, 759] width 26 height 14
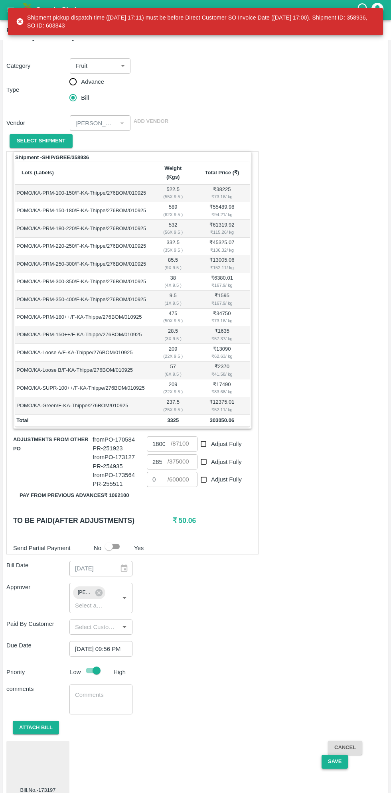
scroll to position [29, 0]
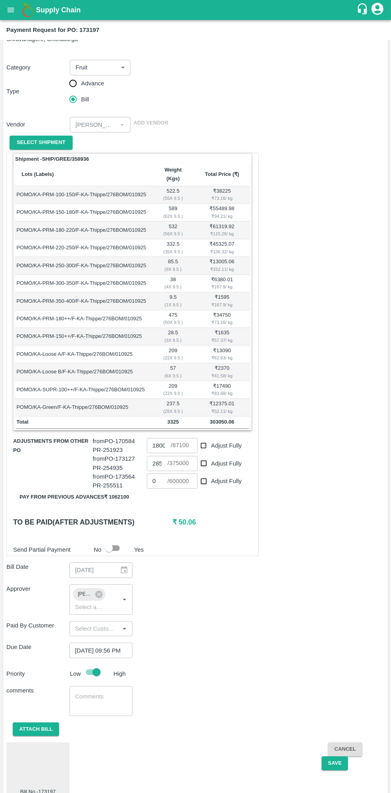
click at [329, 334] on div "Shipment - SHIP/GREE/358936 Lots (Labels) Weight (Kgs) Total Price (₹) POMO/KA-…" at bounding box center [195, 476] width 378 height 646
click at [312, 261] on div "Shipment - SHIP/GREE/358936 Lots (Labels) Weight (Kgs) Total Price (₹) POMO/KA-…" at bounding box center [195, 476] width 378 height 646
click at [312, 136] on div "Category Fruit 1 ​ Type Advance Bill Vendor ​ Add Vendor Select Shipment" at bounding box center [195, 101] width 378 height 103
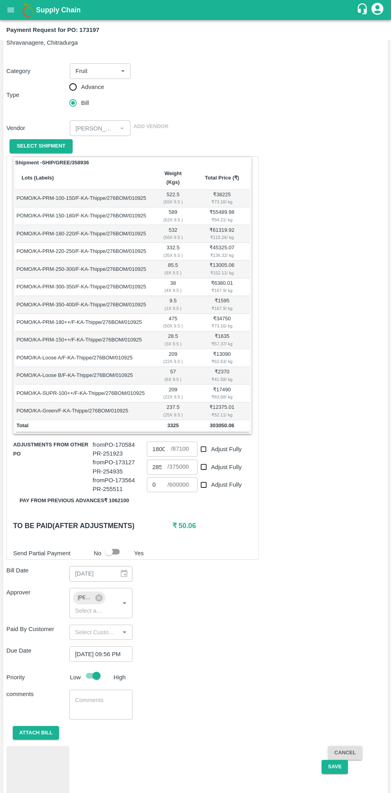
scroll to position [33, 0]
